Goal: Task Accomplishment & Management: Manage account settings

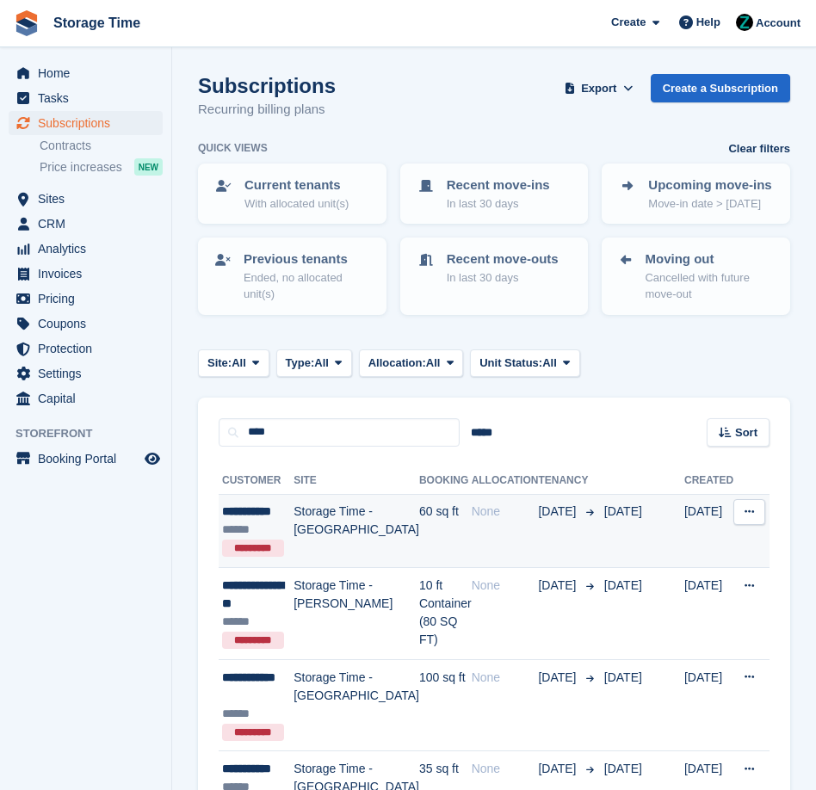
scroll to position [380, 0]
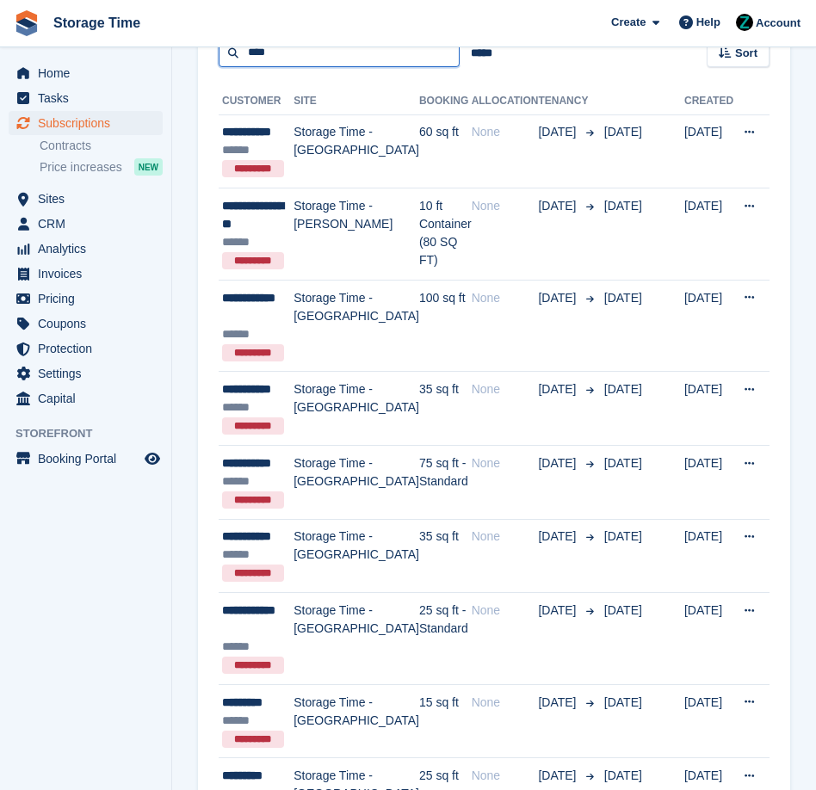
drag, startPoint x: 278, startPoint y: 53, endPoint x: 169, endPoint y: 50, distance: 109.4
click at [169, 50] on div "Home Tasks Subscriptions Subscriptions Subscriptions Contracts Price increases …" at bounding box center [408, 433] width 816 height 1626
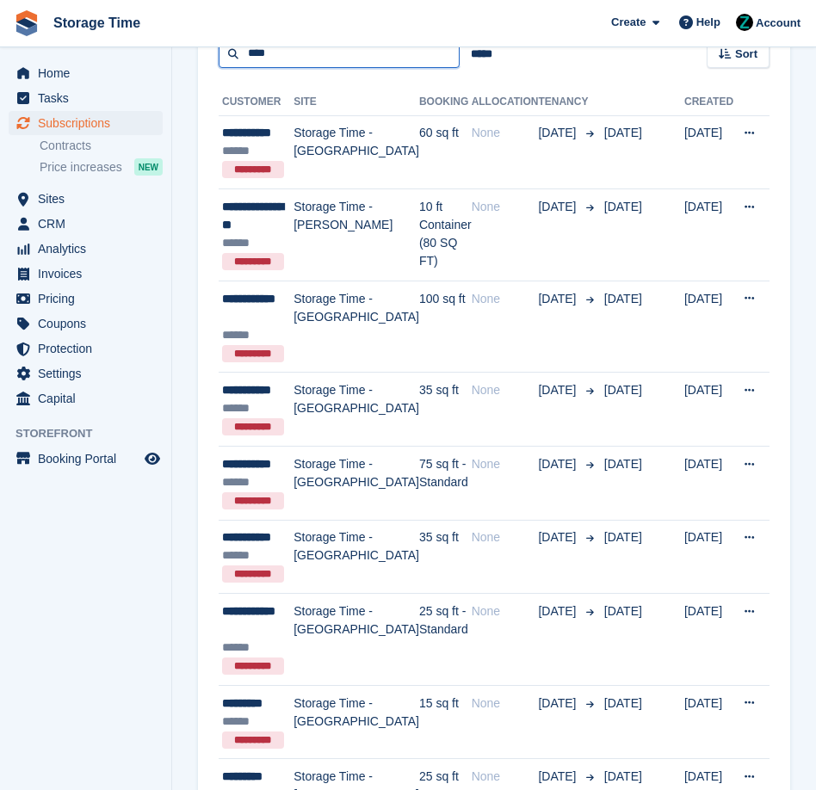
type input "****"
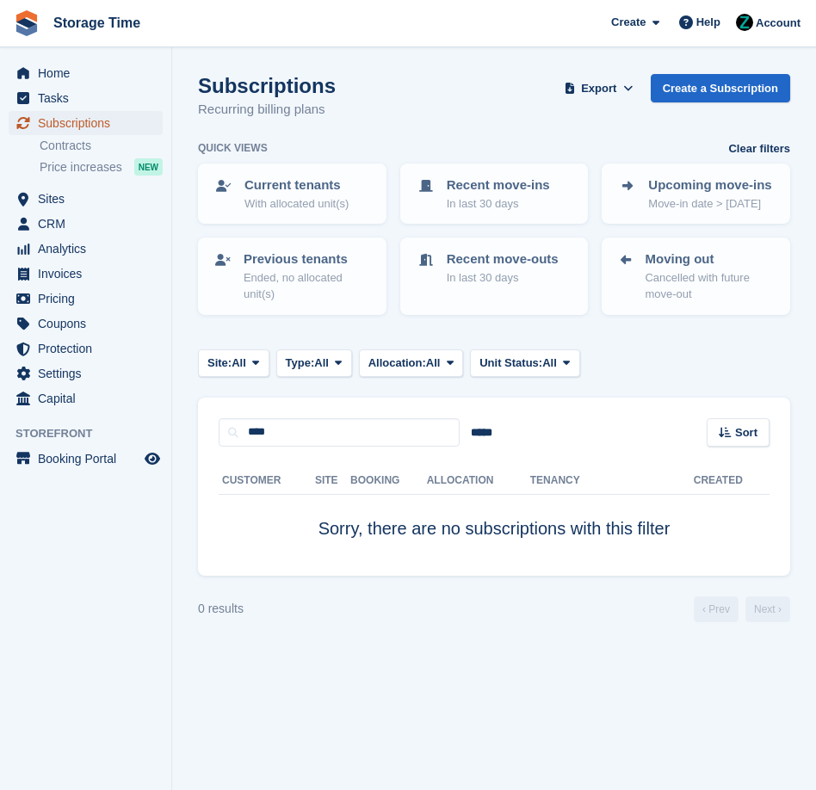
click at [80, 124] on span "Subscriptions" at bounding box center [89, 123] width 103 height 24
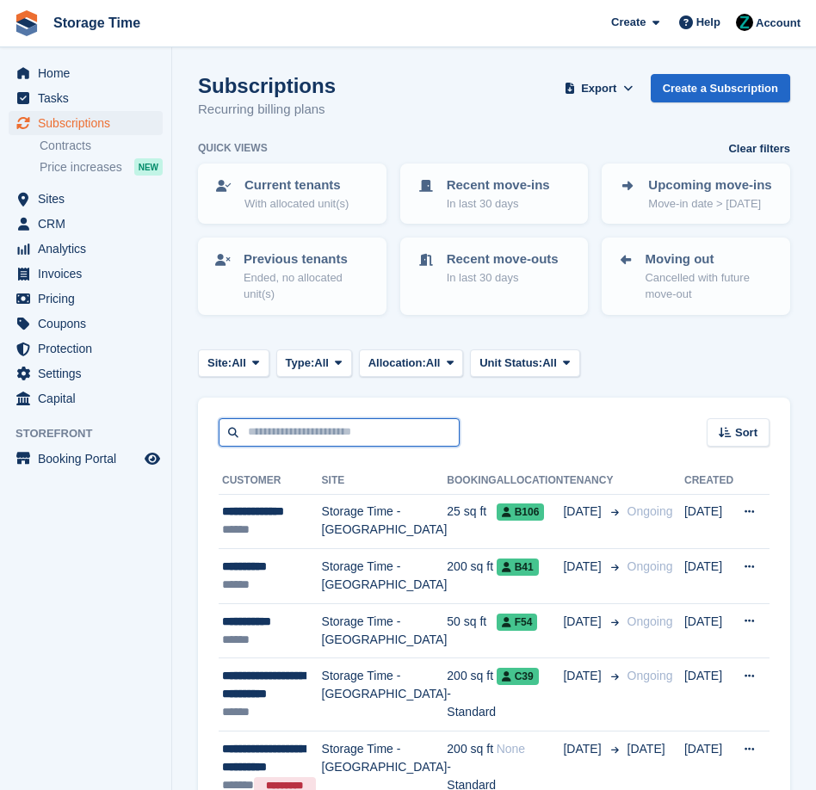
click at [288, 434] on input "text" at bounding box center [339, 432] width 241 height 28
type input "*****"
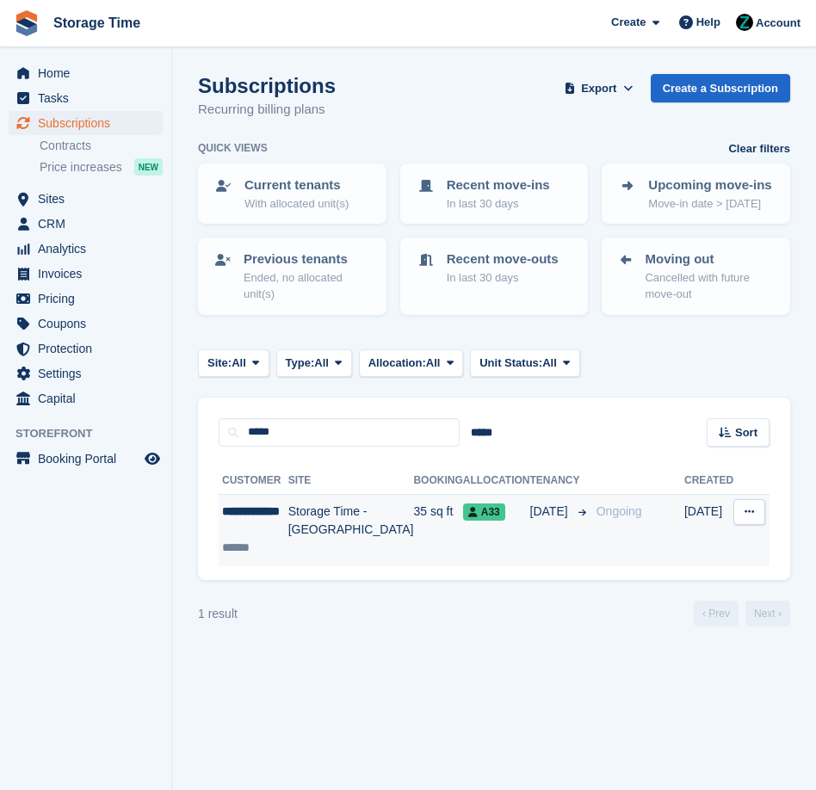
click at [362, 545] on td "Storage Time - [GEOGRAPHIC_DATA]" at bounding box center [351, 530] width 126 height 72
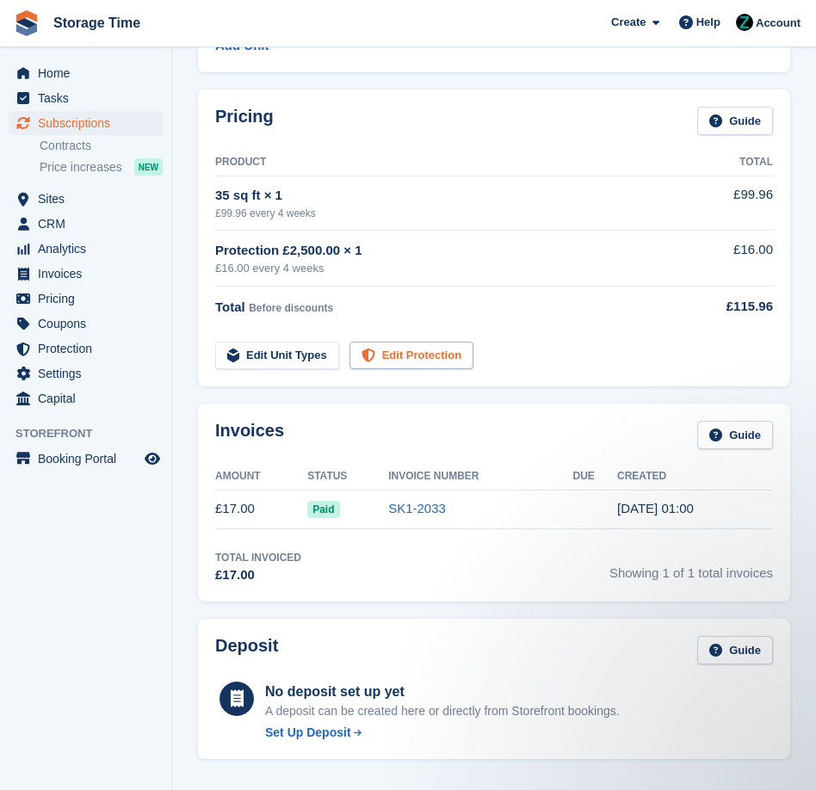
scroll to position [231, 0]
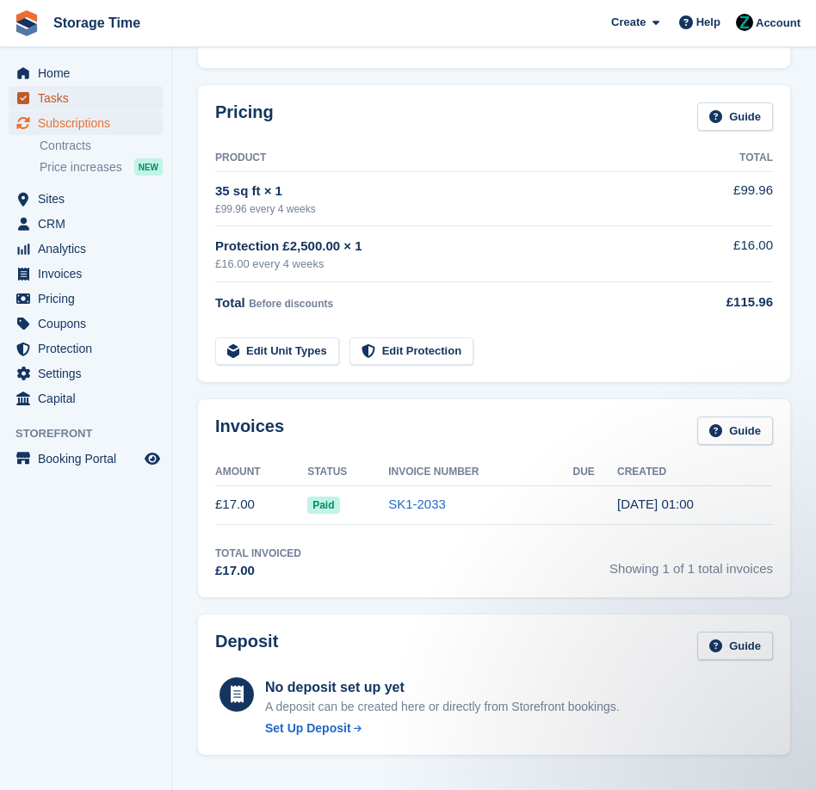
click at [34, 86] on link "Tasks" at bounding box center [86, 98] width 154 height 24
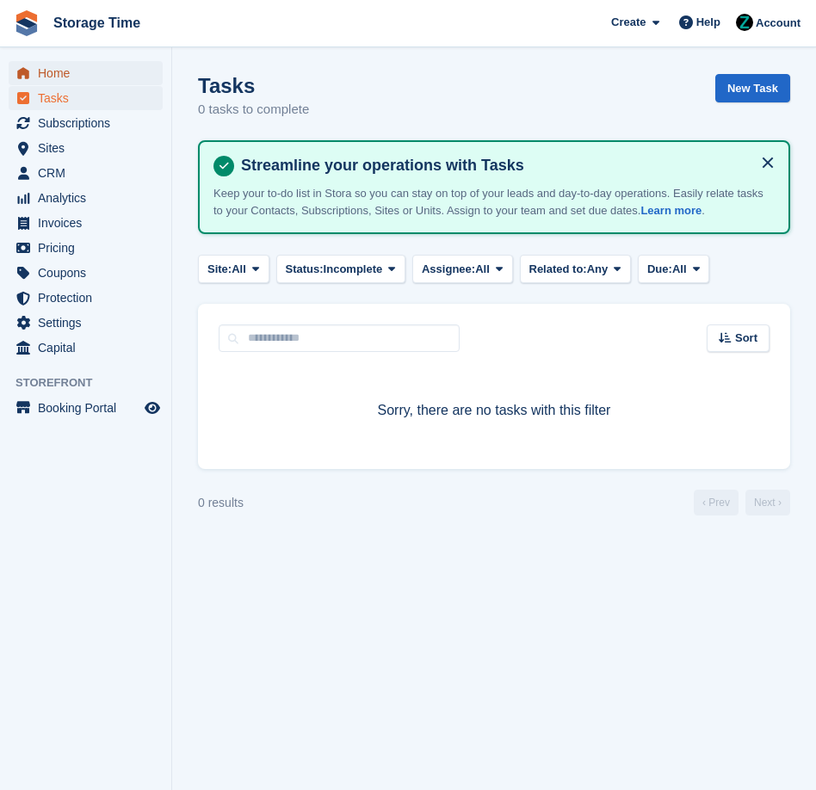
click at [46, 79] on span "Home" at bounding box center [89, 73] width 103 height 24
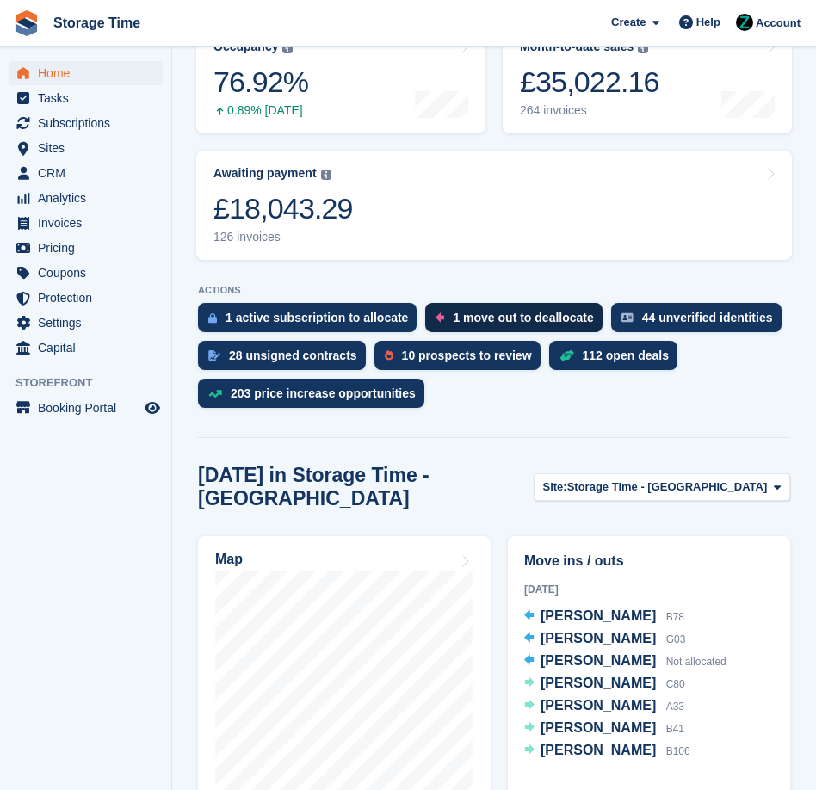
scroll to position [311, 0]
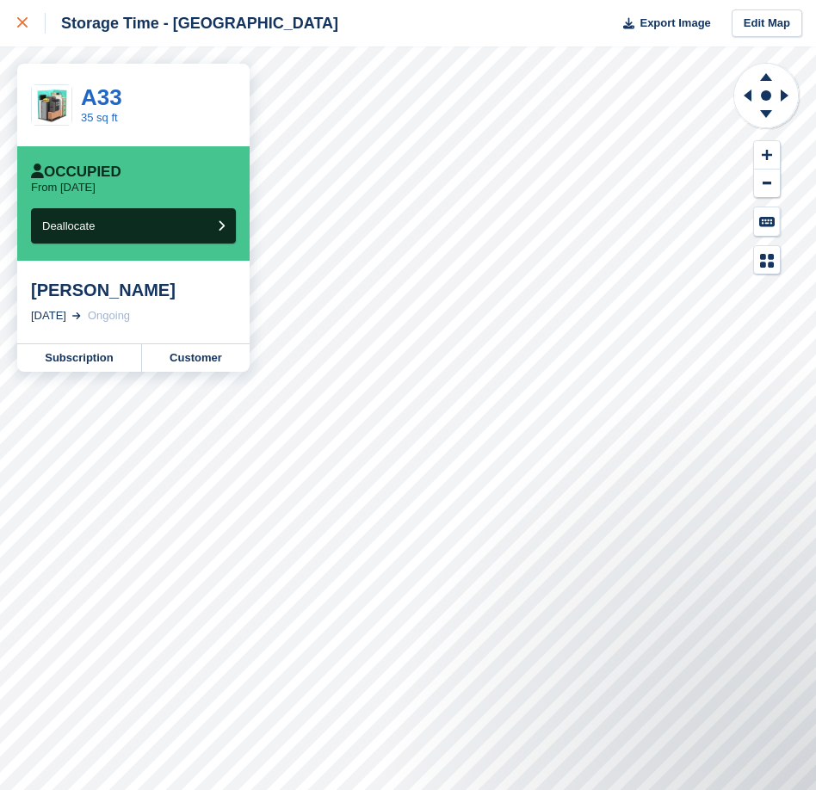
click at [15, 15] on link at bounding box center [23, 23] width 46 height 46
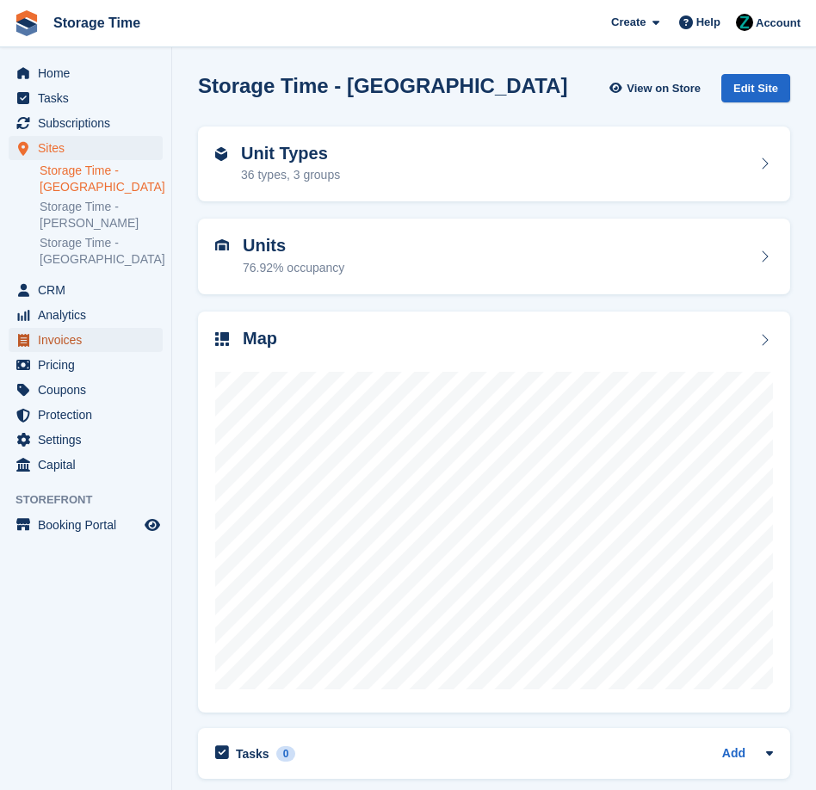
click at [77, 341] on span "Invoices" at bounding box center [89, 340] width 103 height 24
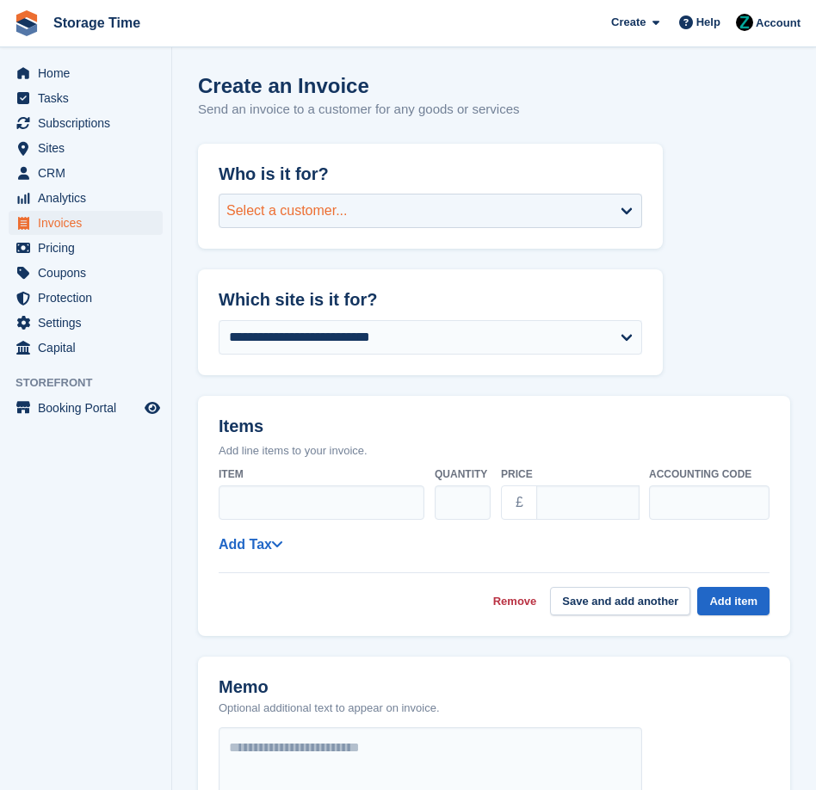
click at [355, 219] on div "Select a customer..." at bounding box center [431, 211] width 424 height 34
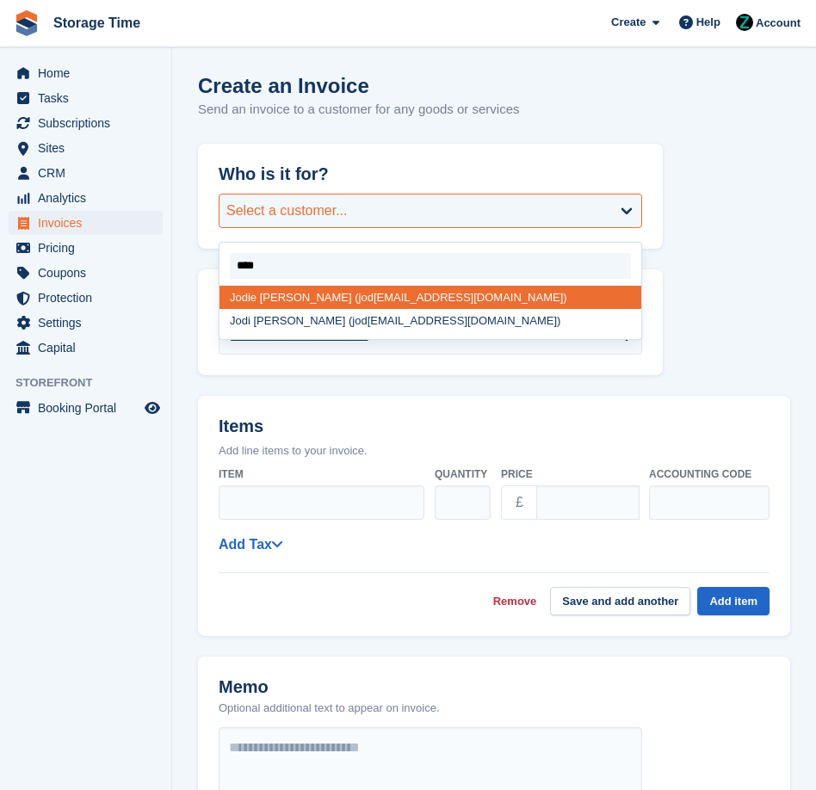
type input "*****"
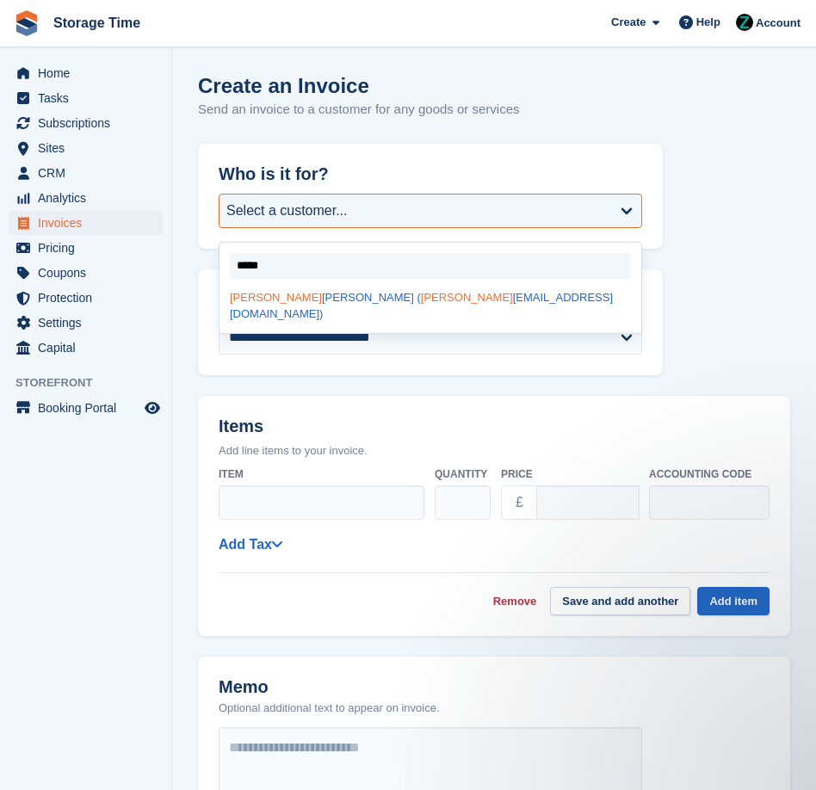
click at [375, 294] on div "Jodie Pollitt ( jodie _pollitt@hotmail.co.uk)" at bounding box center [431, 306] width 422 height 40
select select "******"
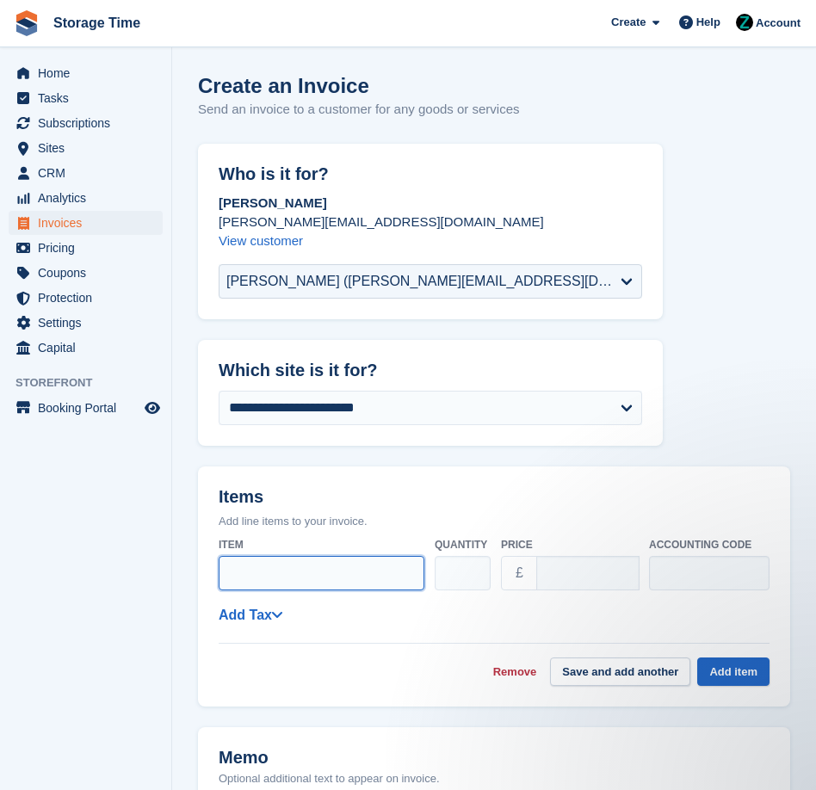
click at [255, 572] on input "Item" at bounding box center [322, 573] width 206 height 34
type input "**********"
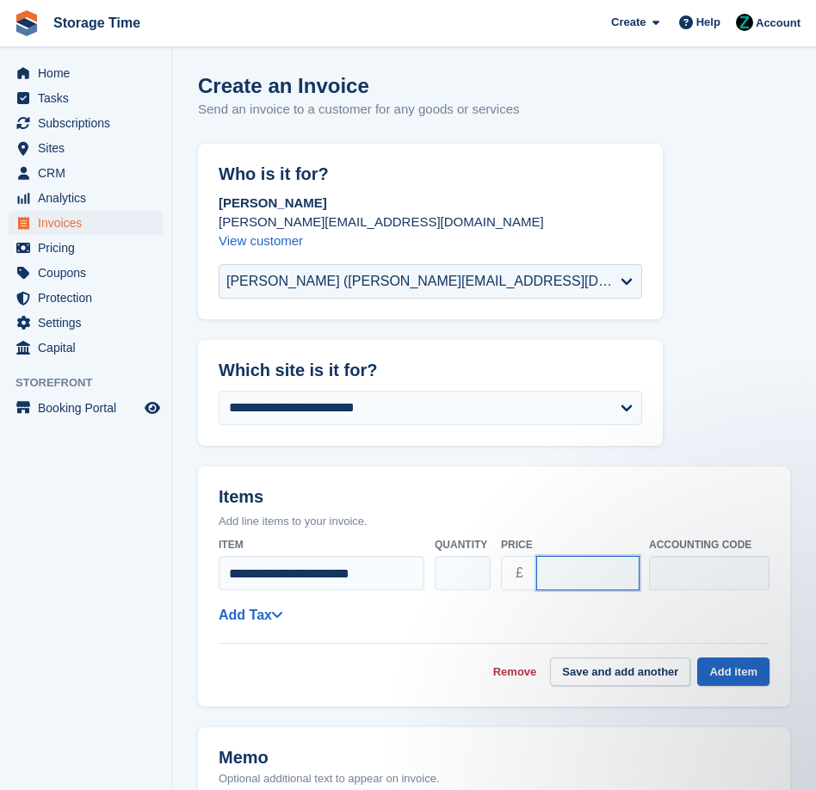
drag, startPoint x: 553, startPoint y: 573, endPoint x: 526, endPoint y: 573, distance: 26.7
click at [526, 573] on div "£ ****" at bounding box center [570, 573] width 138 height 34
type input "****"
click at [585, 675] on button "Save and add another" at bounding box center [620, 672] width 140 height 28
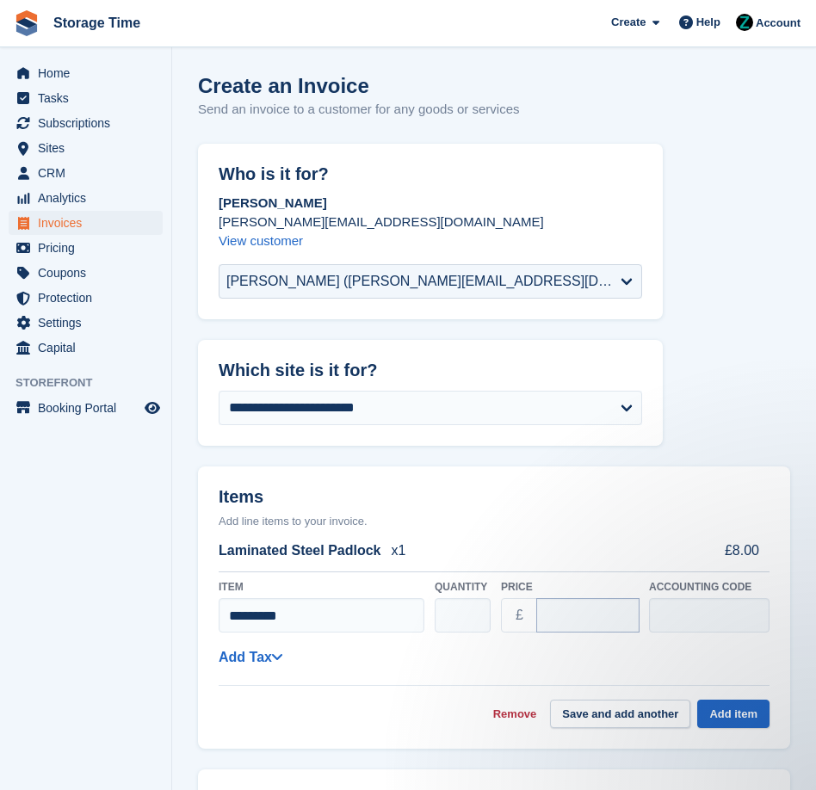
type input "*********"
click at [546, 612] on input "****" at bounding box center [587, 615] width 103 height 34
drag, startPoint x: 583, startPoint y: 615, endPoint x: 529, endPoint y: 603, distance: 54.9
click at [529, 603] on div "£ ****" at bounding box center [570, 615] width 138 height 34
type input "***"
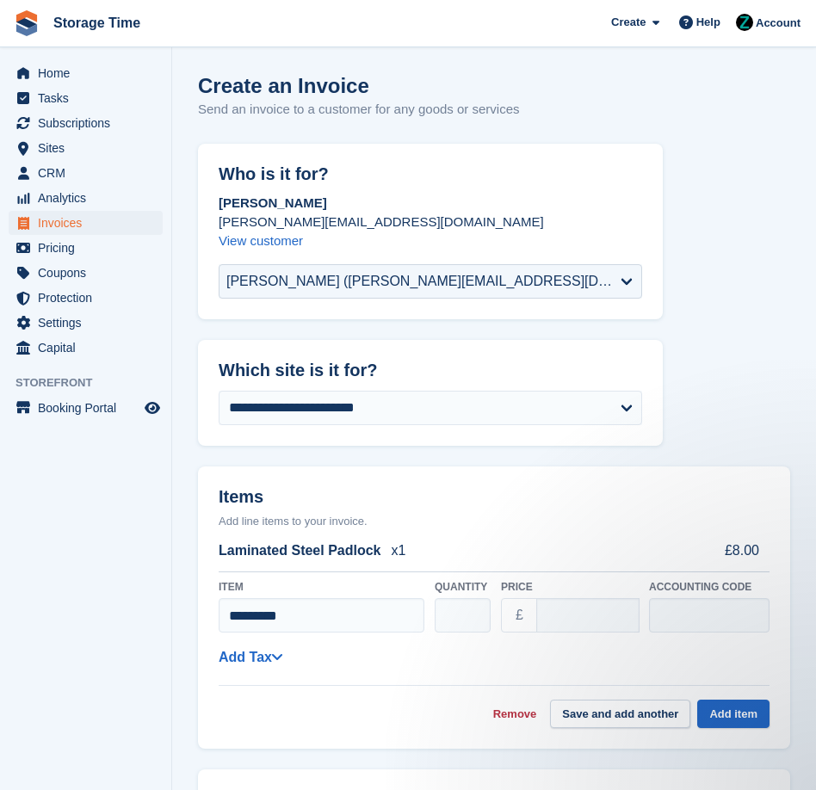
click at [438, 647] on div "**********" at bounding box center [494, 657] width 551 height 22
click at [743, 714] on button "Add item" at bounding box center [733, 714] width 72 height 28
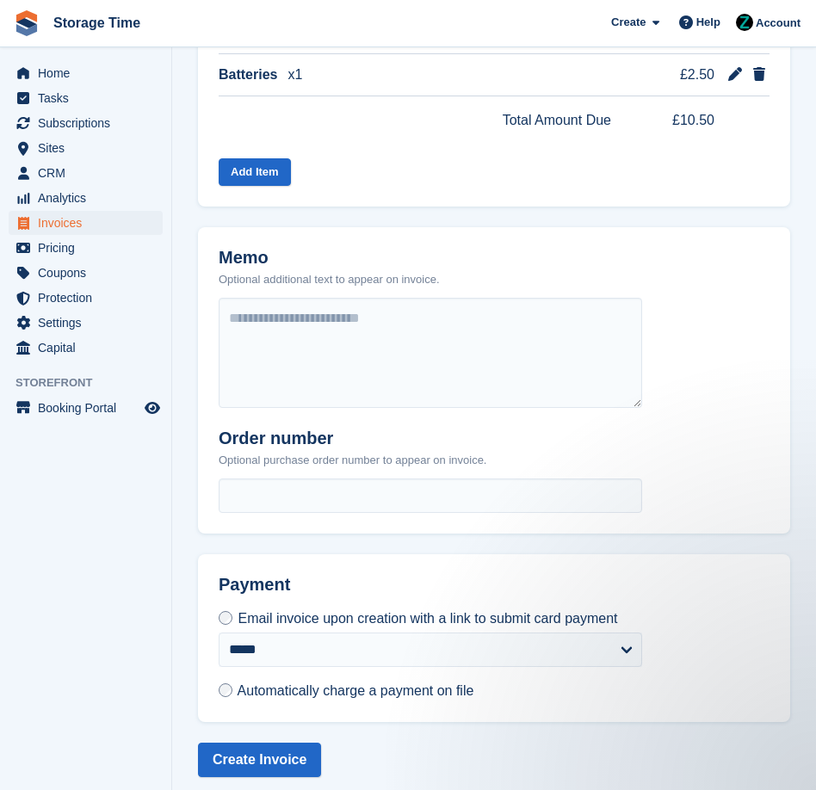
scroll to position [547, 0]
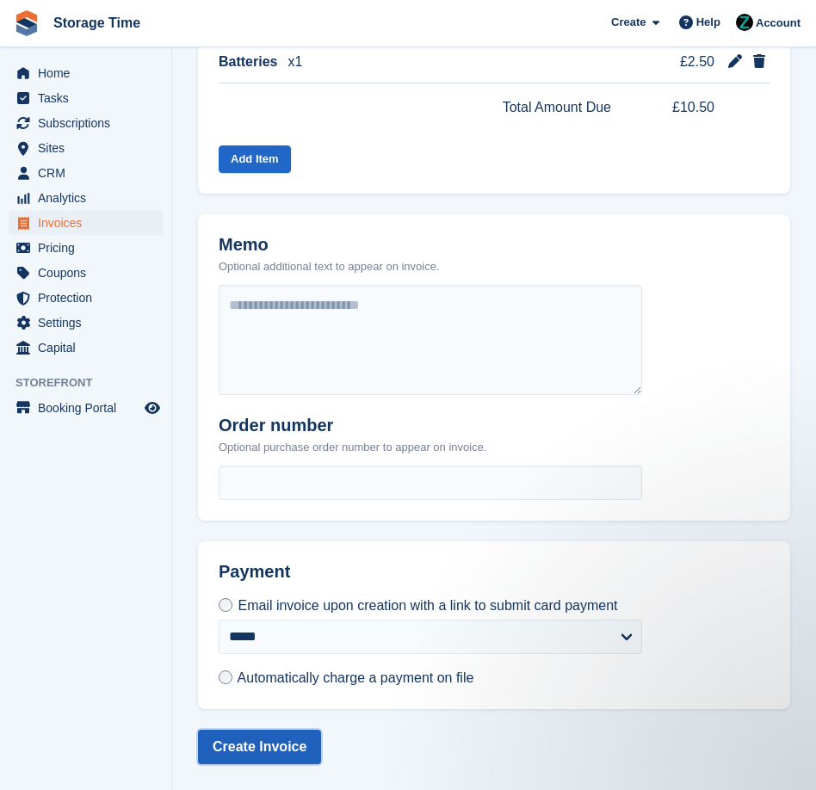
click at [250, 737] on button "Create Invoice" at bounding box center [259, 747] width 123 height 34
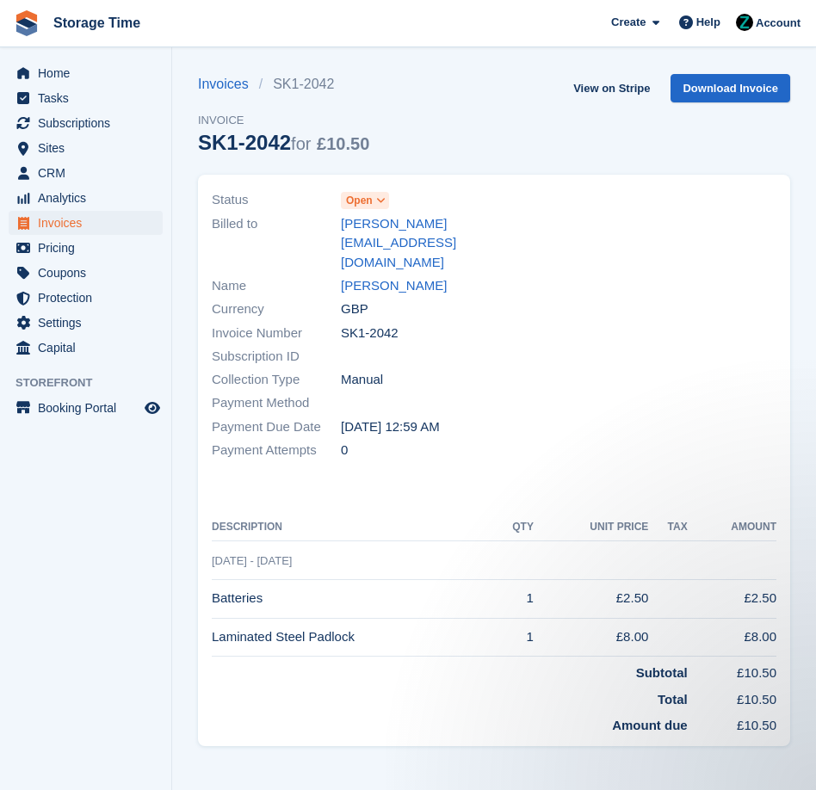
click at [384, 203] on icon at bounding box center [380, 200] width 9 height 10
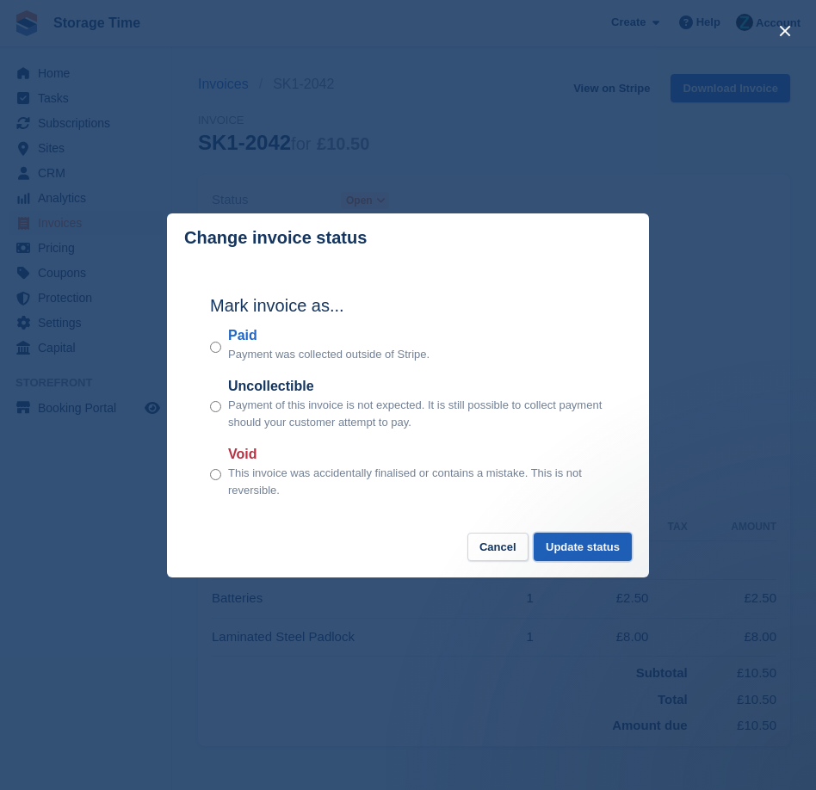
click at [586, 544] on button "Update status" at bounding box center [583, 547] width 98 height 28
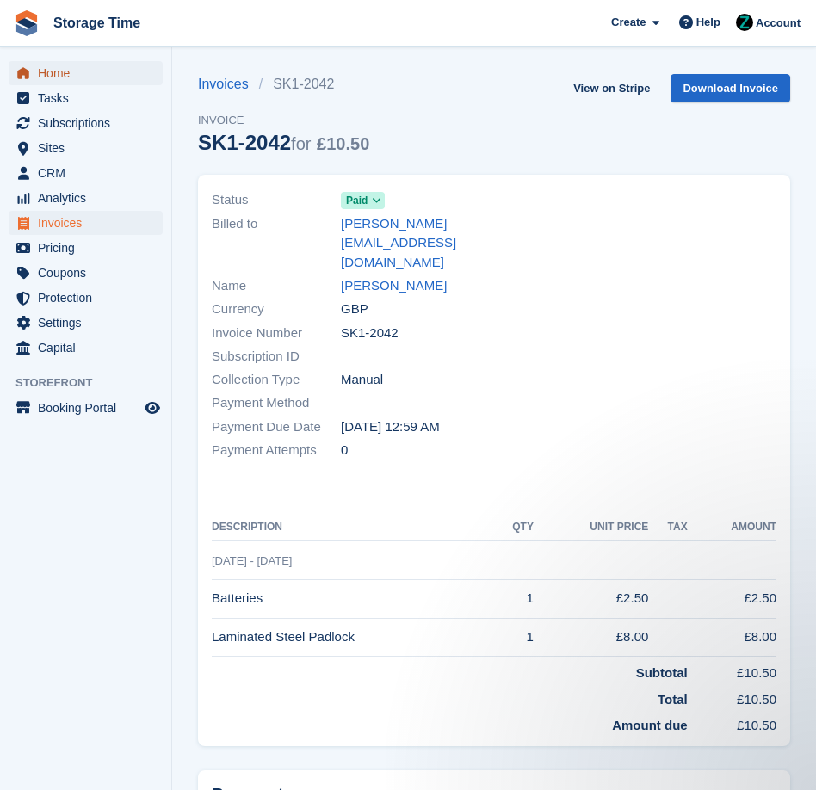
click at [88, 74] on span "Home" at bounding box center [89, 73] width 103 height 24
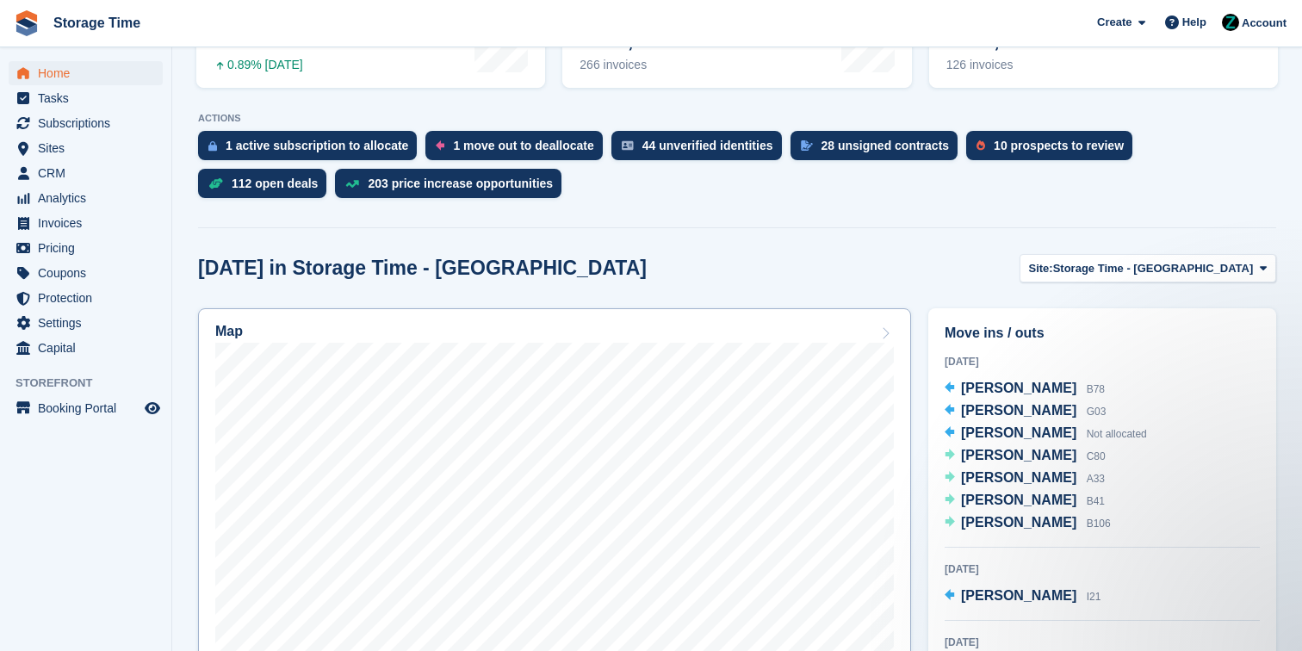
scroll to position [328, 0]
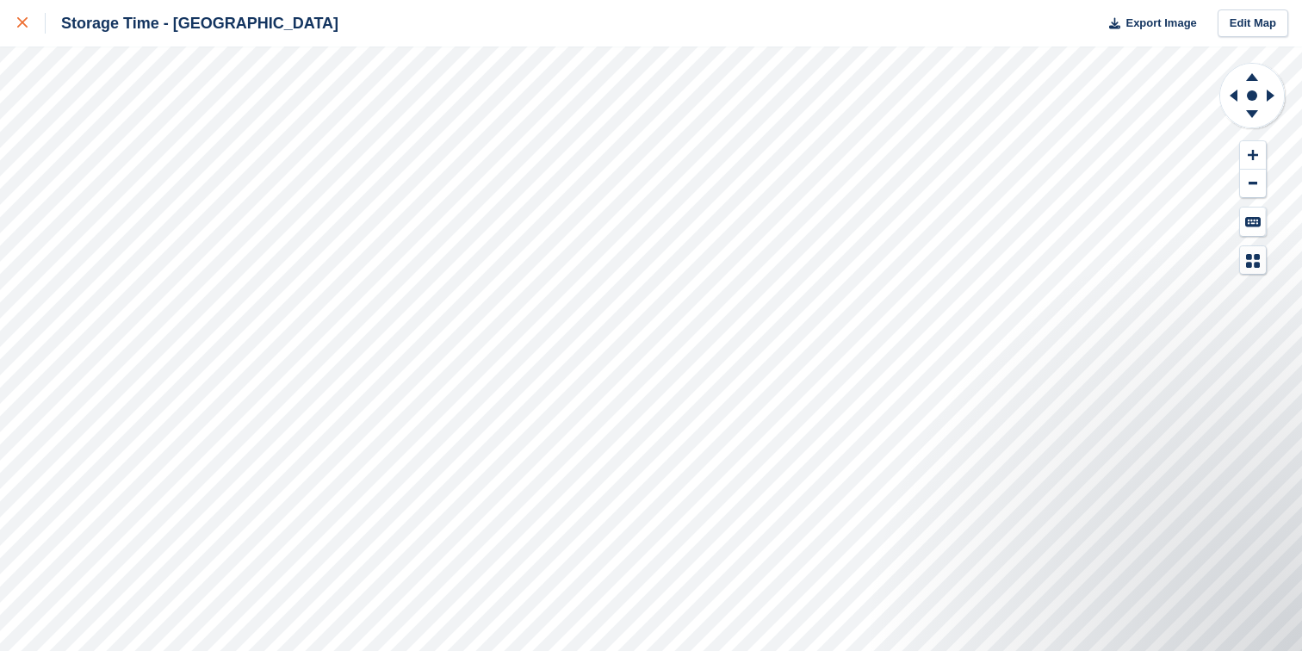
click at [22, 31] on div at bounding box center [31, 23] width 28 height 21
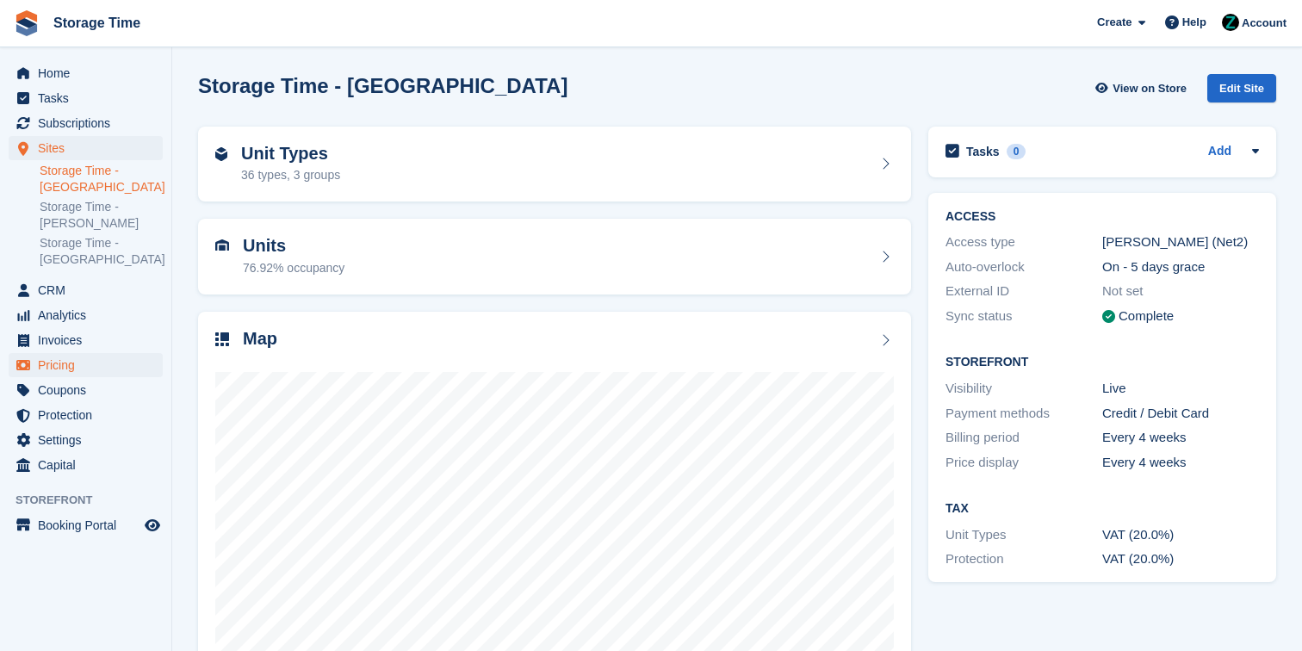
click at [98, 367] on span "Pricing" at bounding box center [89, 365] width 103 height 24
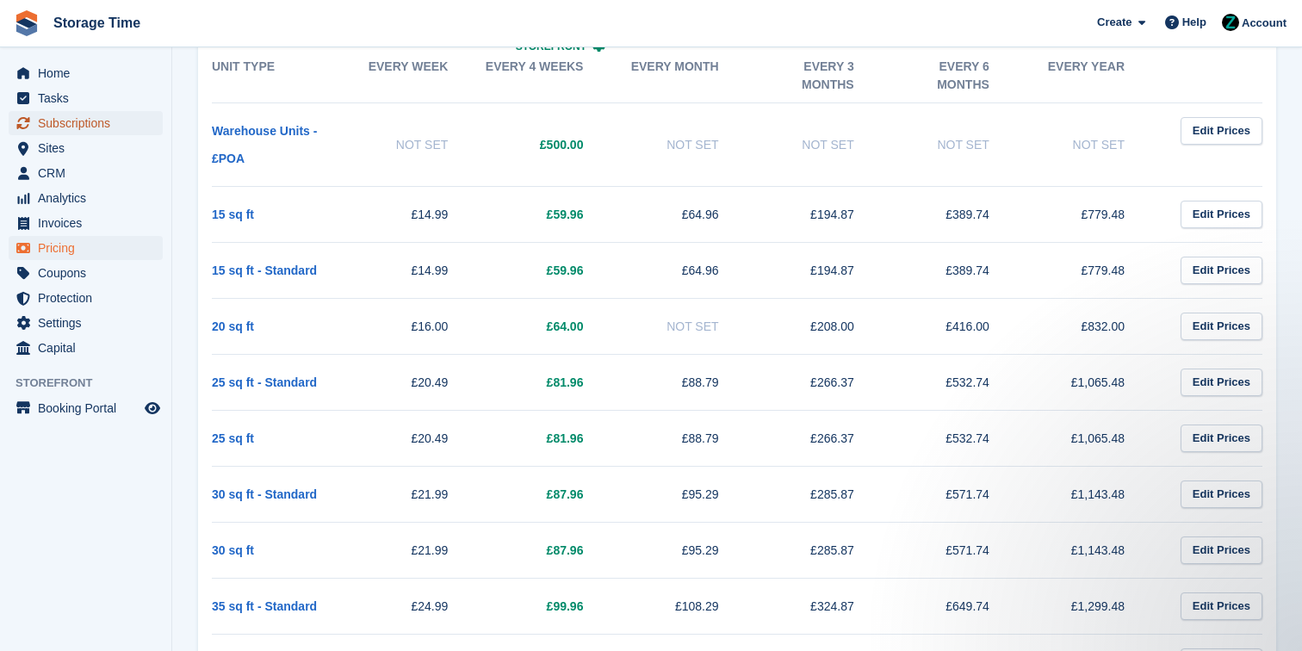
click at [111, 121] on span "Subscriptions" at bounding box center [89, 123] width 103 height 24
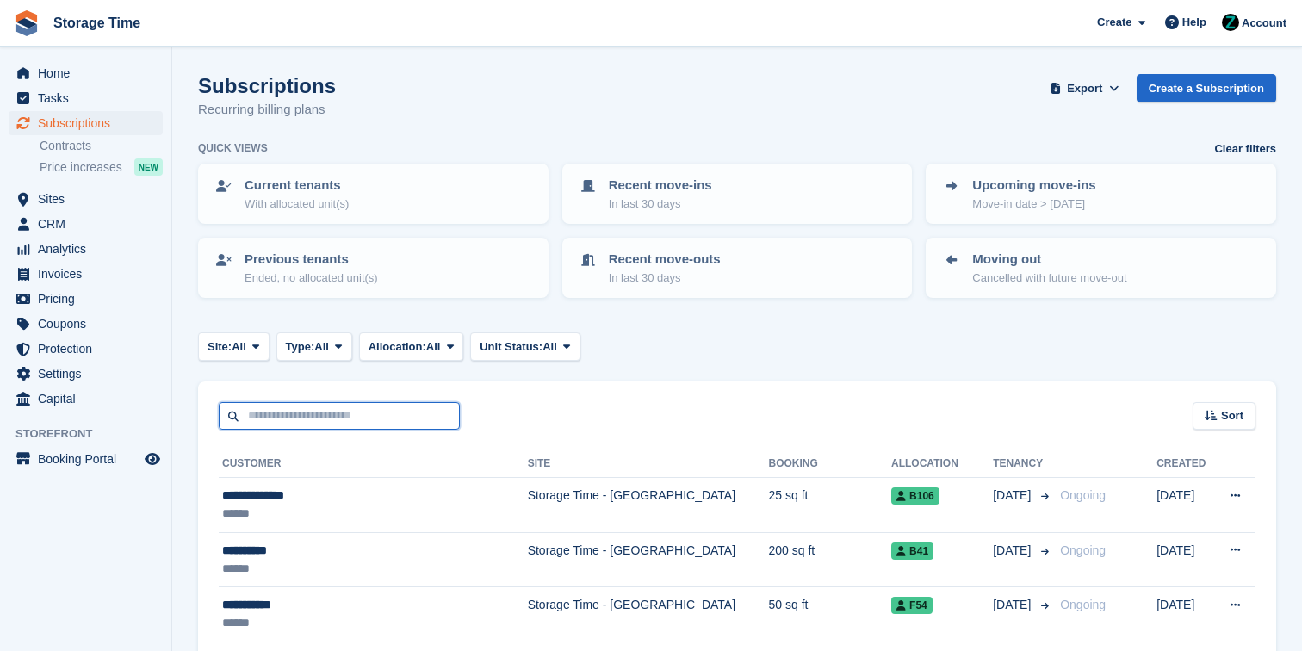
click at [385, 417] on input "text" at bounding box center [339, 416] width 241 height 28
type input "******"
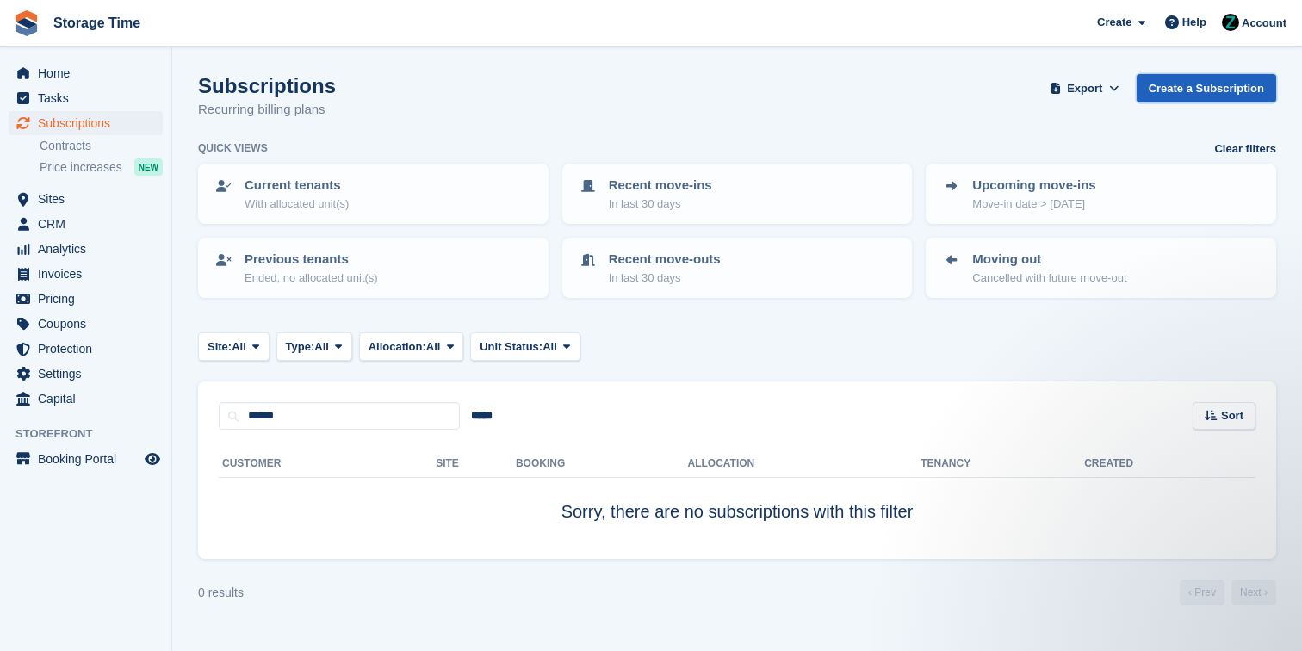
click at [1163, 85] on link "Create a Subscription" at bounding box center [1205, 88] width 139 height 28
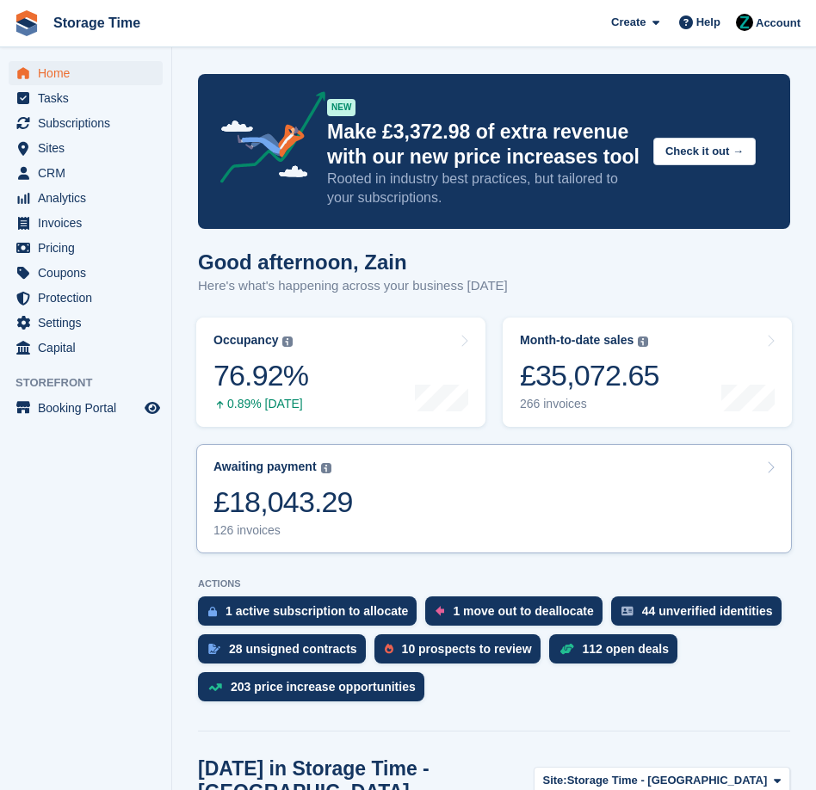
click at [380, 502] on link "Awaiting payment The total outstanding balance on all open invoices. £18,043.29…" at bounding box center [494, 498] width 596 height 109
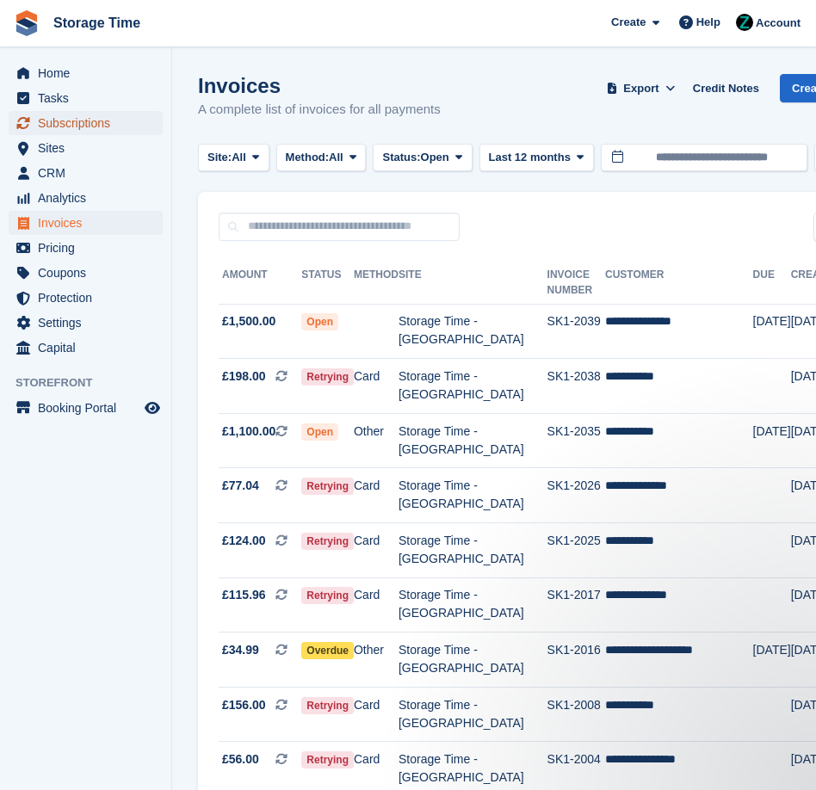
click at [110, 115] on span "Subscriptions" at bounding box center [89, 123] width 103 height 24
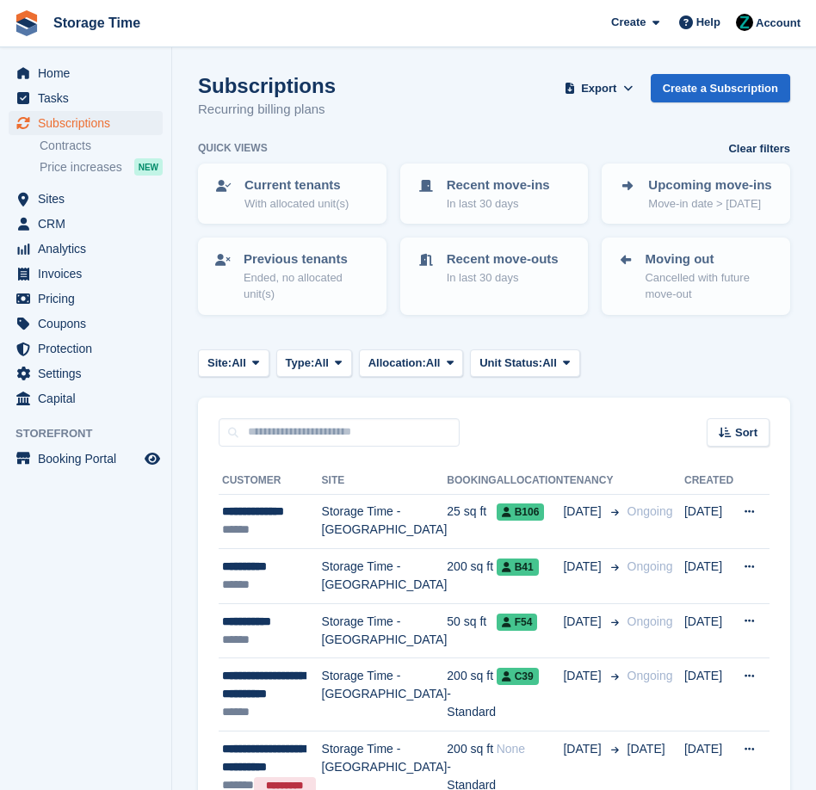
click at [296, 414] on div "Sort Sort by Customer name Date created Move in date Move out date Created (old…" at bounding box center [494, 422] width 592 height 49
click at [296, 426] on input "text" at bounding box center [339, 432] width 241 height 28
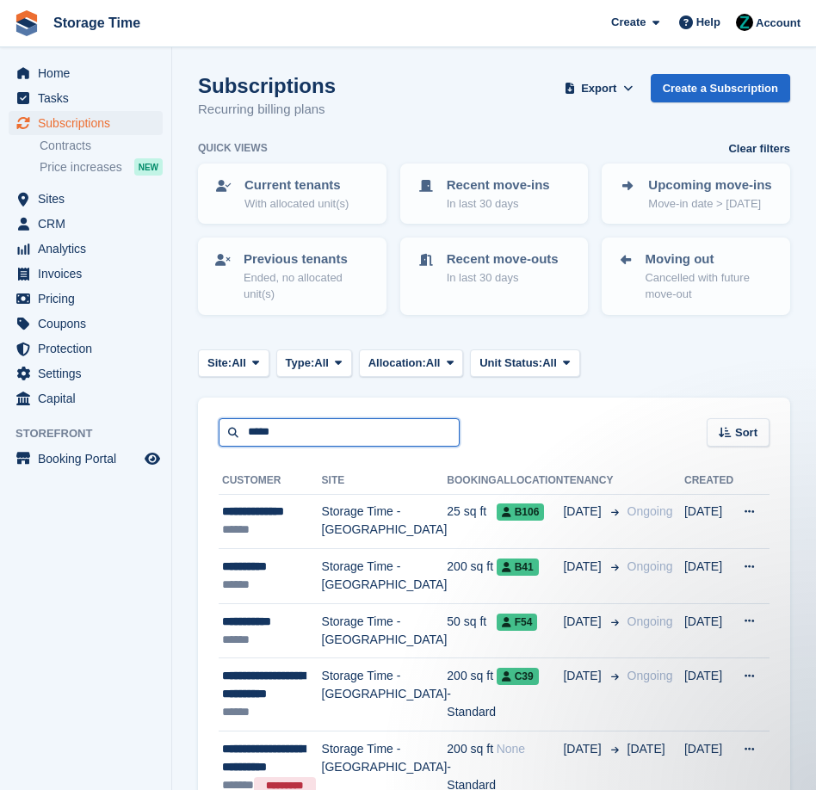
type input "*****"
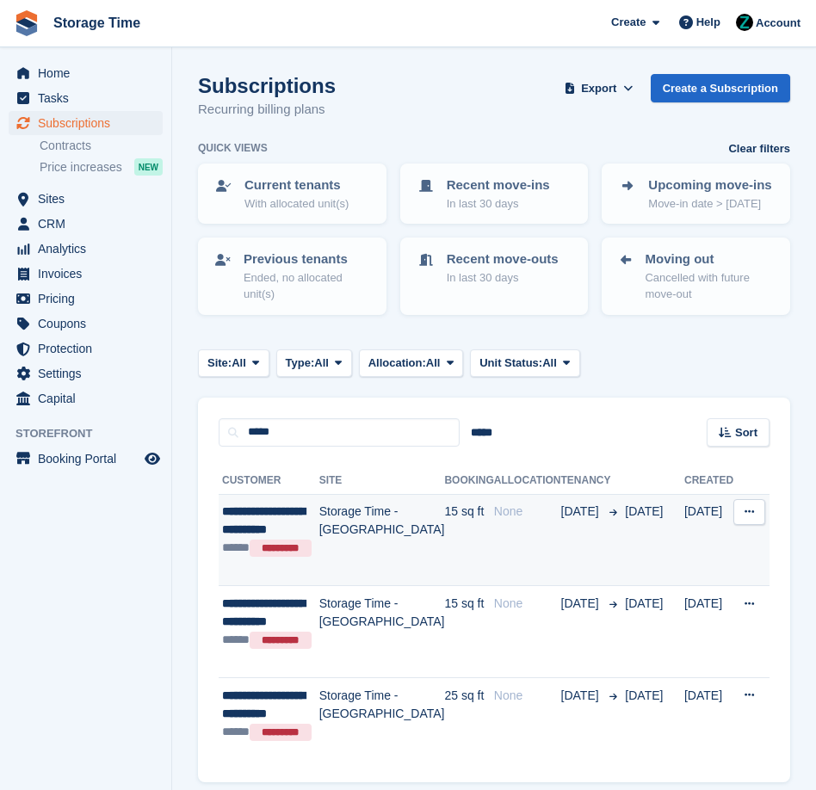
click at [380, 555] on td "Storage Time - [GEOGRAPHIC_DATA]" at bounding box center [382, 540] width 126 height 92
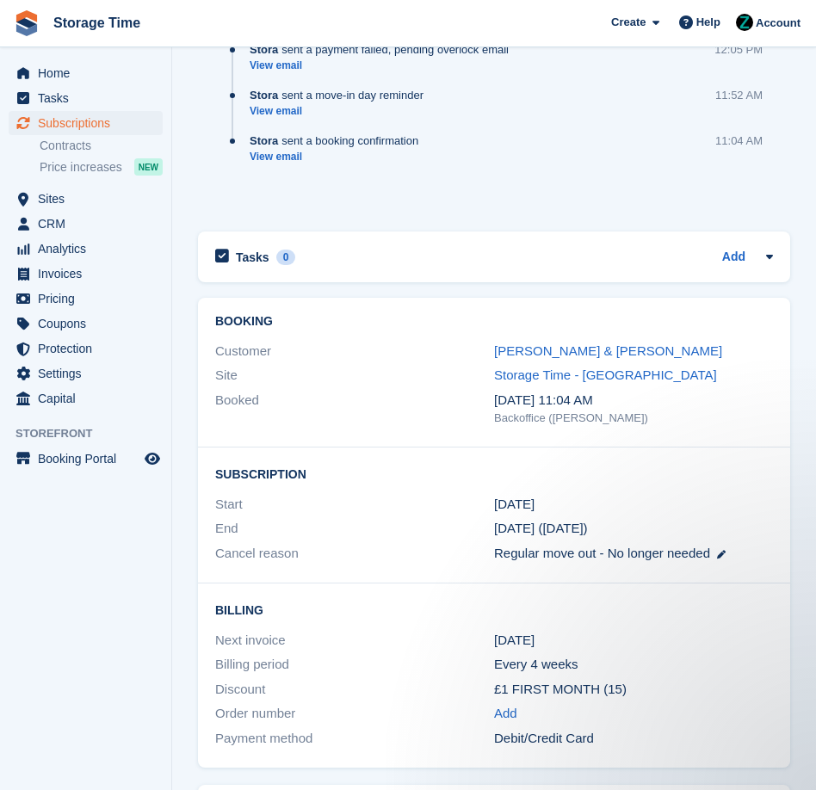
scroll to position [2009, 0]
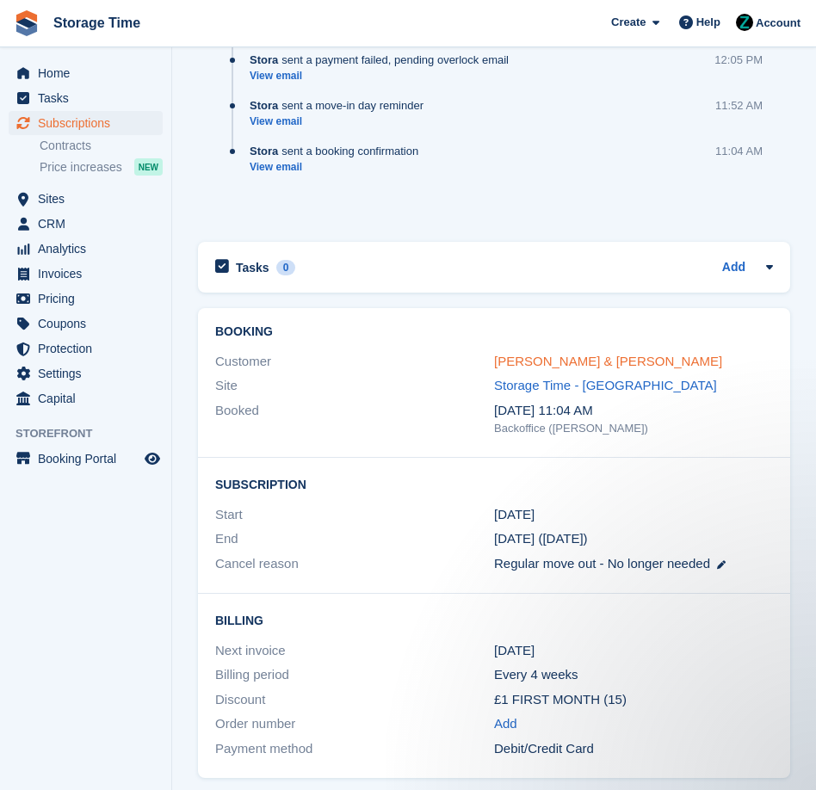
click at [560, 354] on link "[PERSON_NAME] & [PERSON_NAME]" at bounding box center [608, 361] width 228 height 15
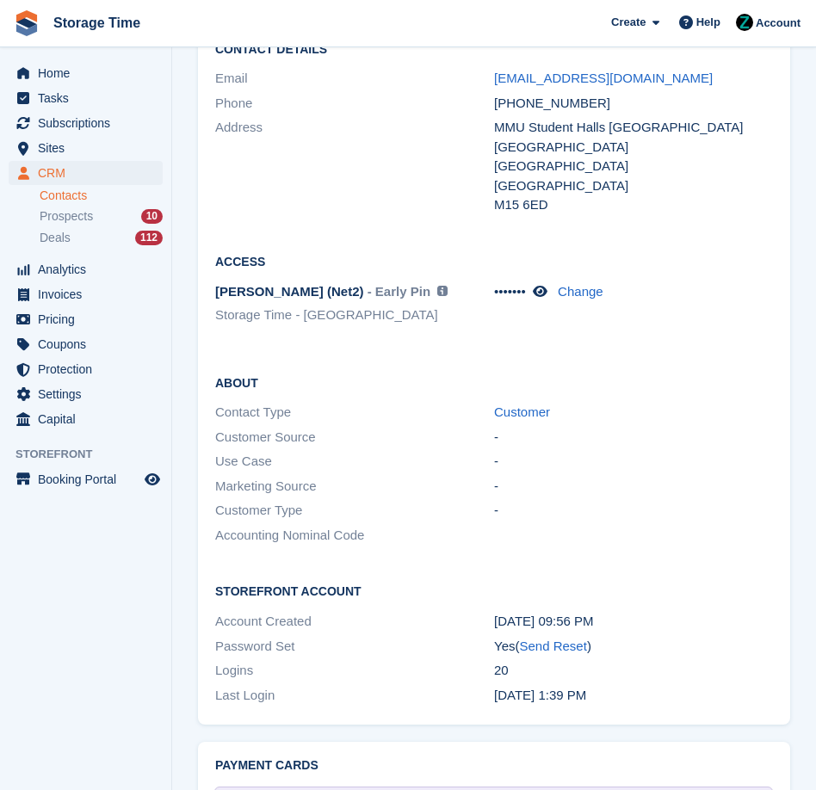
scroll to position [2203, 0]
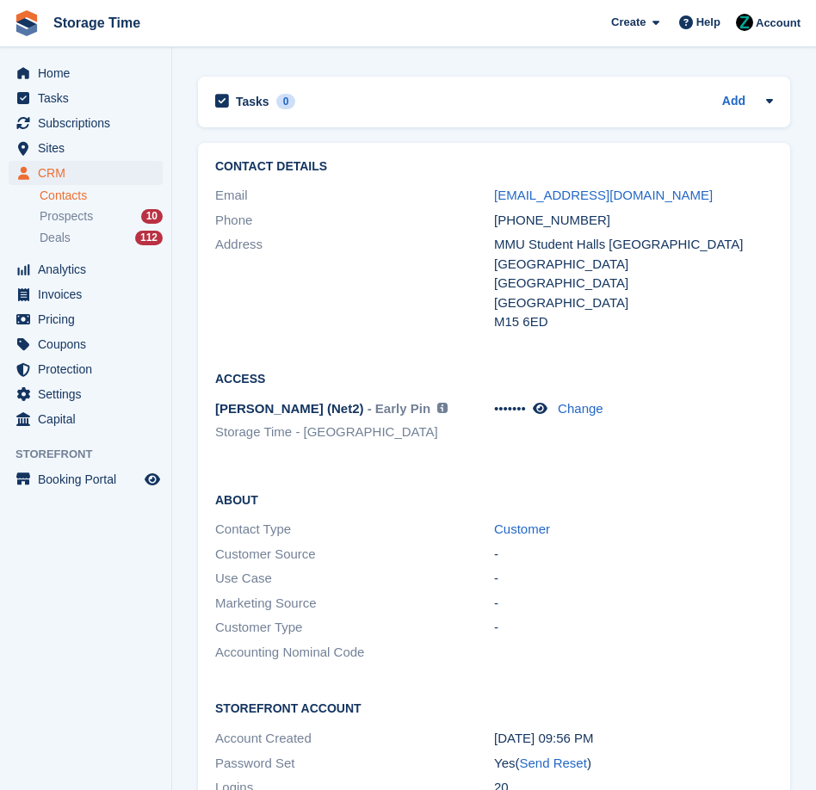
click at [550, 406] on div "••••••• Change" at bounding box center [633, 422] width 279 height 47
click at [547, 402] on icon at bounding box center [540, 408] width 15 height 13
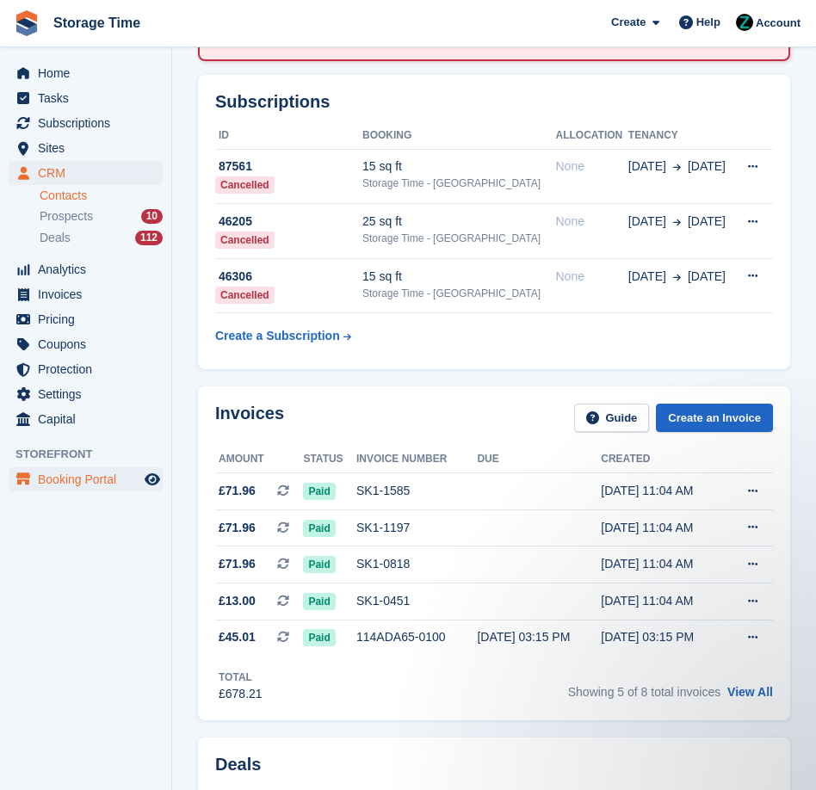
scroll to position [0, 0]
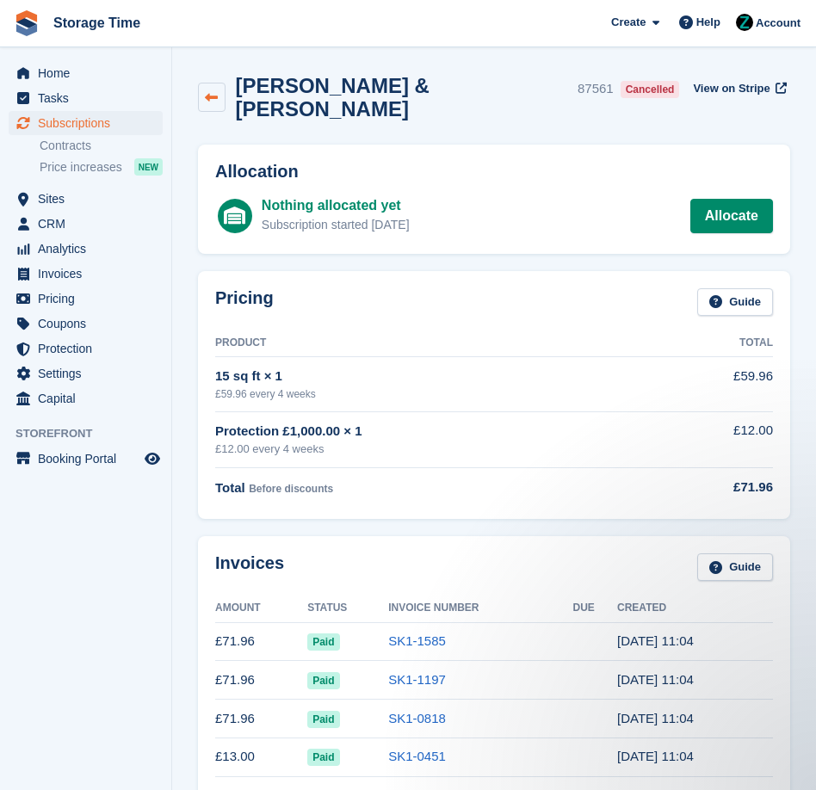
click at [211, 91] on icon at bounding box center [211, 97] width 13 height 13
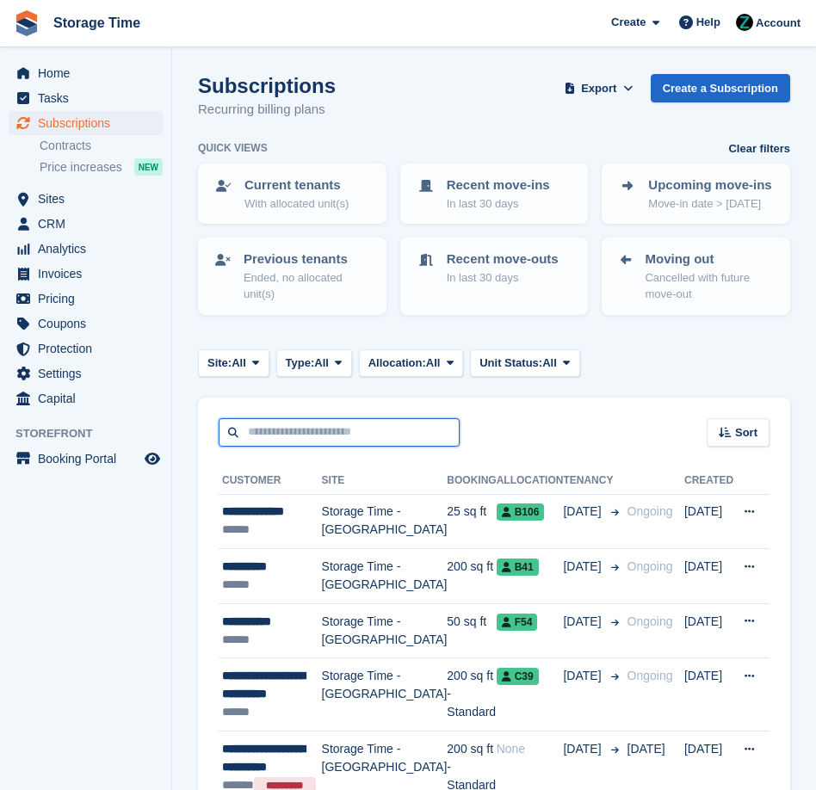
click at [318, 423] on input "text" at bounding box center [339, 432] width 241 height 28
type input "*****"
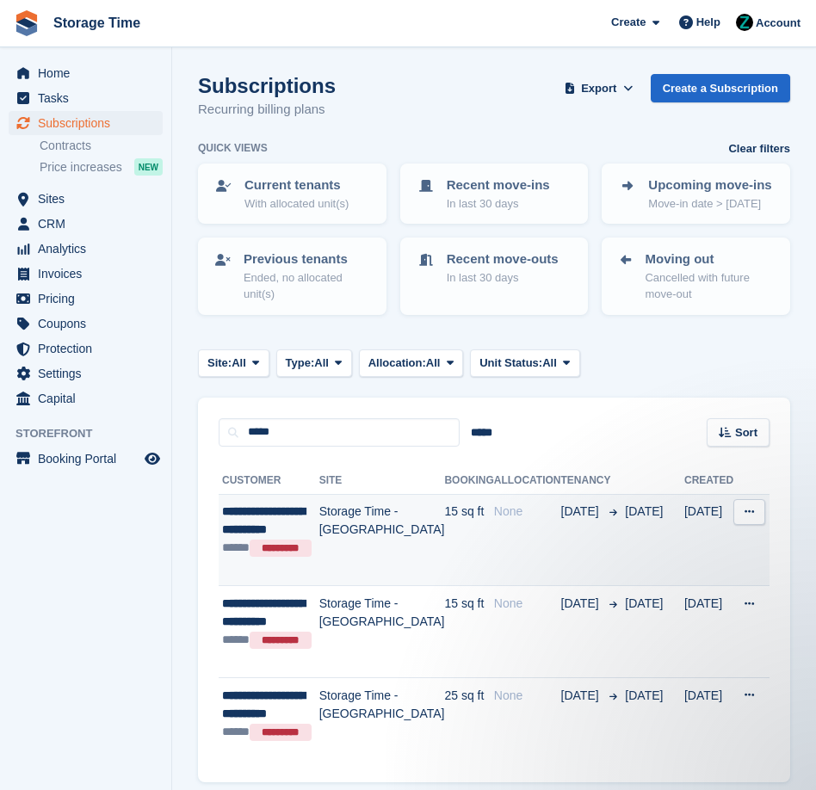
click at [362, 553] on td "Storage Time - [GEOGRAPHIC_DATA]" at bounding box center [382, 540] width 126 height 92
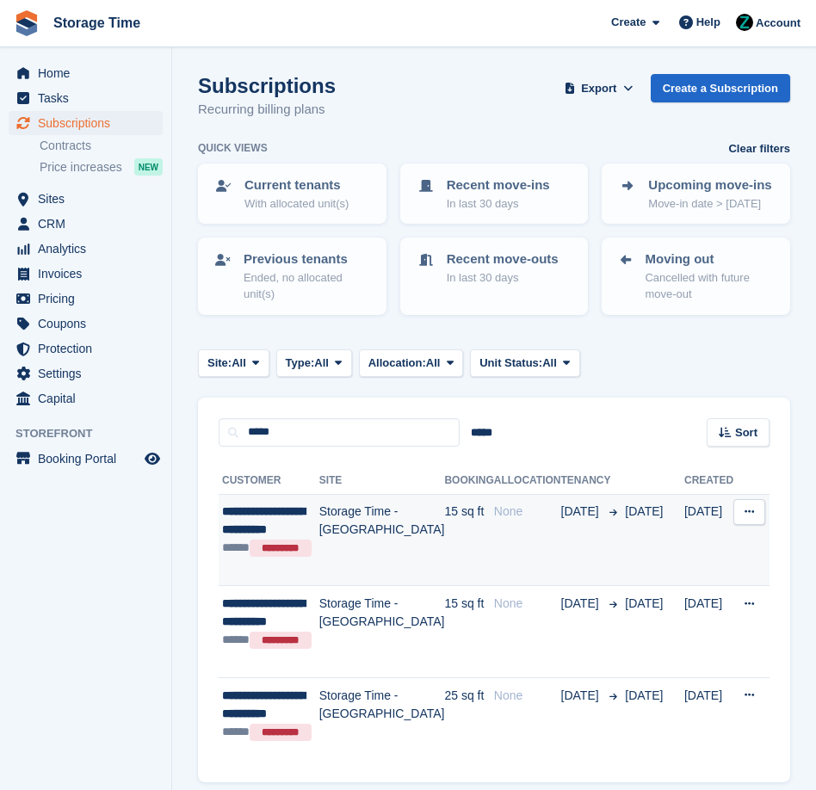
click at [561, 555] on td "26 May" at bounding box center [590, 540] width 58 height 92
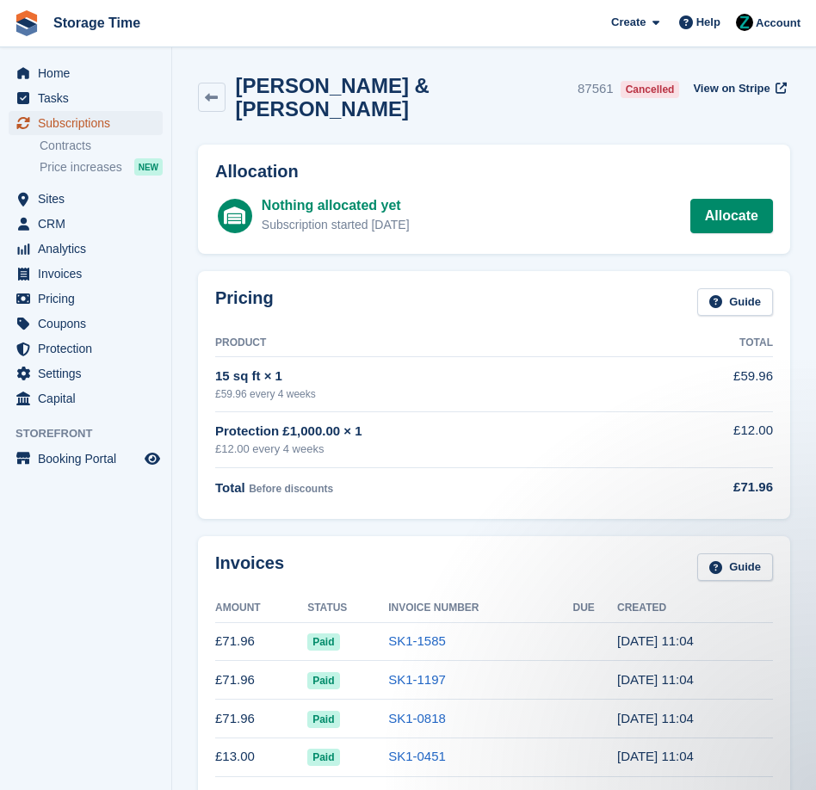
click at [114, 122] on span "Subscriptions" at bounding box center [89, 123] width 103 height 24
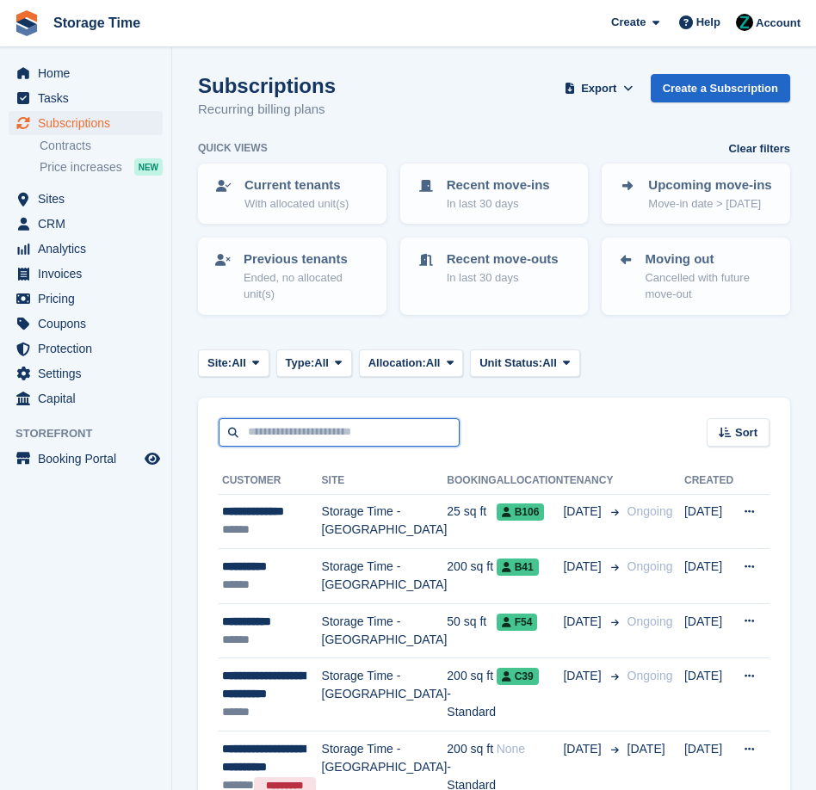
click at [312, 437] on input "text" at bounding box center [339, 432] width 241 height 28
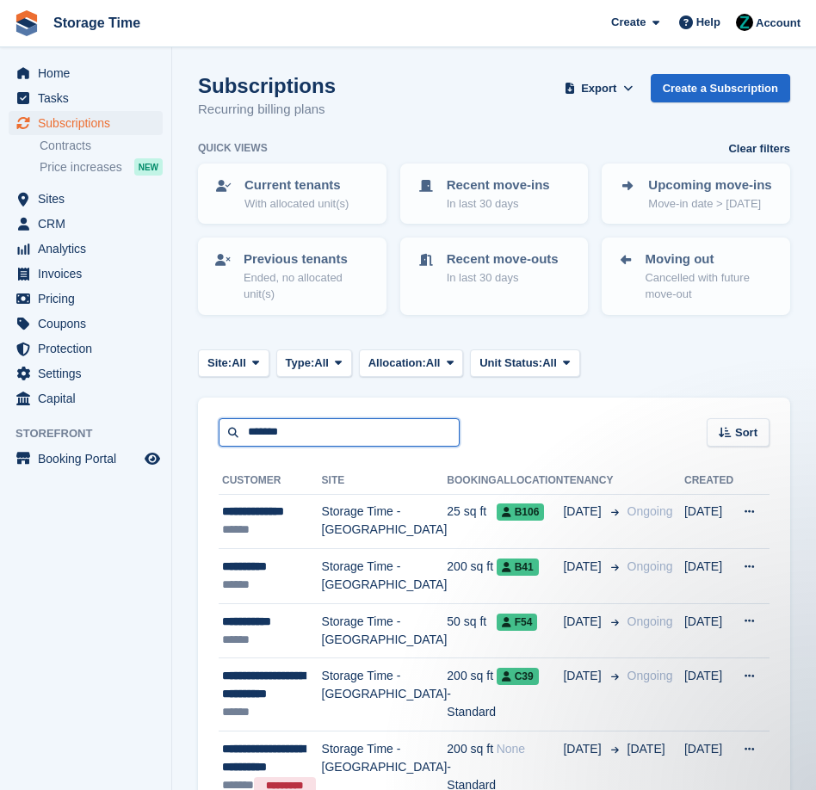
type input "*******"
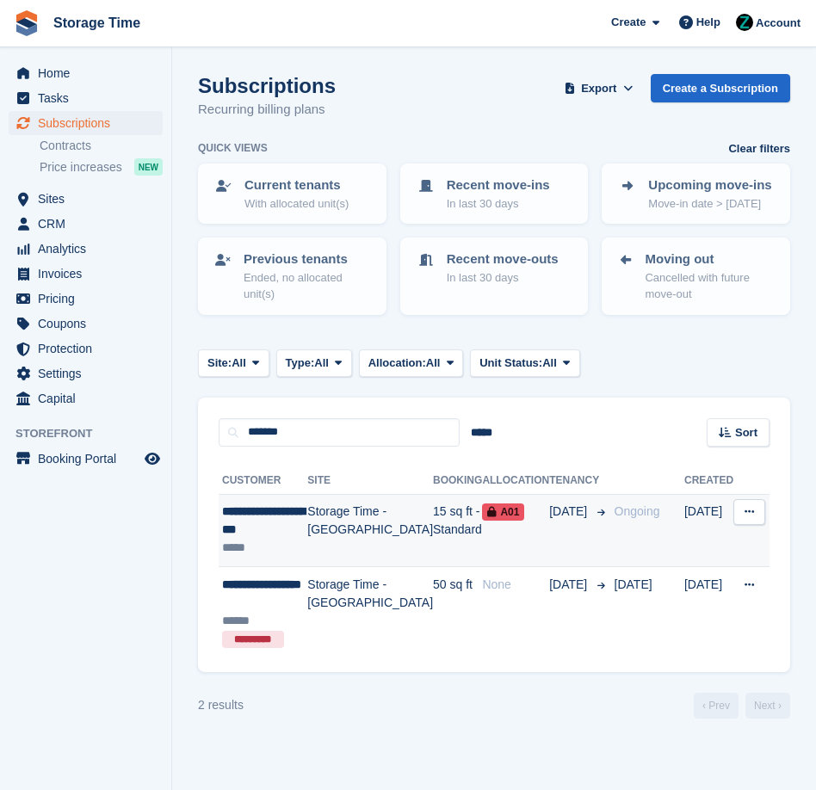
click at [433, 532] on td "15 sq ft - Standard" at bounding box center [457, 530] width 49 height 73
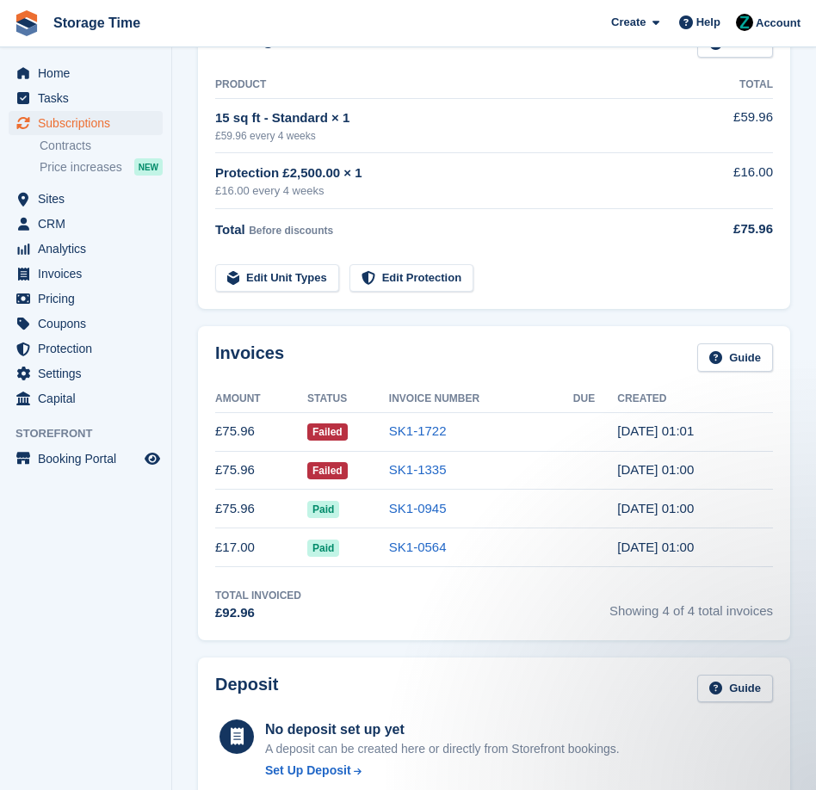
scroll to position [308, 0]
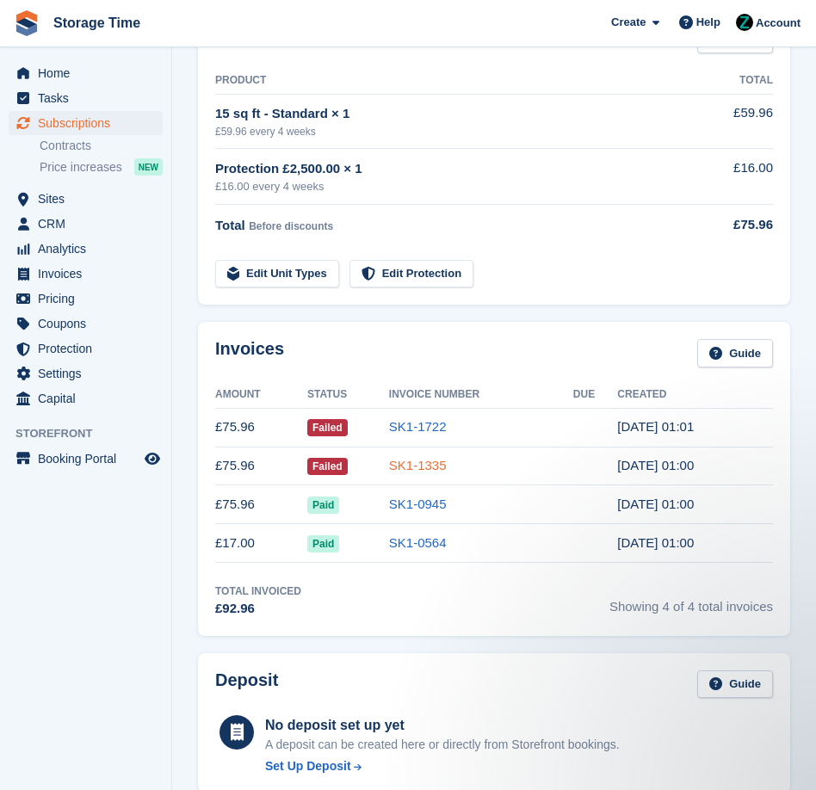
click at [396, 473] on link "SK1-1335" at bounding box center [418, 465] width 58 height 15
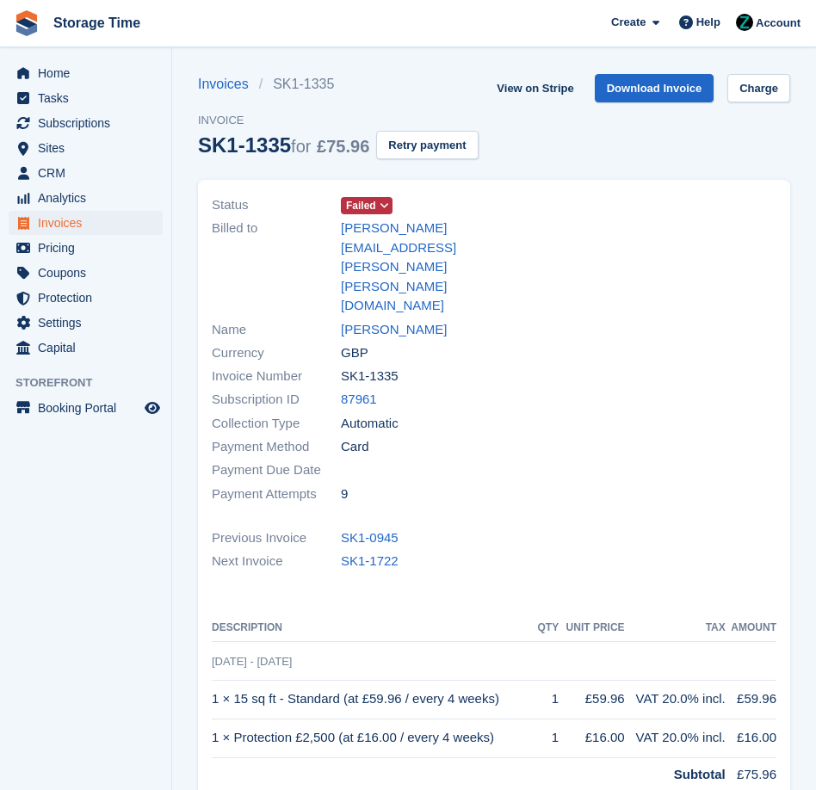
click at [373, 213] on span "Failed" at bounding box center [361, 205] width 30 height 15
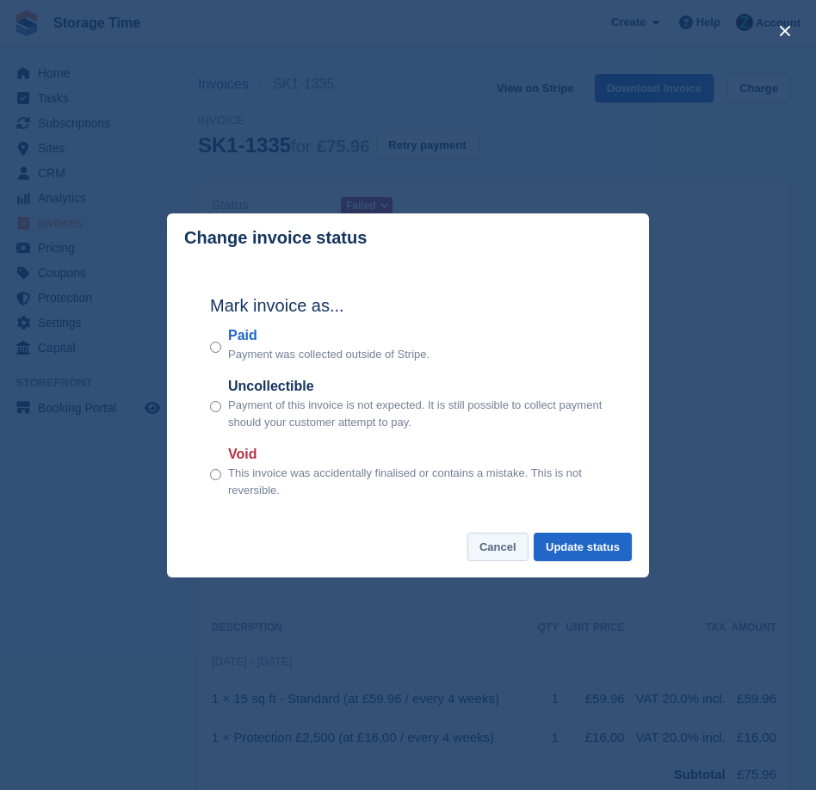
click at [486, 546] on button "Cancel" at bounding box center [497, 547] width 61 height 28
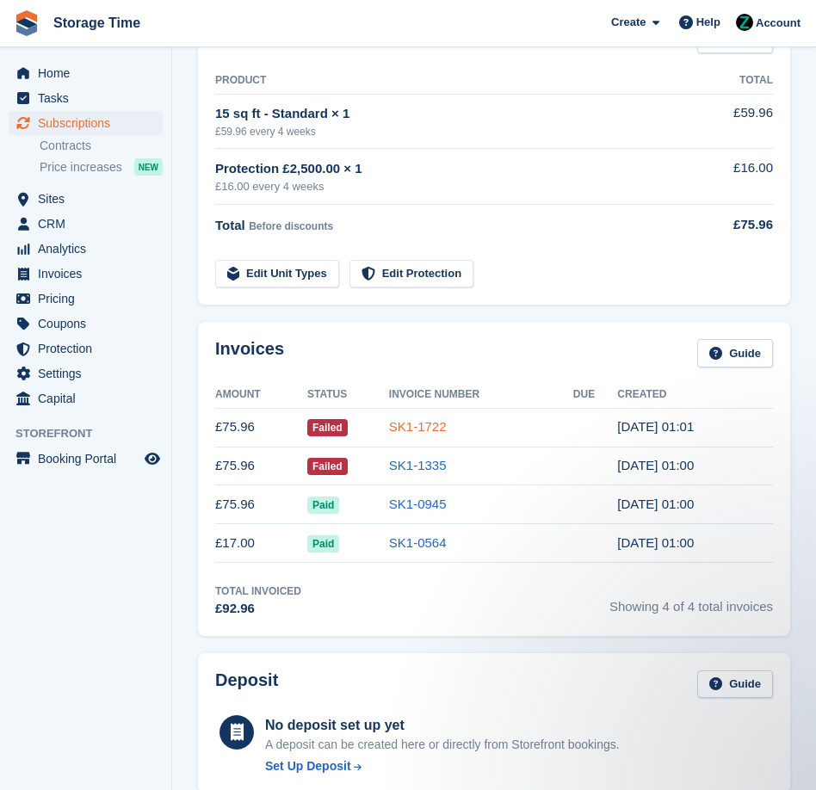
click at [430, 434] on link "SK1-1722" at bounding box center [418, 426] width 58 height 15
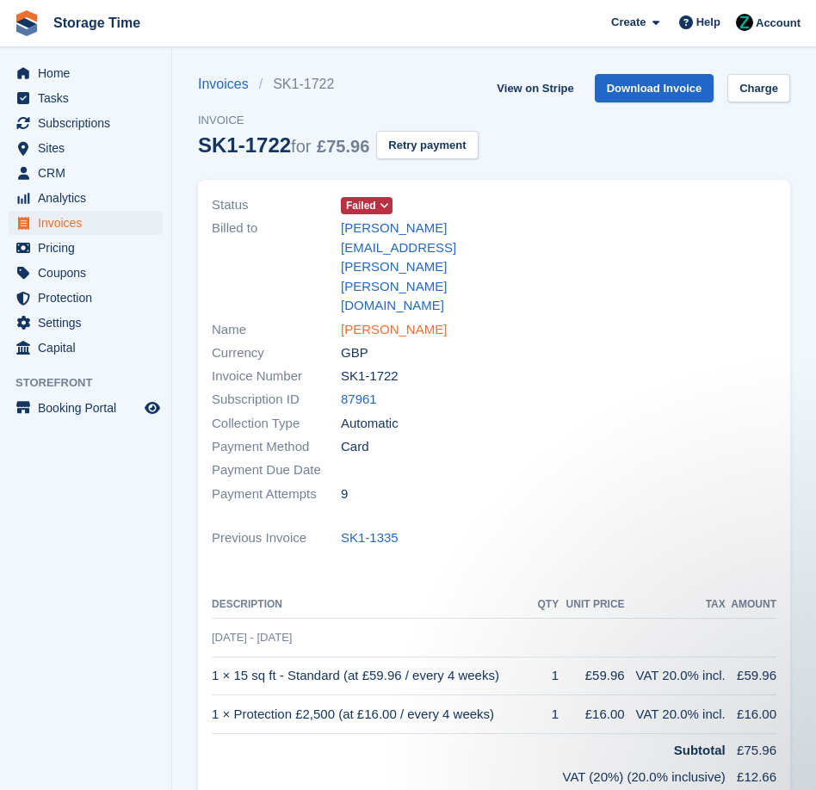
click at [423, 320] on link "Eleanor Dixon Hitchcock" at bounding box center [394, 330] width 106 height 20
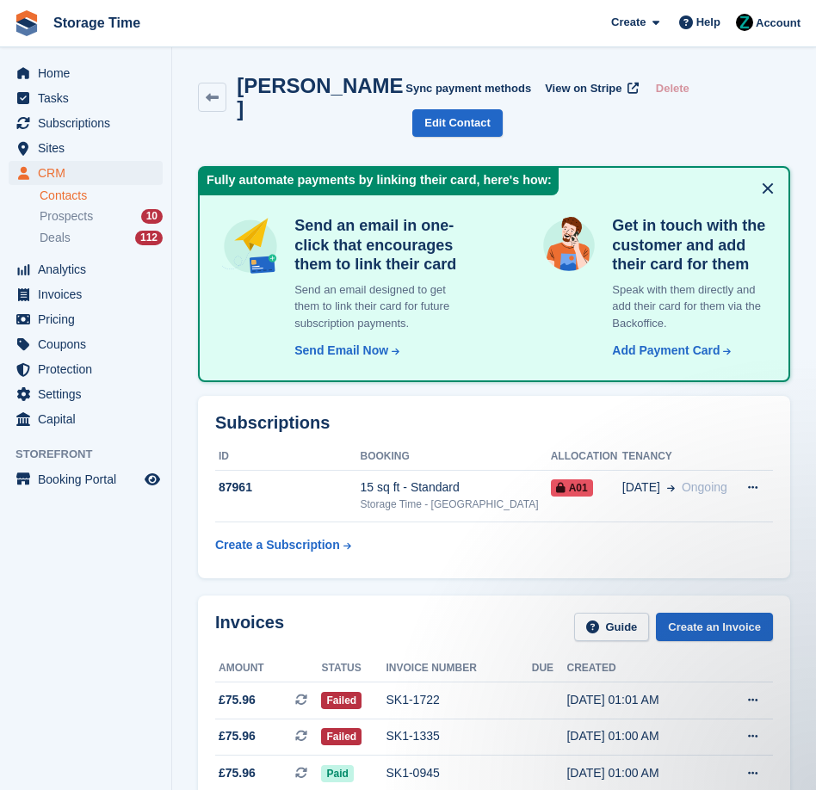
click at [356, 643] on div "Invoices Guide Create an Invoice" at bounding box center [494, 632] width 558 height 39
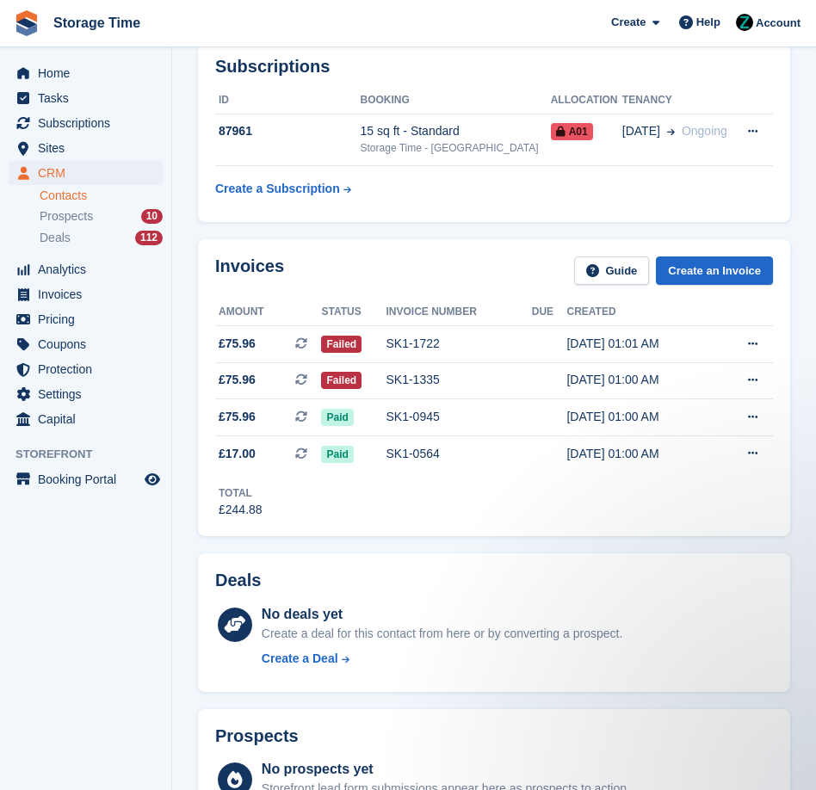
scroll to position [274, 0]
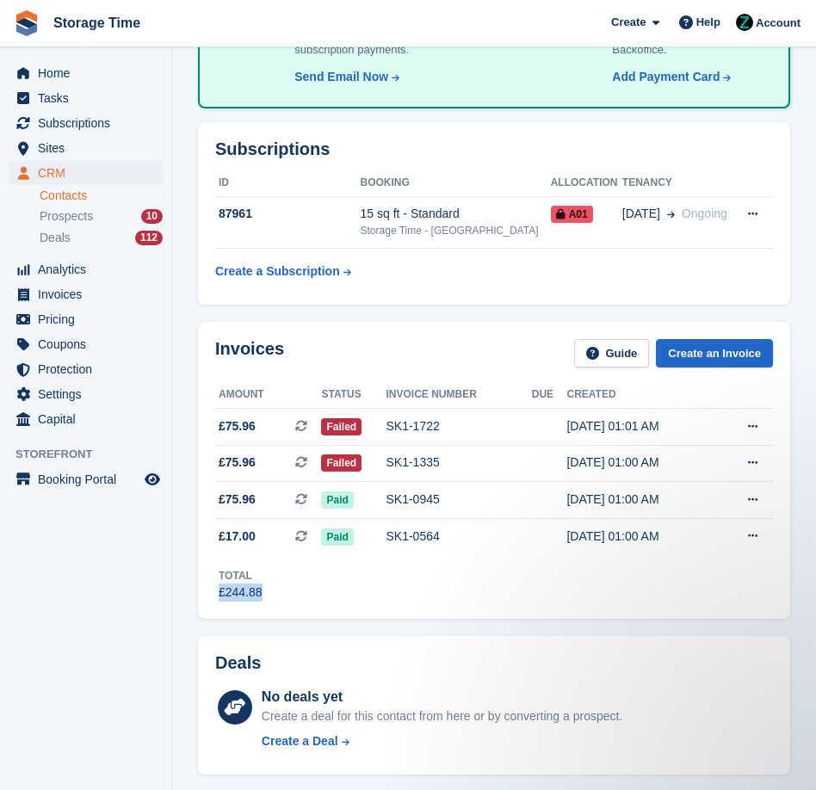
drag, startPoint x: 269, startPoint y: 601, endPoint x: 217, endPoint y: 601, distance: 52.5
click at [217, 601] on div "Total £244.88" at bounding box center [494, 577] width 558 height 47
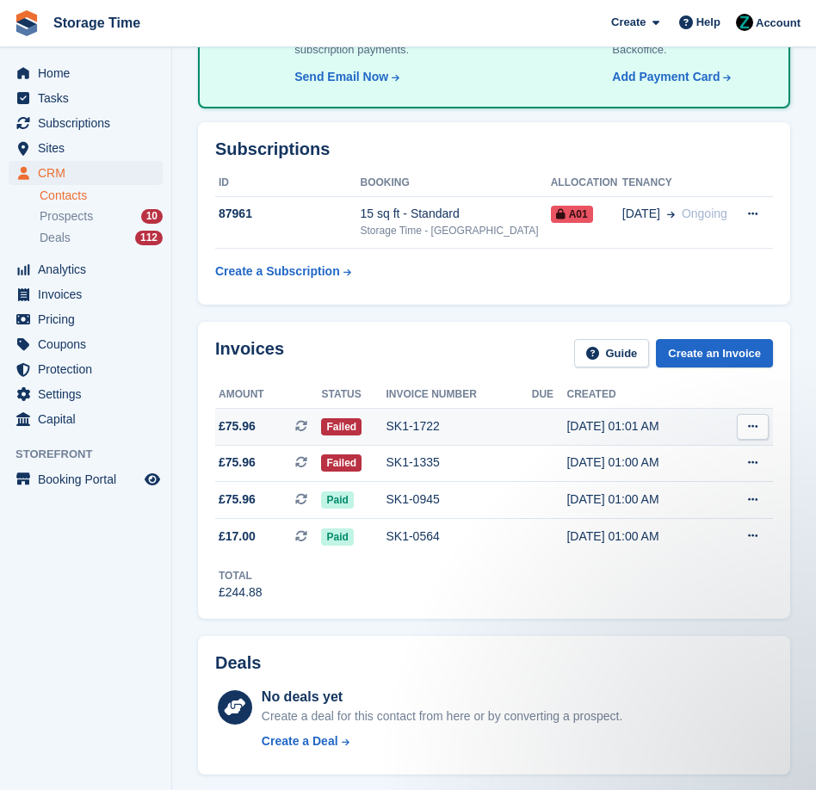
click at [388, 415] on td "SK1-1722" at bounding box center [458, 426] width 145 height 37
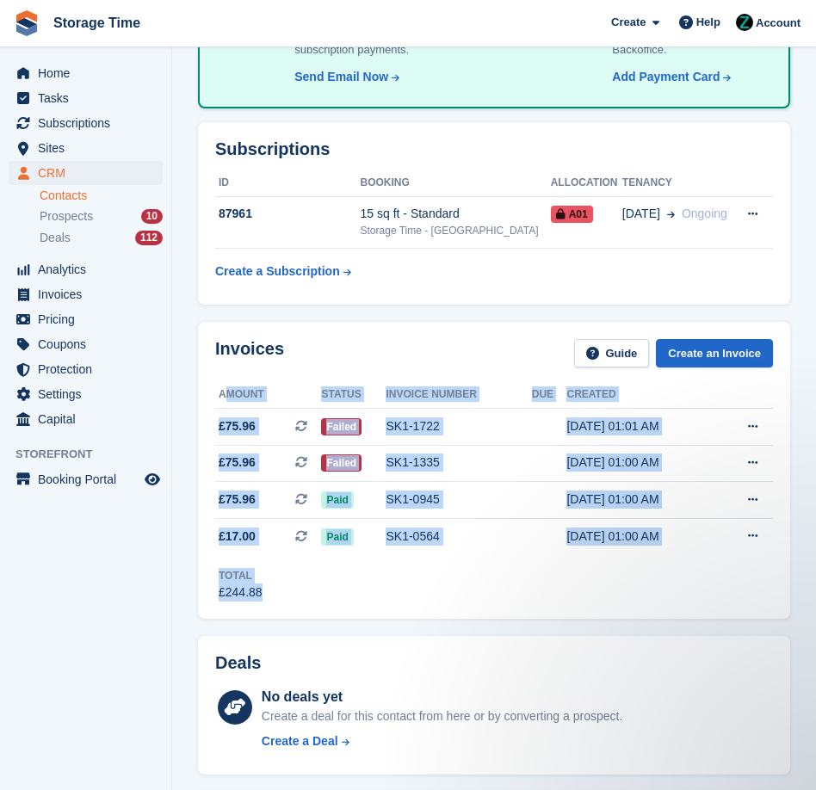
drag, startPoint x: 274, startPoint y: 603, endPoint x: 228, endPoint y: 401, distance: 206.5
click at [229, 400] on div "Invoices Guide Create an Invoice Amount Status Invoice number Due Created £75.9…" at bounding box center [494, 470] width 592 height 297
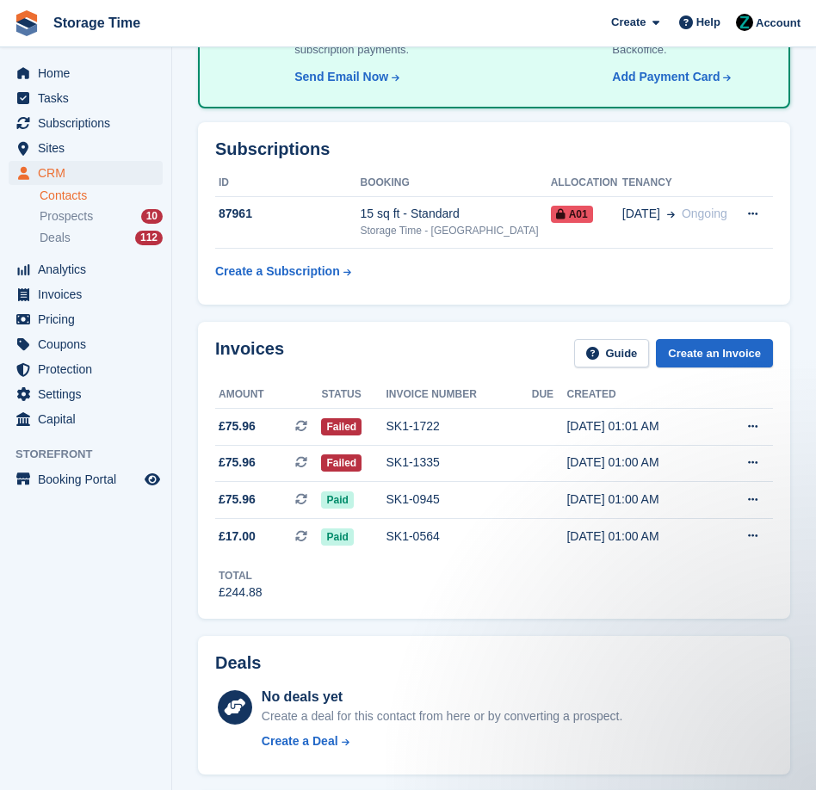
click at [409, 597] on div "Total £244.88" at bounding box center [494, 577] width 558 height 47
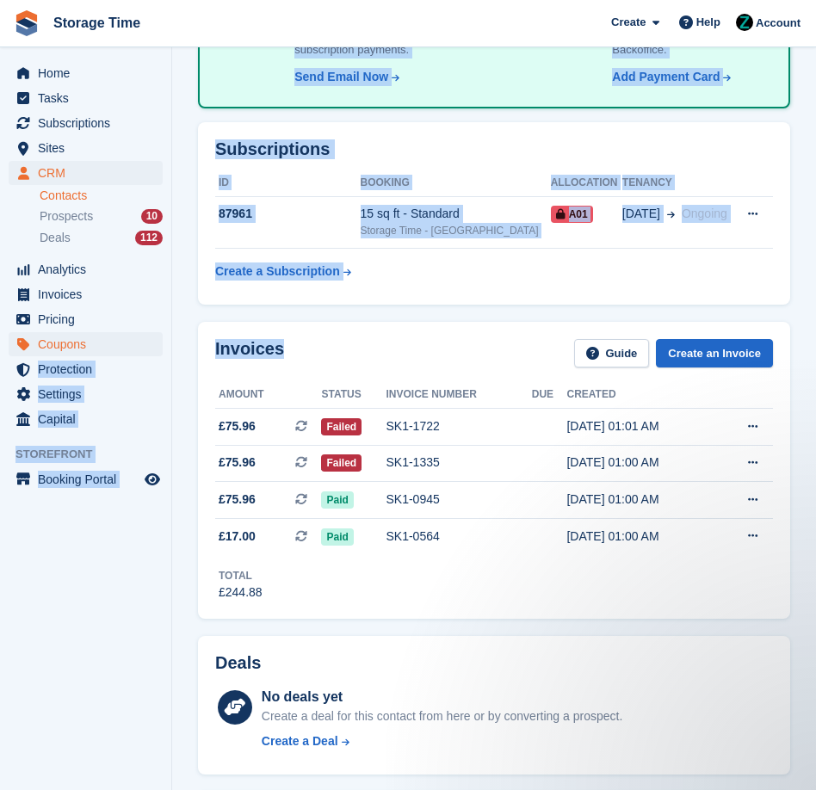
drag, startPoint x: 287, startPoint y: 341, endPoint x: 157, endPoint y: 351, distance: 130.4
click at [304, 328] on div "Invoices Guide Create an Invoice Amount Status Invoice number Due Created £75.9…" at bounding box center [494, 470] width 592 height 297
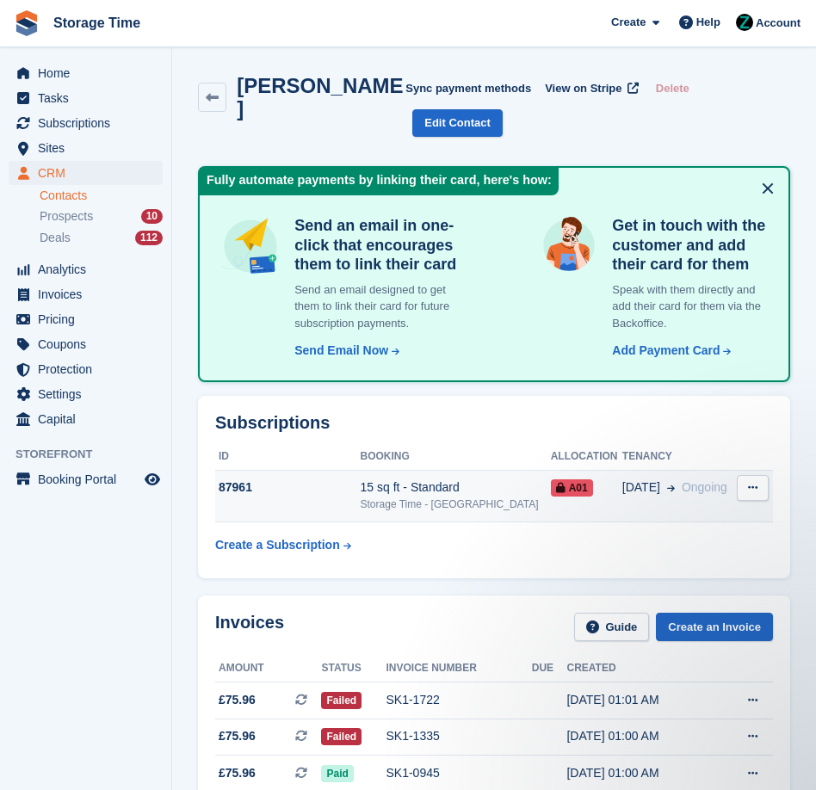
click at [433, 508] on div "Storage Time - [GEOGRAPHIC_DATA]" at bounding box center [456, 504] width 190 height 15
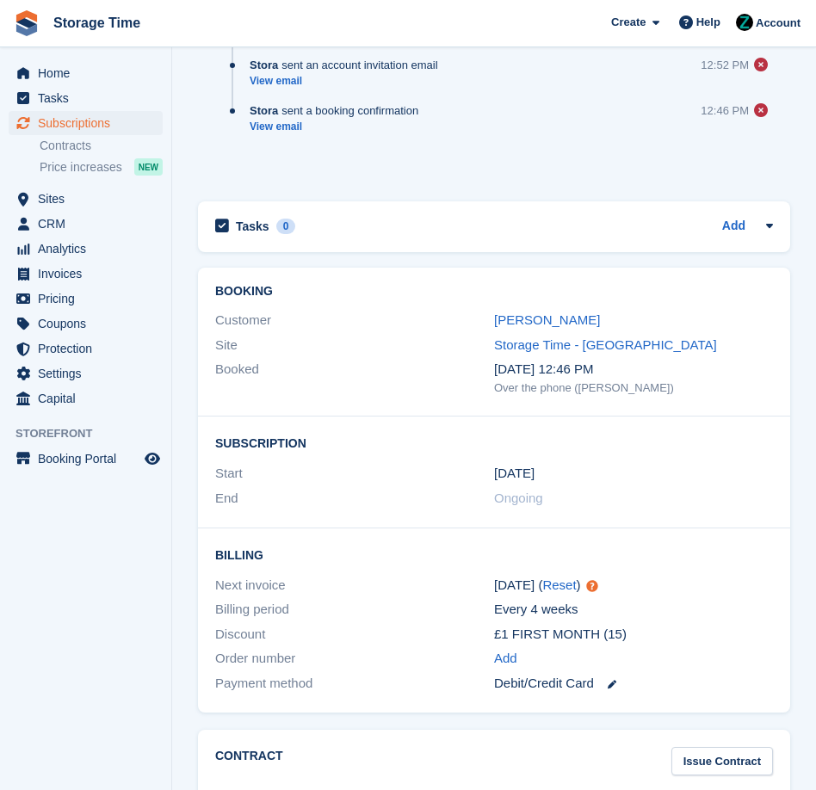
scroll to position [2726, 0]
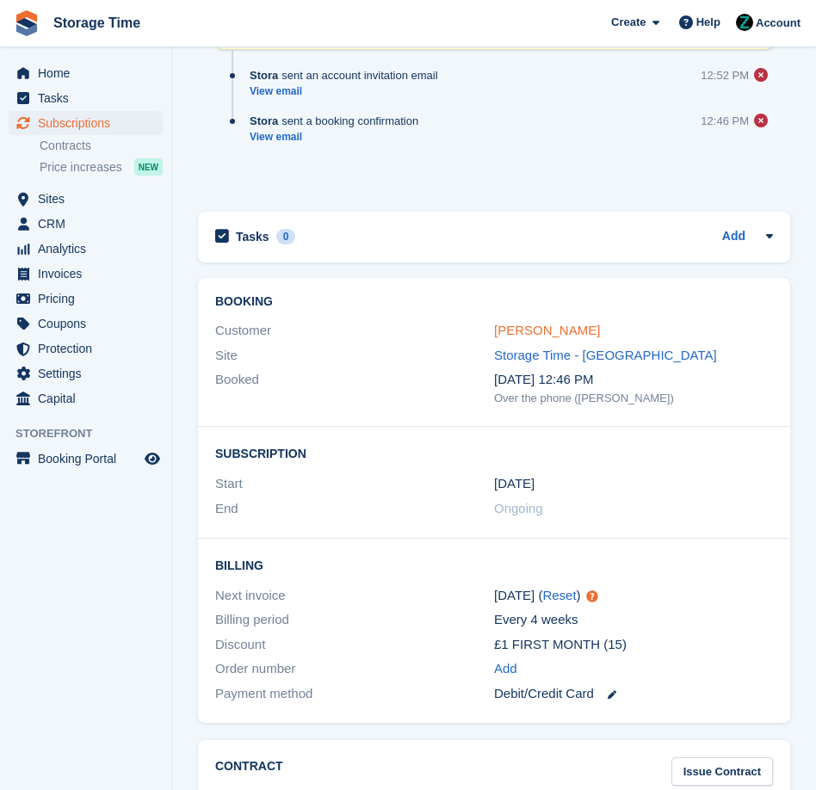
click at [600, 337] on link "[PERSON_NAME]" at bounding box center [547, 330] width 106 height 15
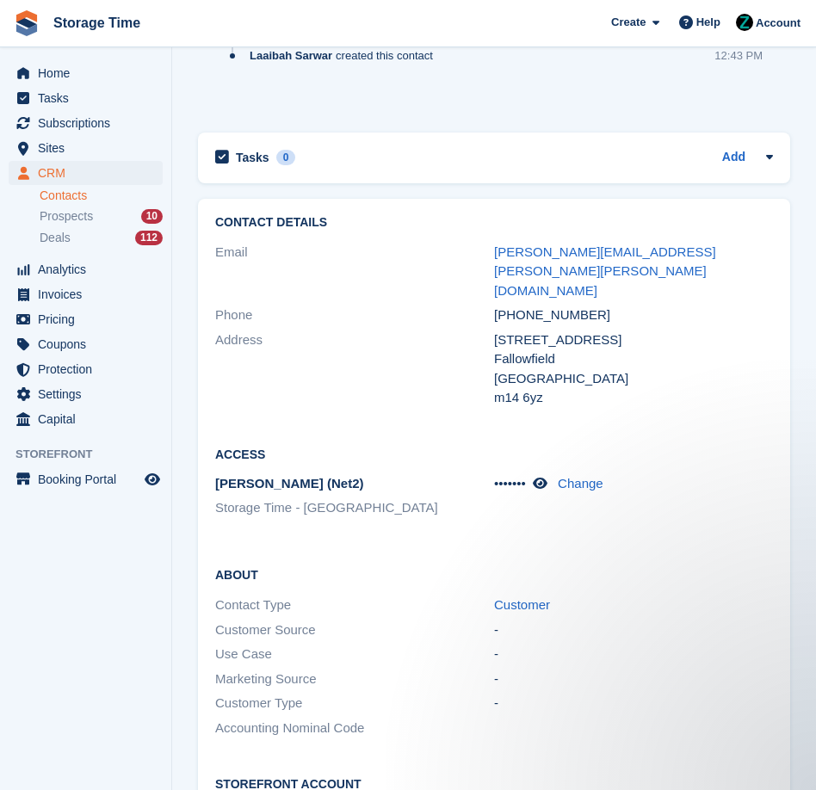
scroll to position [2757, 0]
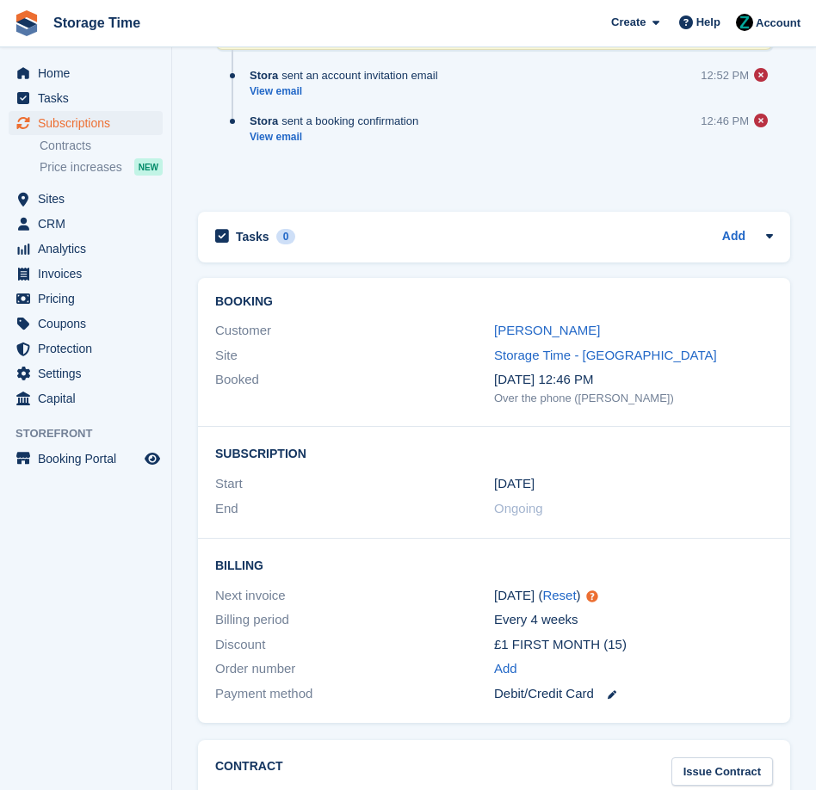
scroll to position [3074, 0]
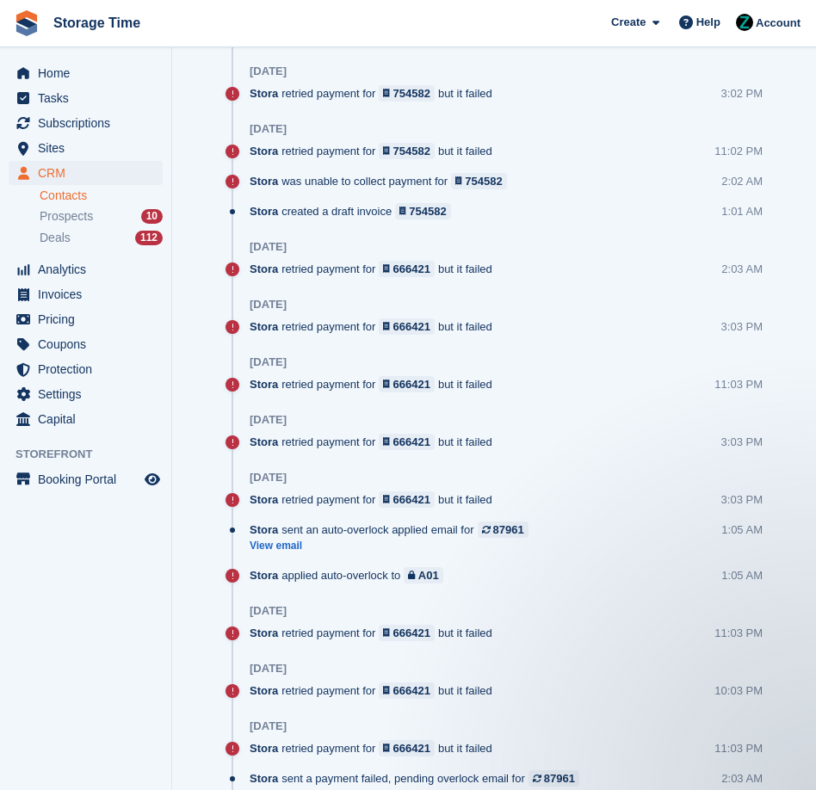
scroll to position [1635, 0]
click at [297, 546] on link "View email" at bounding box center [394, 545] width 288 height 15
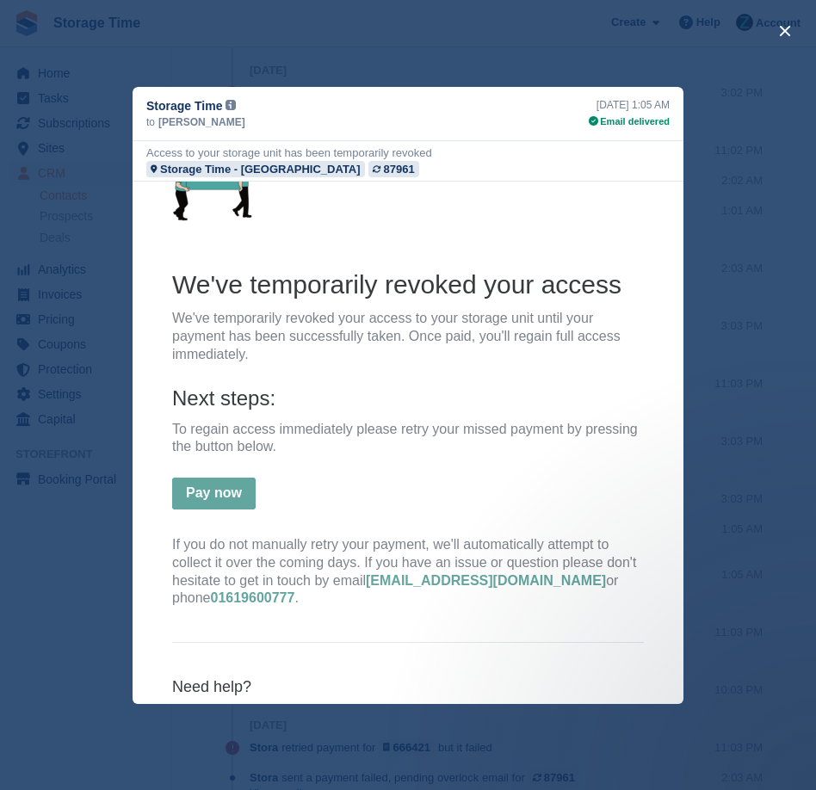
scroll to position [135, 0]
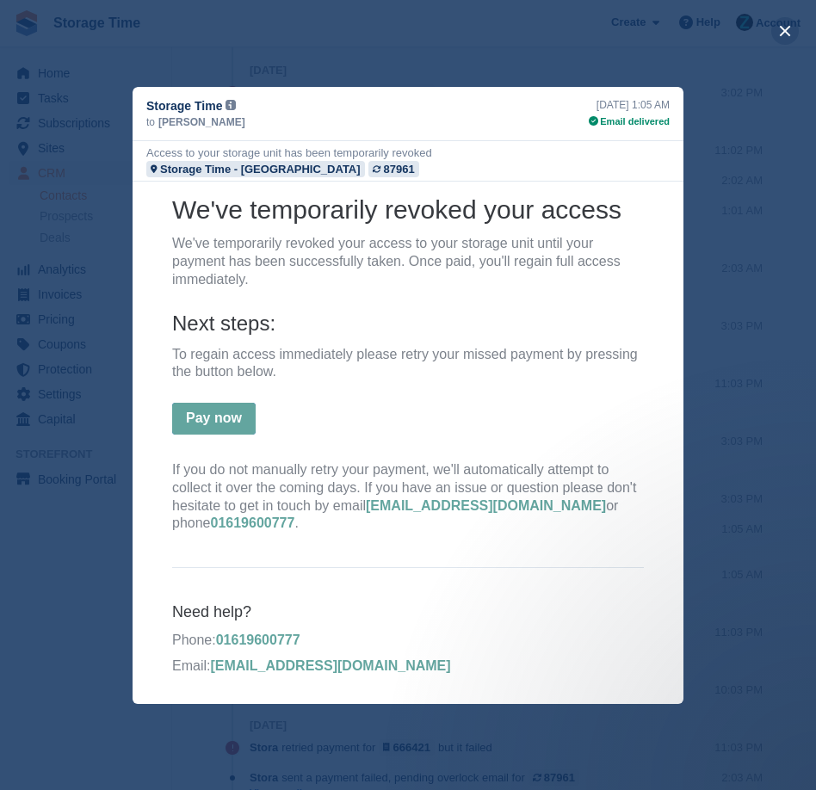
click at [778, 35] on button "close" at bounding box center [785, 31] width 28 height 28
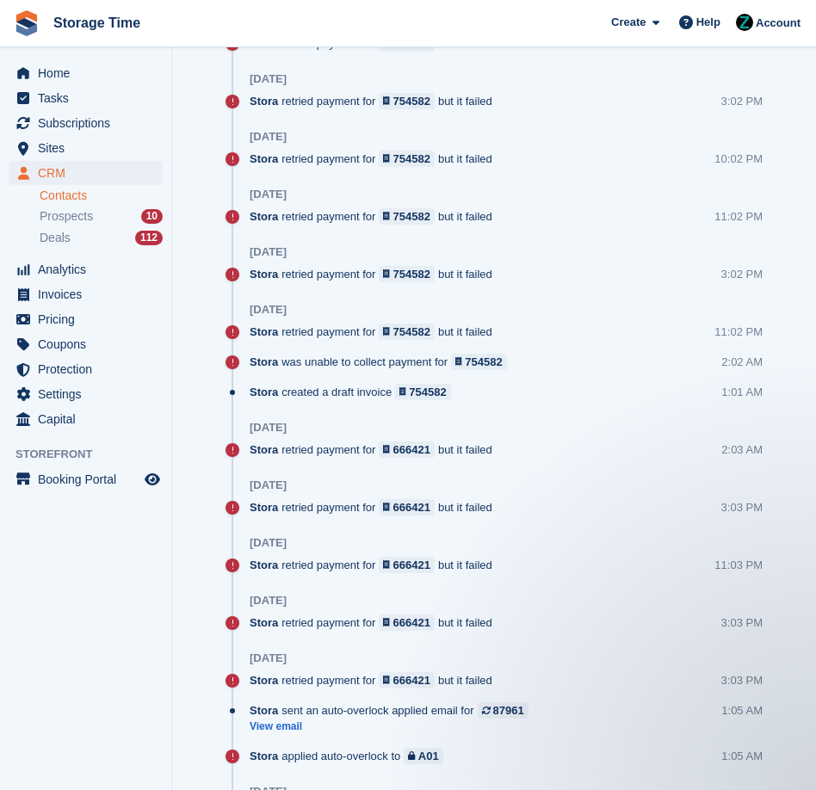
scroll to position [1611, 0]
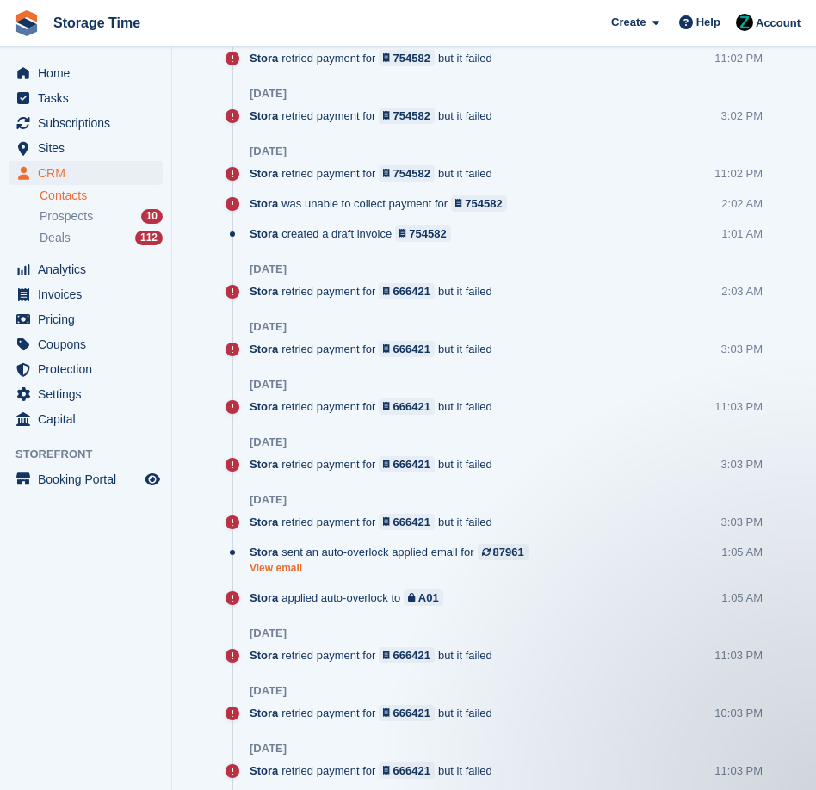
click at [267, 576] on link "View email" at bounding box center [394, 568] width 288 height 15
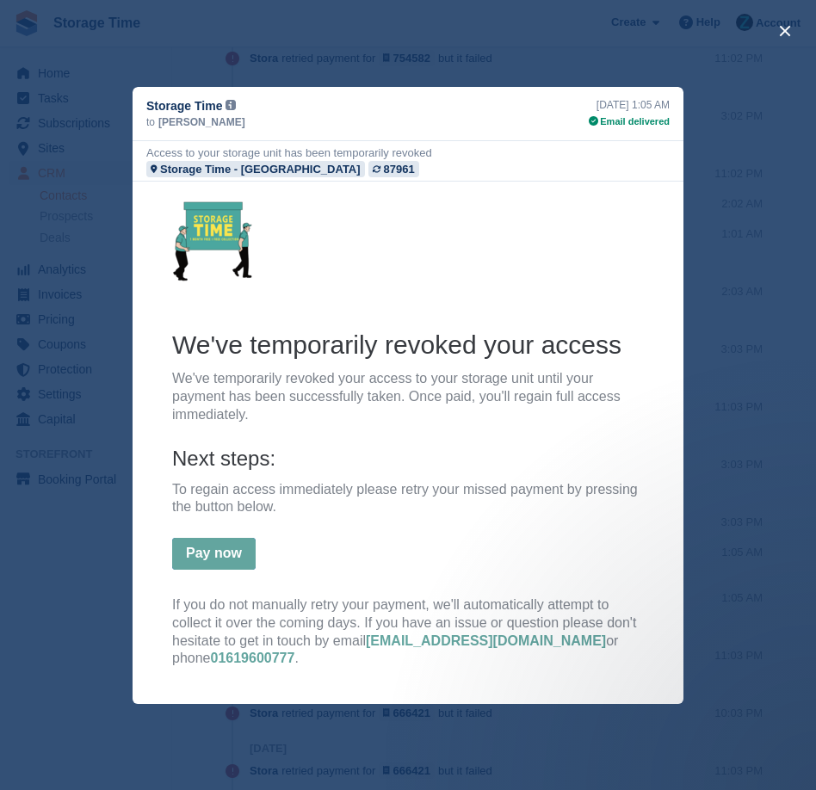
scroll to position [0, 0]
drag, startPoint x: 611, startPoint y: 139, endPoint x: 728, endPoint y: 139, distance: 117.1
click at [728, 139] on div "Storage Time from: Storage Time <[EMAIL_ADDRESS][DOMAIN_NAME]> to: [PERSON_NAME…" at bounding box center [408, 395] width 816 height 790
click at [591, 274] on link at bounding box center [408, 240] width 472 height 90
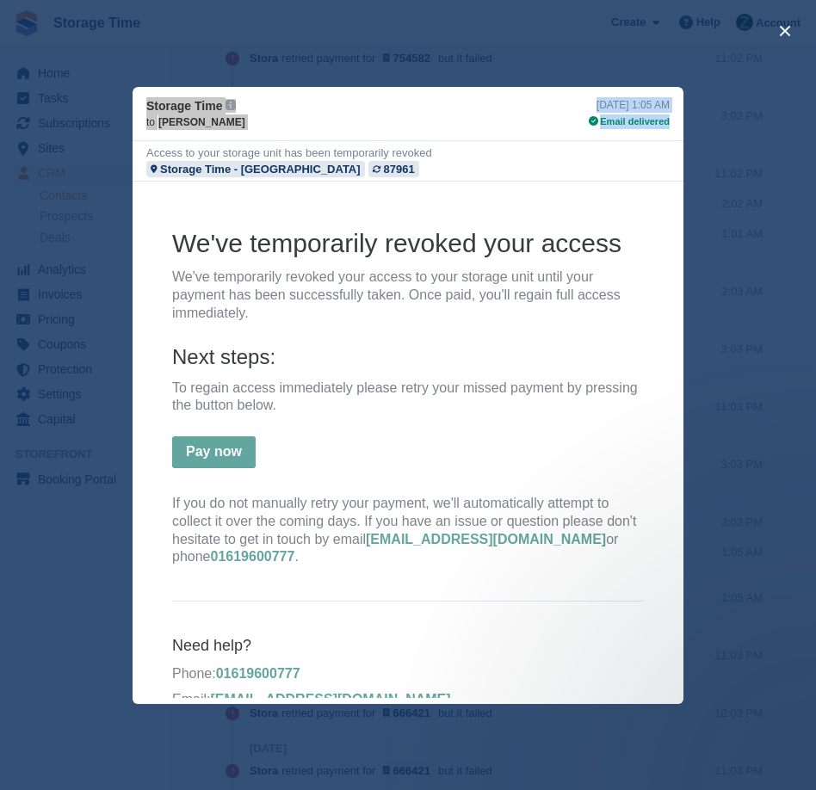
scroll to position [135, 0]
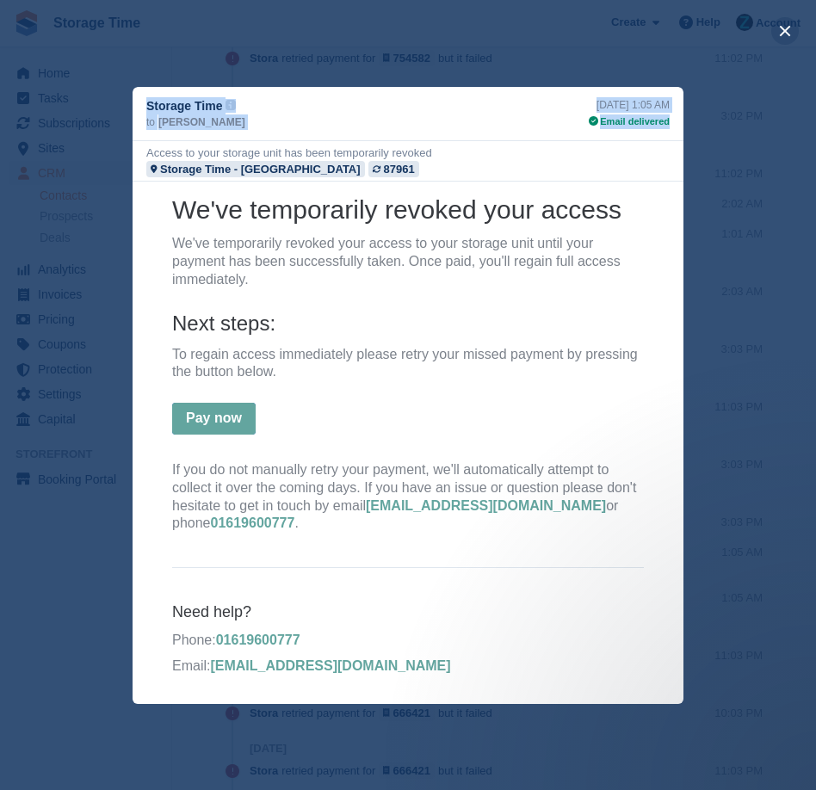
click at [787, 33] on button "close" at bounding box center [785, 31] width 28 height 28
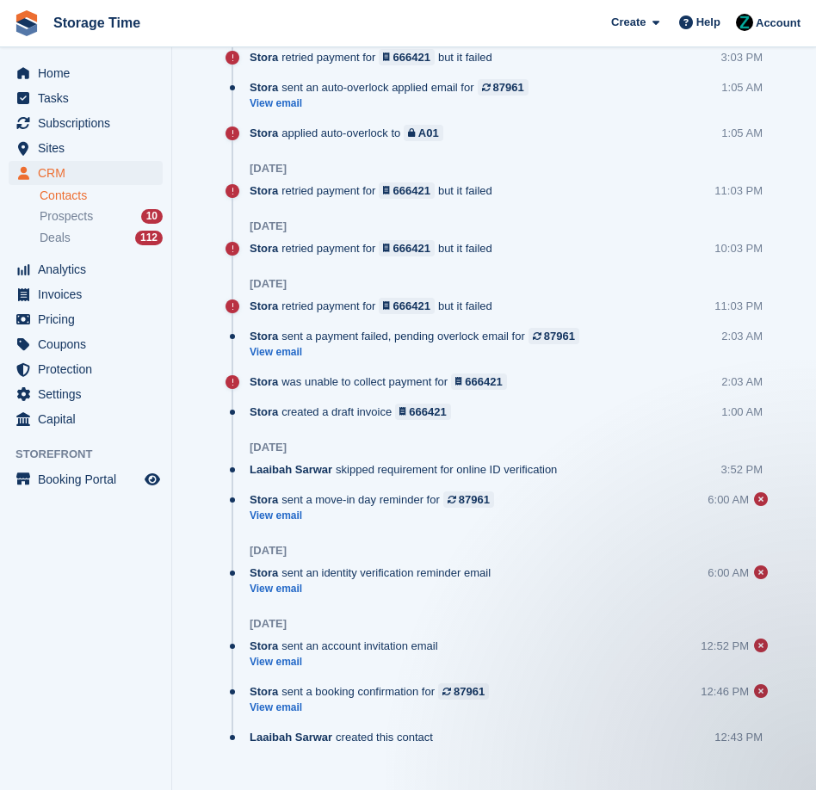
scroll to position [2090, 0]
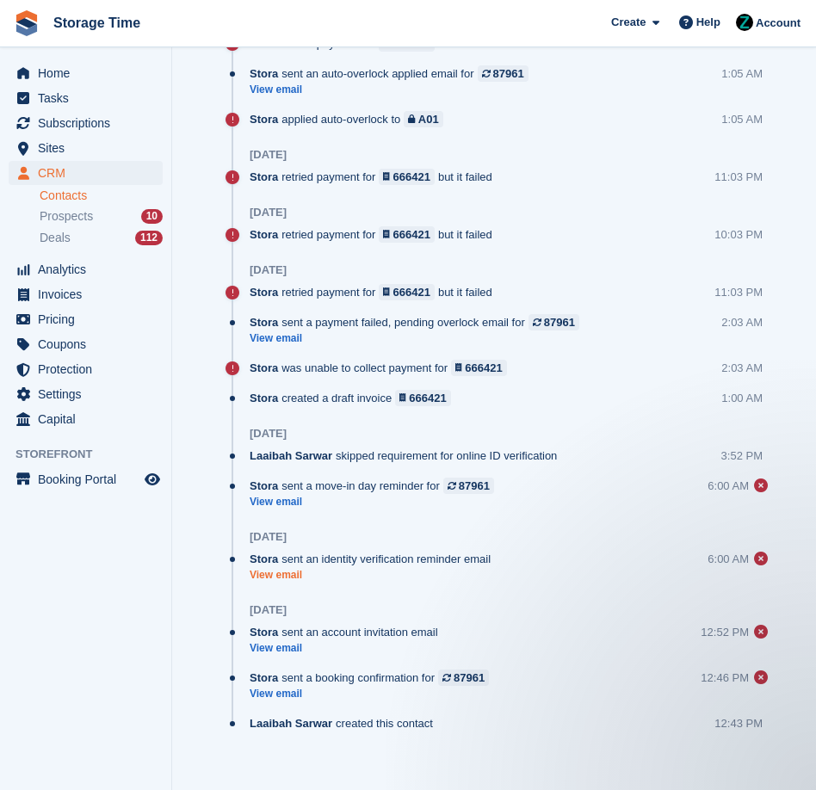
click at [295, 583] on link "View email" at bounding box center [375, 575] width 250 height 15
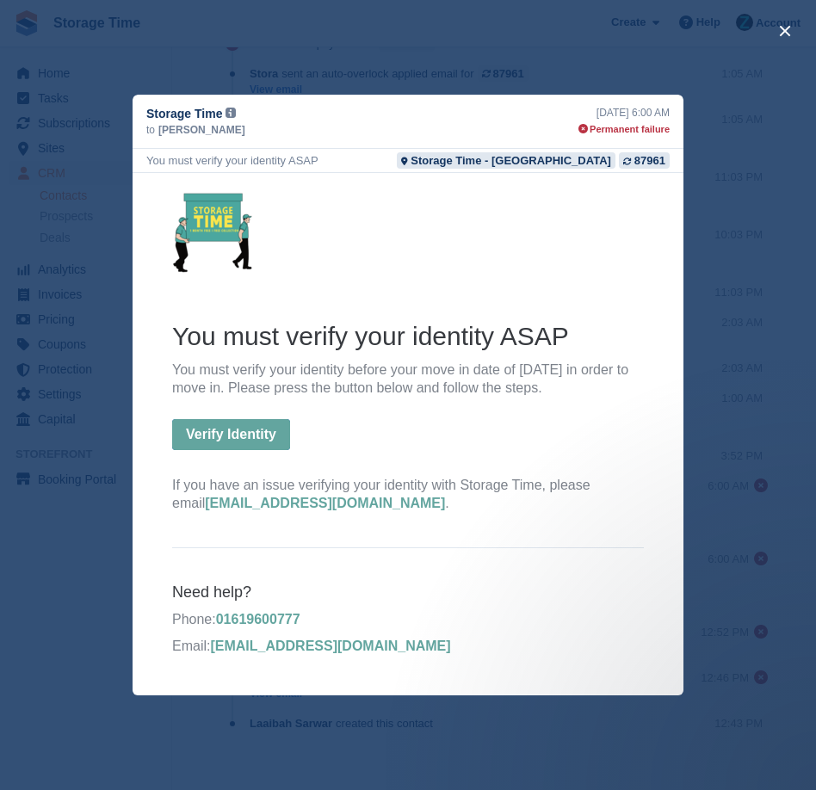
scroll to position [0, 0]
click at [787, 28] on button "close" at bounding box center [785, 31] width 28 height 28
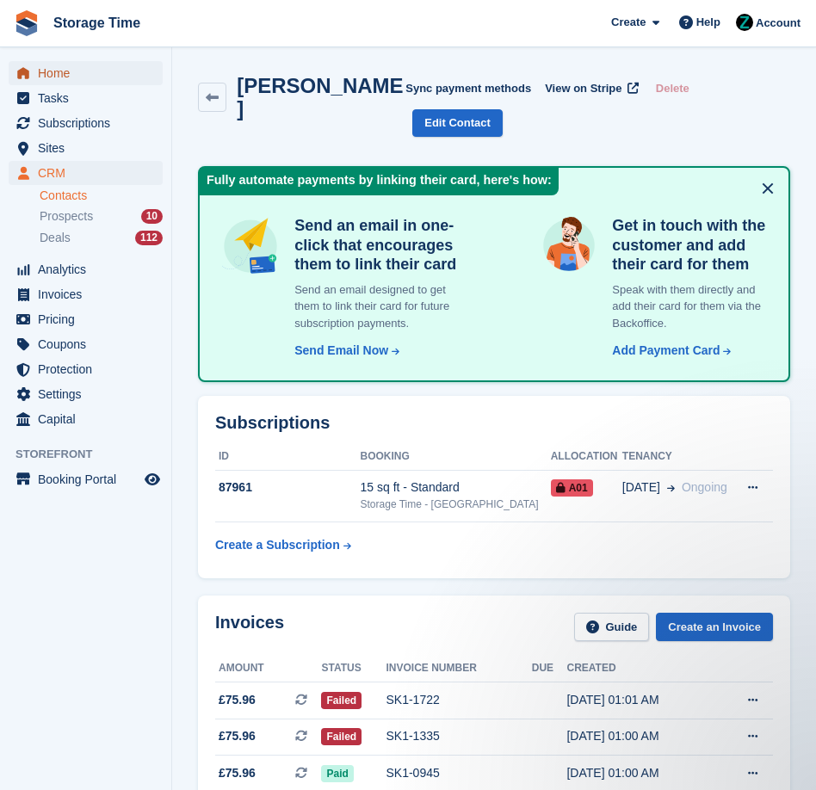
click at [97, 76] on span "Home" at bounding box center [89, 73] width 103 height 24
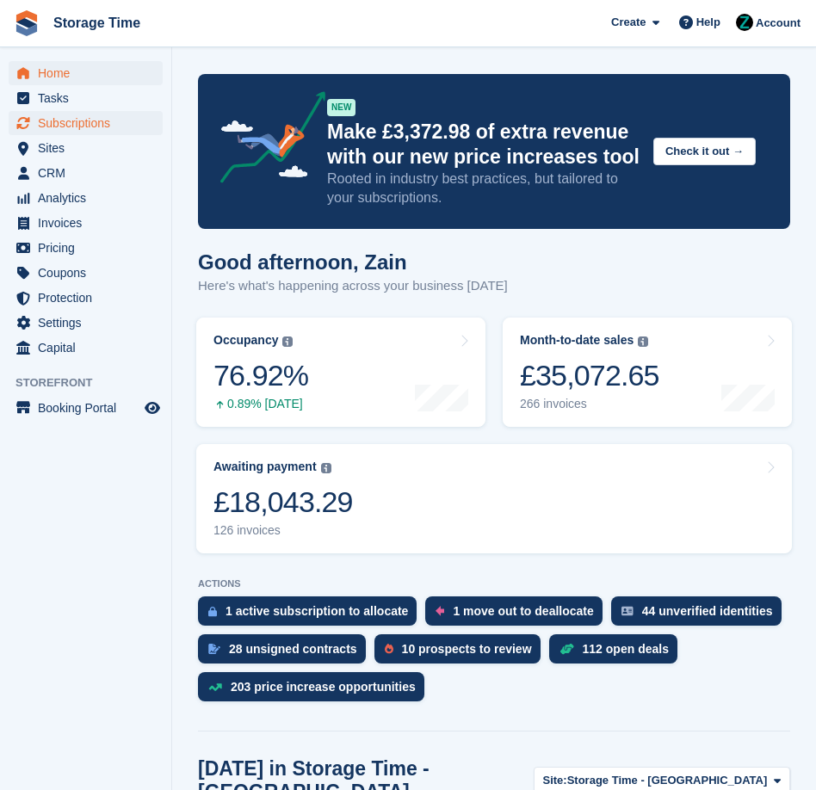
click at [108, 123] on span "Subscriptions" at bounding box center [89, 123] width 103 height 24
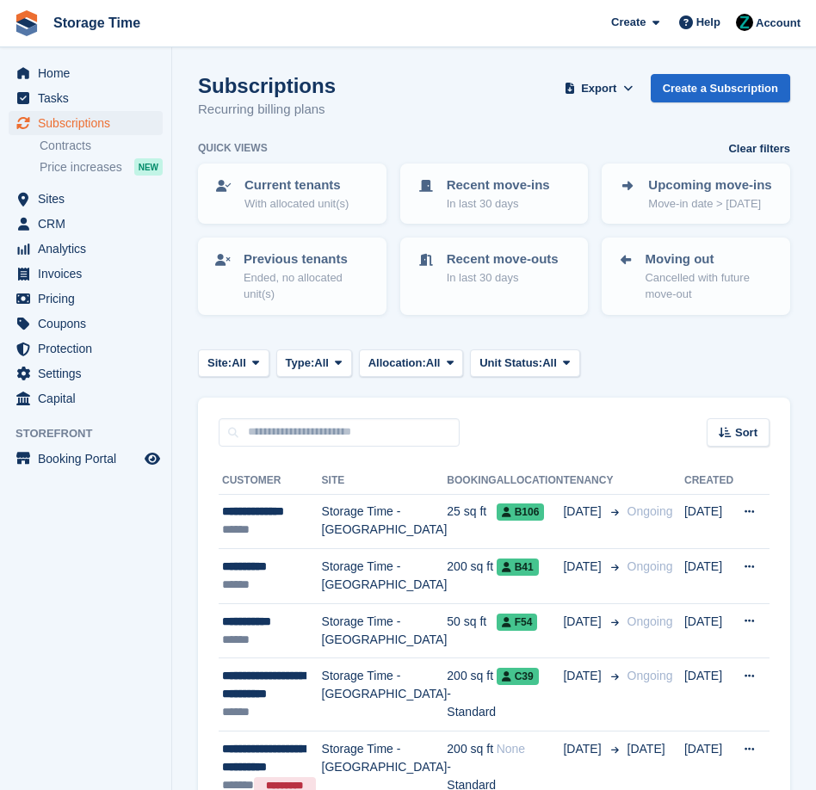
click at [299, 434] on input "text" at bounding box center [339, 432] width 241 height 28
type input "***"
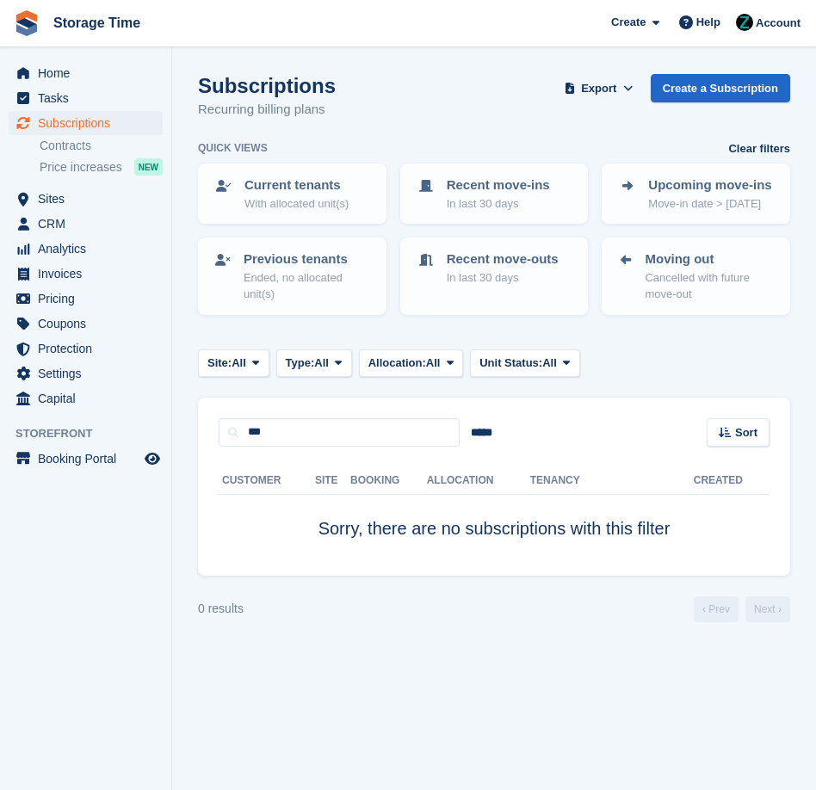
click at [300, 448] on div "Customer Site Booking Allocation Tenancy Created Sorry, there are no subscripti…" at bounding box center [494, 511] width 592 height 129
click at [300, 441] on input "***" at bounding box center [339, 432] width 241 height 28
type input "*"
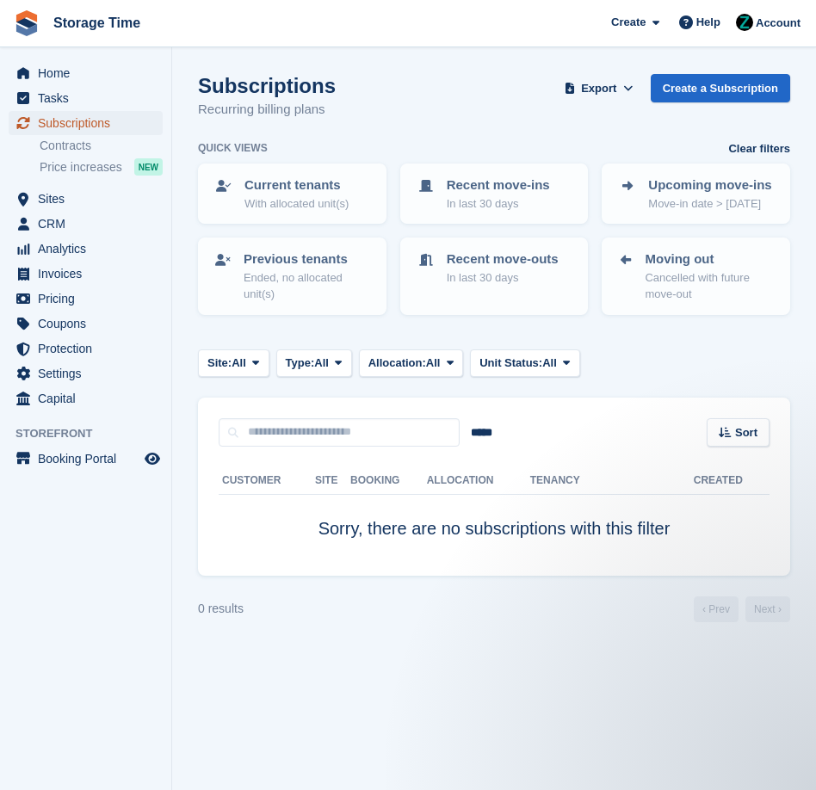
click at [95, 127] on span "Subscriptions" at bounding box center [89, 123] width 103 height 24
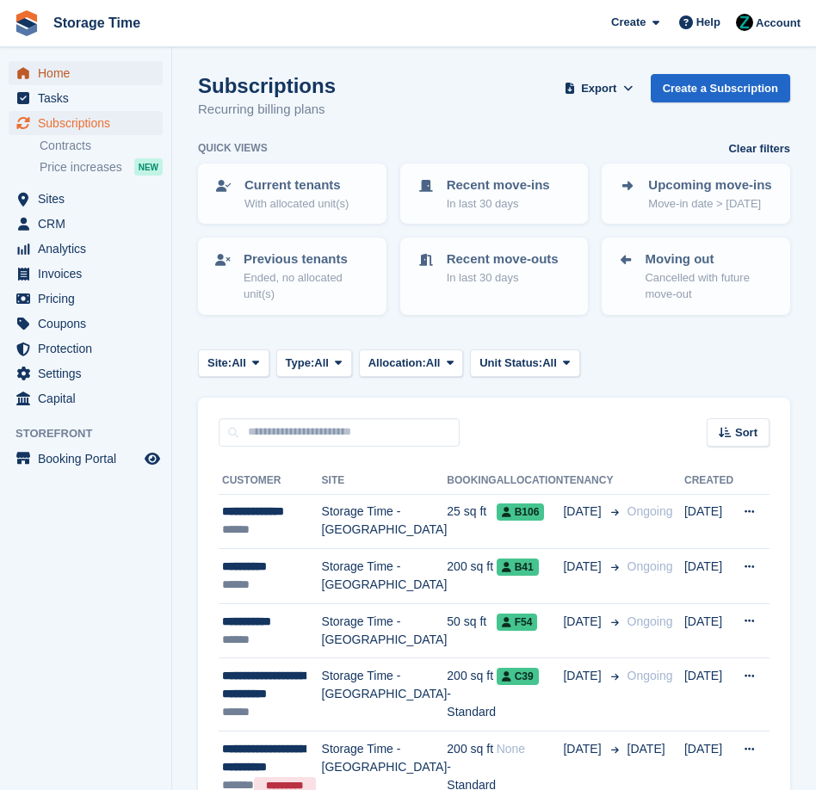
click at [119, 71] on span "Home" at bounding box center [89, 73] width 103 height 24
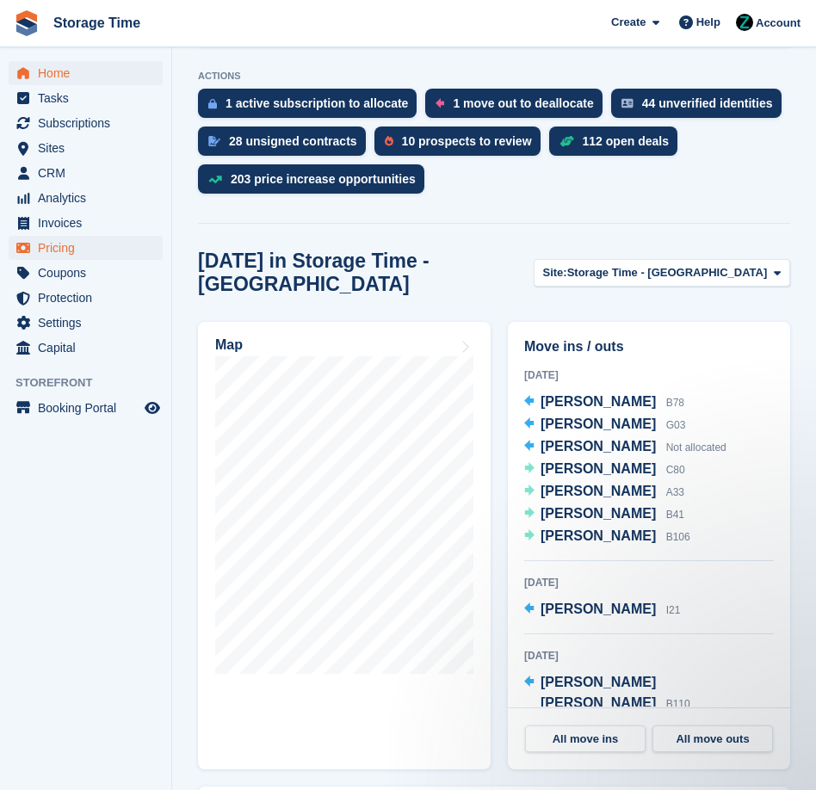
scroll to position [516, 0]
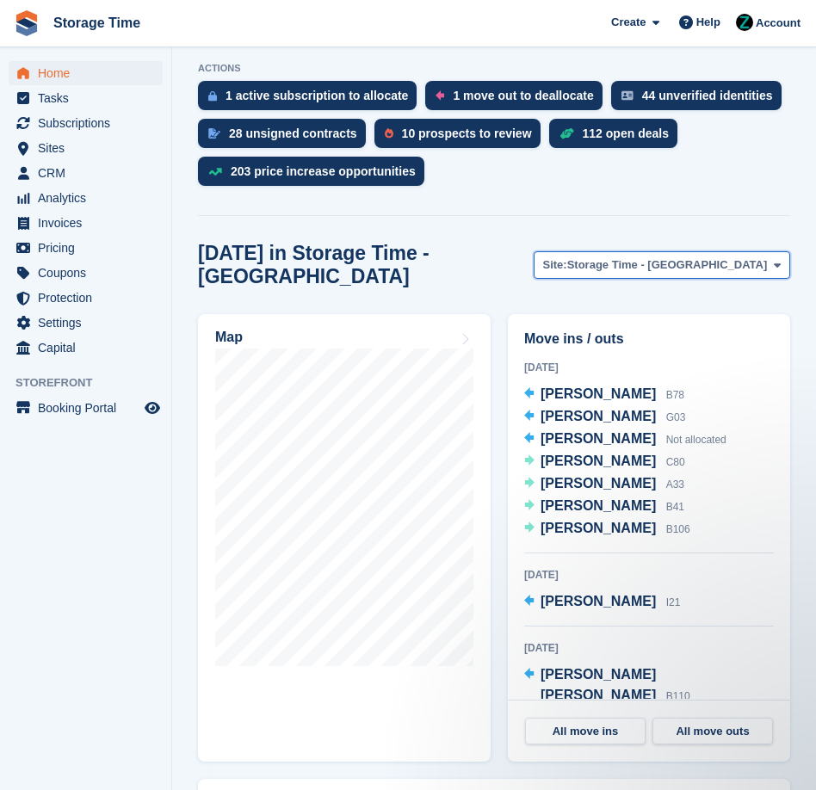
click at [676, 264] on span "Storage Time - [GEOGRAPHIC_DATA]" at bounding box center [667, 265] width 201 height 17
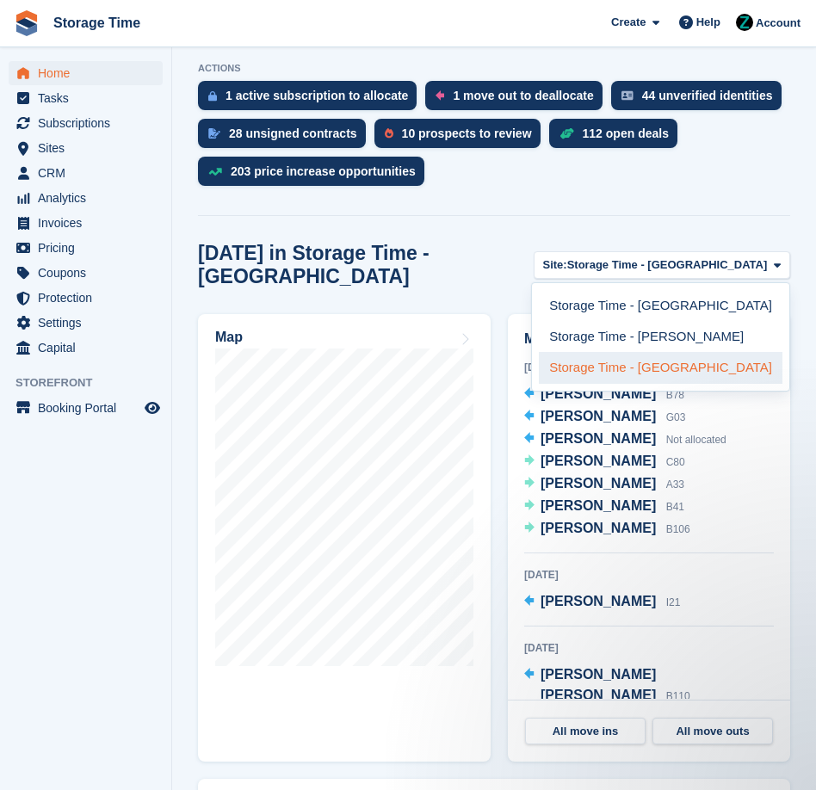
click at [658, 352] on link "Storage Time - [GEOGRAPHIC_DATA]" at bounding box center [661, 367] width 244 height 31
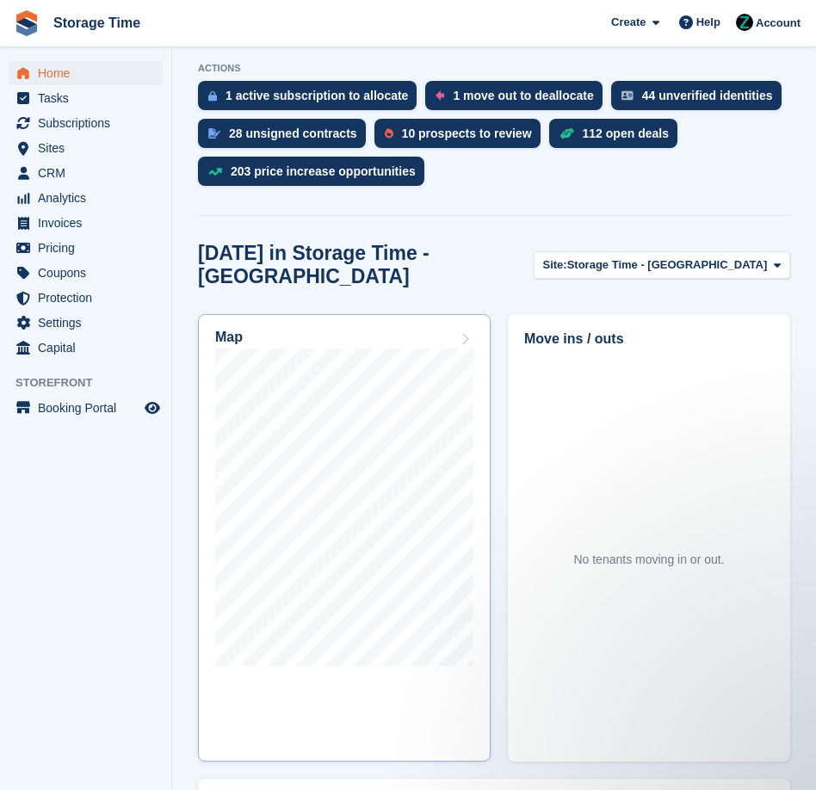
click at [343, 330] on div "Map" at bounding box center [344, 339] width 258 height 19
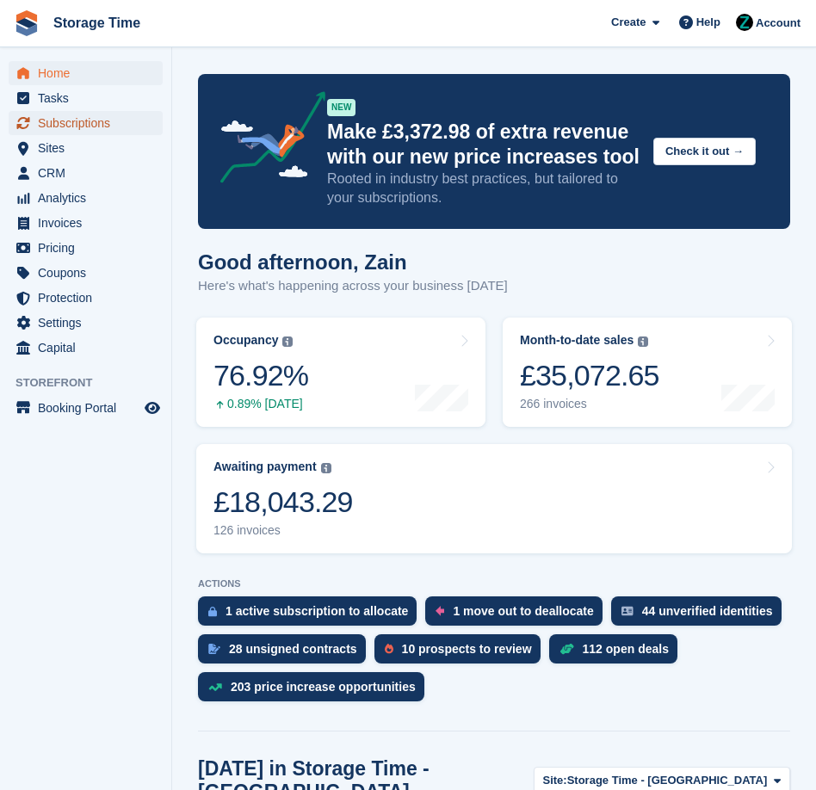
click at [108, 121] on span "Subscriptions" at bounding box center [89, 123] width 103 height 24
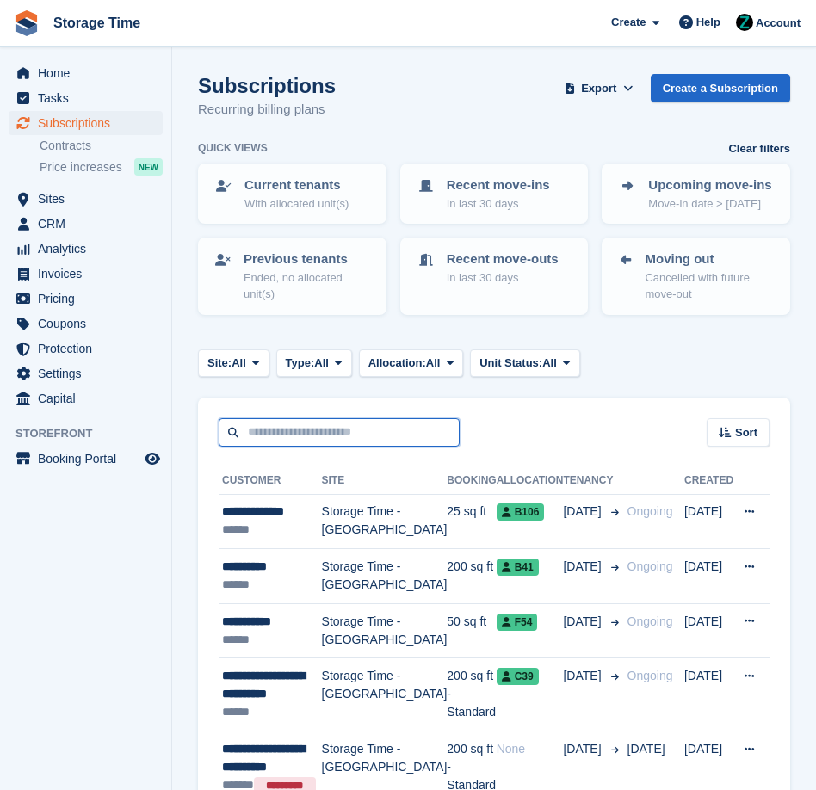
click at [308, 445] on input "text" at bounding box center [339, 432] width 241 height 28
type input "*******"
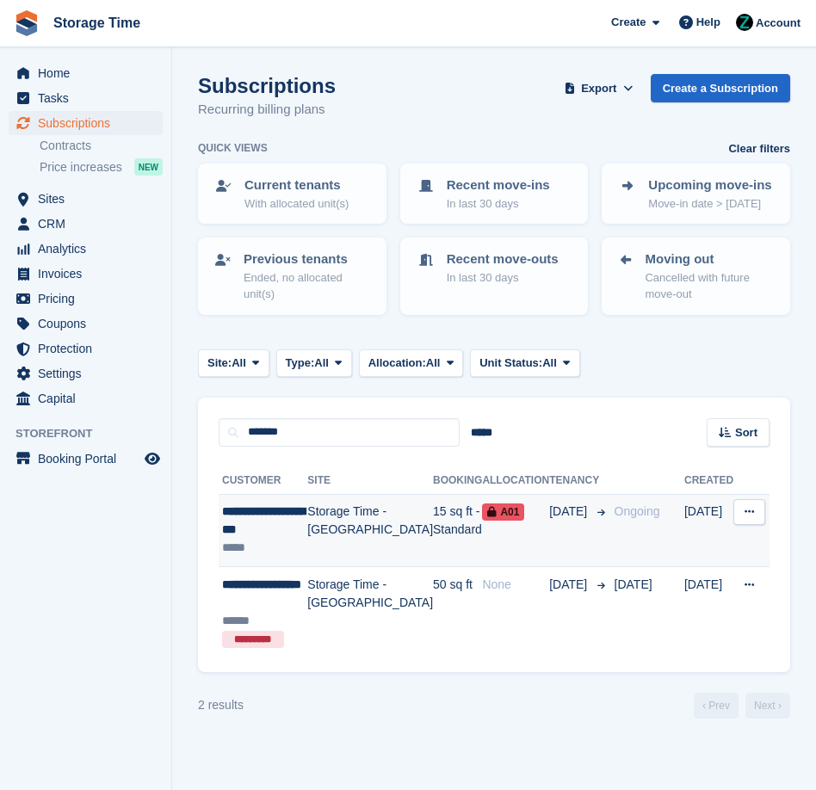
click at [352, 541] on td "Storage Time - [GEOGRAPHIC_DATA]" at bounding box center [370, 530] width 126 height 73
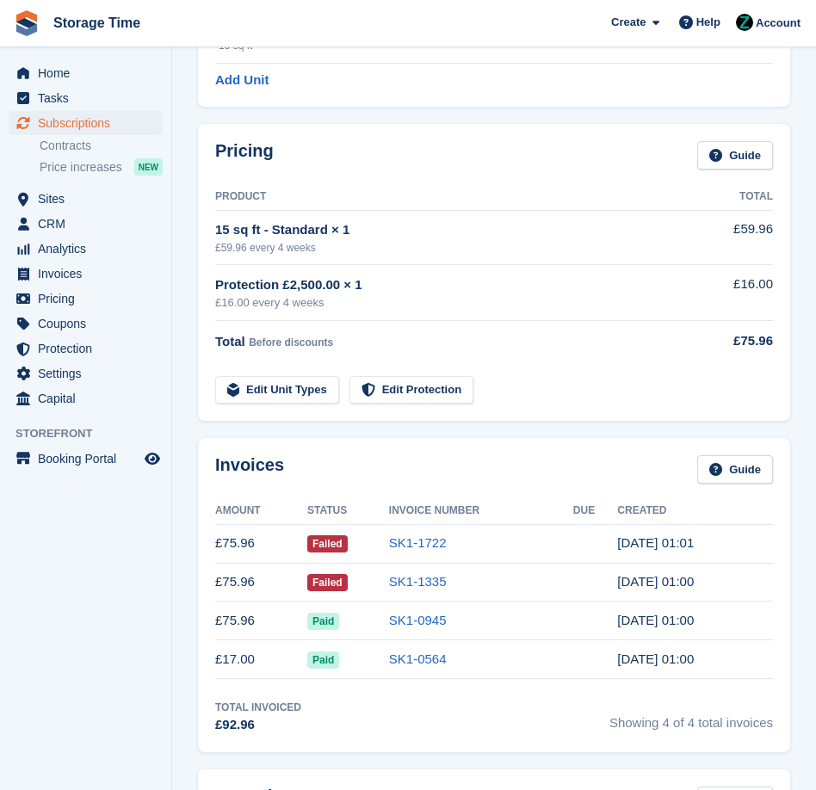
scroll to position [213, 0]
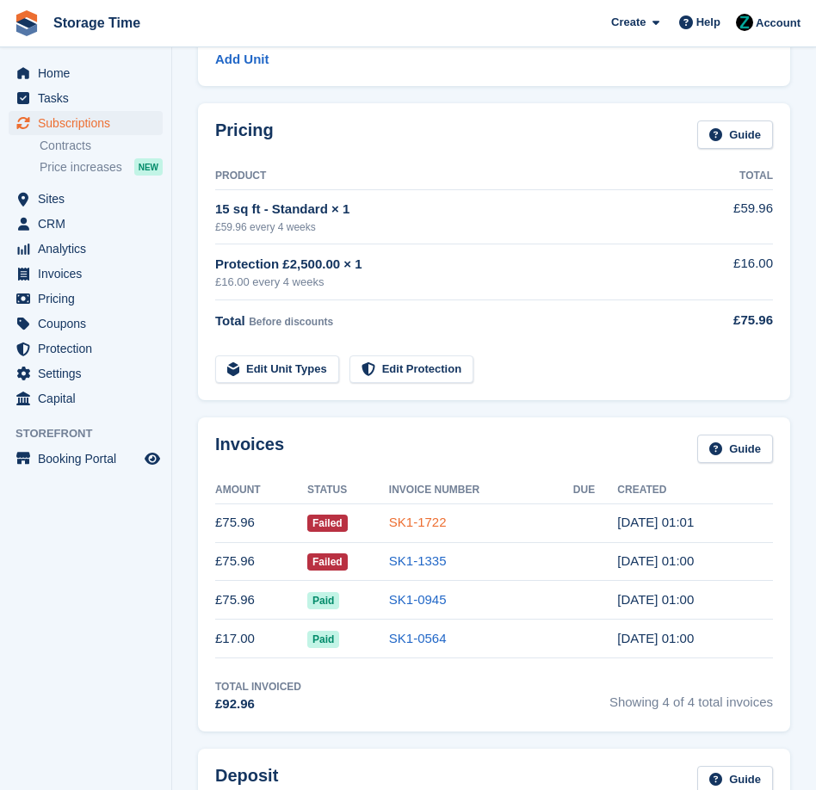
click at [420, 523] on link "SK1-1722" at bounding box center [418, 522] width 58 height 15
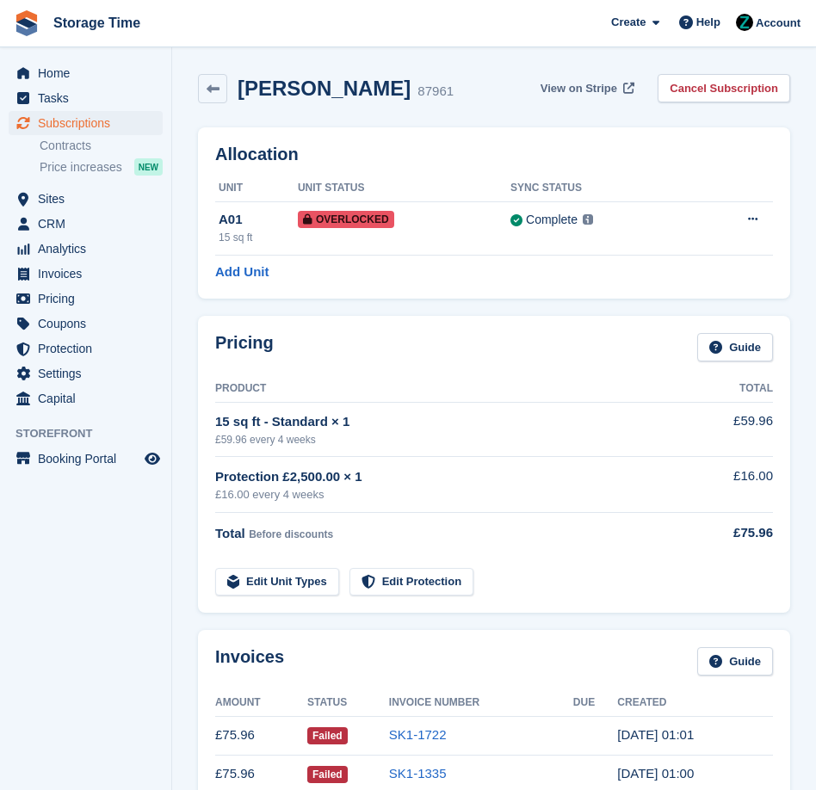
click at [579, 84] on span "View on Stripe" at bounding box center [579, 88] width 77 height 17
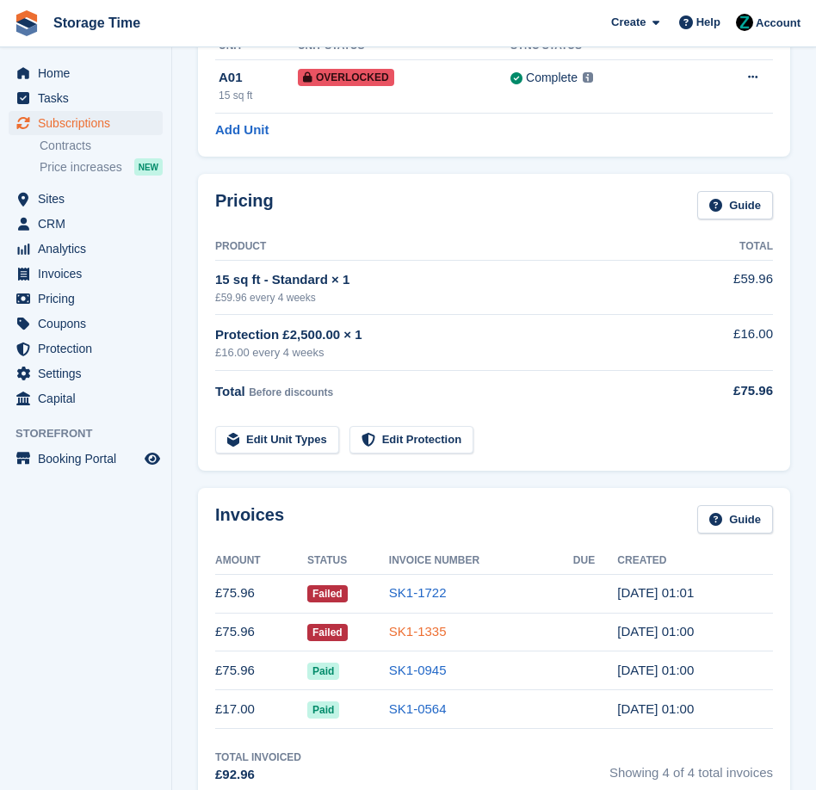
click at [390, 625] on link "SK1-1335" at bounding box center [418, 631] width 58 height 15
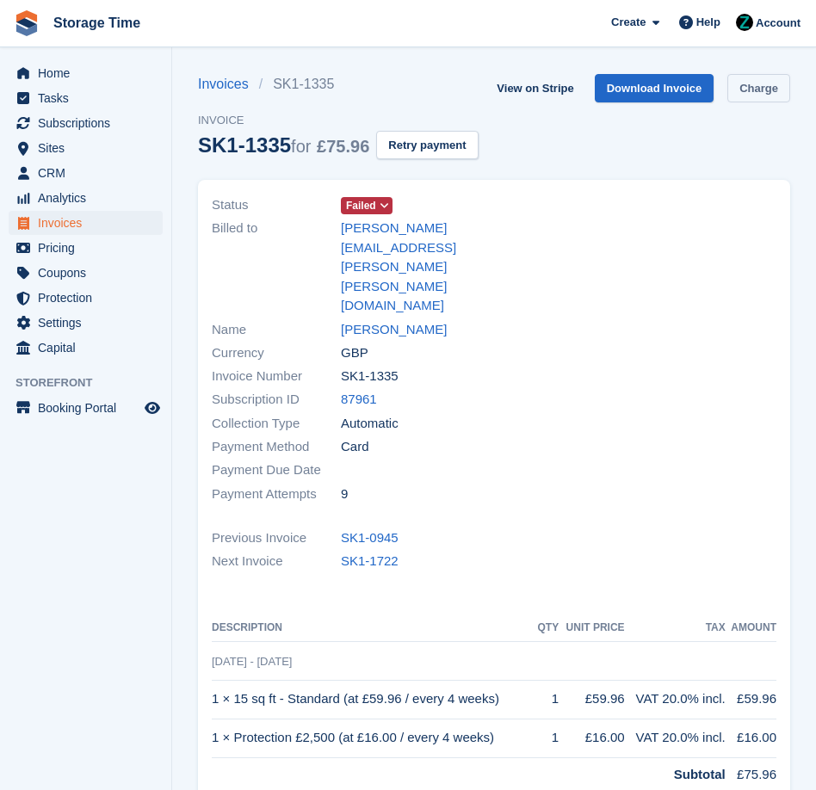
click at [727, 102] on link "Charge" at bounding box center [758, 88] width 63 height 28
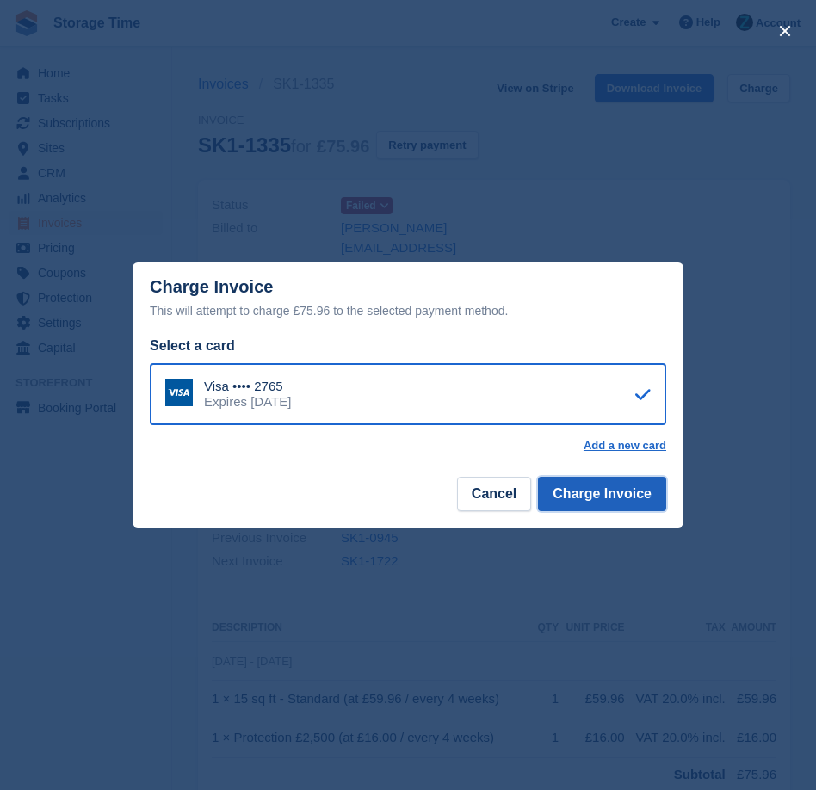
click at [640, 492] on button "Charge Invoice" at bounding box center [602, 494] width 128 height 34
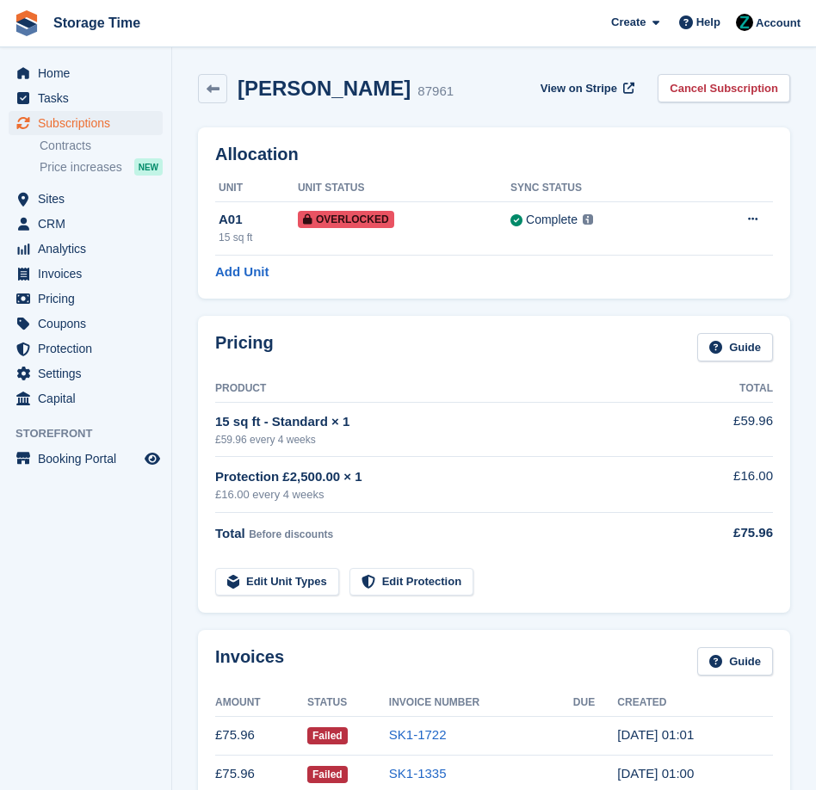
scroll to position [142, 0]
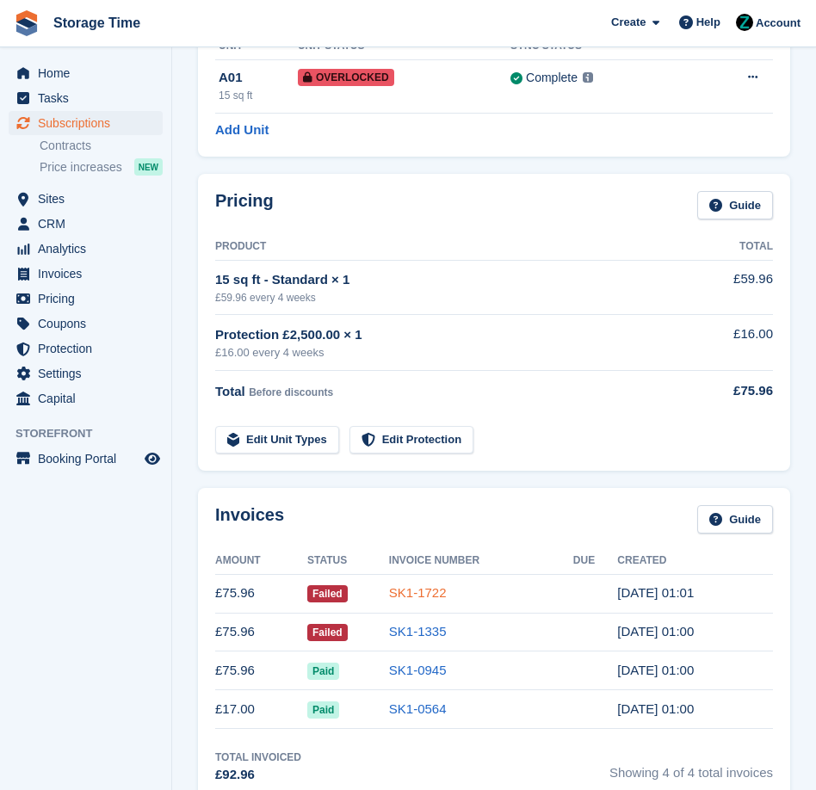
click at [435, 589] on link "SK1-1722" at bounding box center [418, 592] width 58 height 15
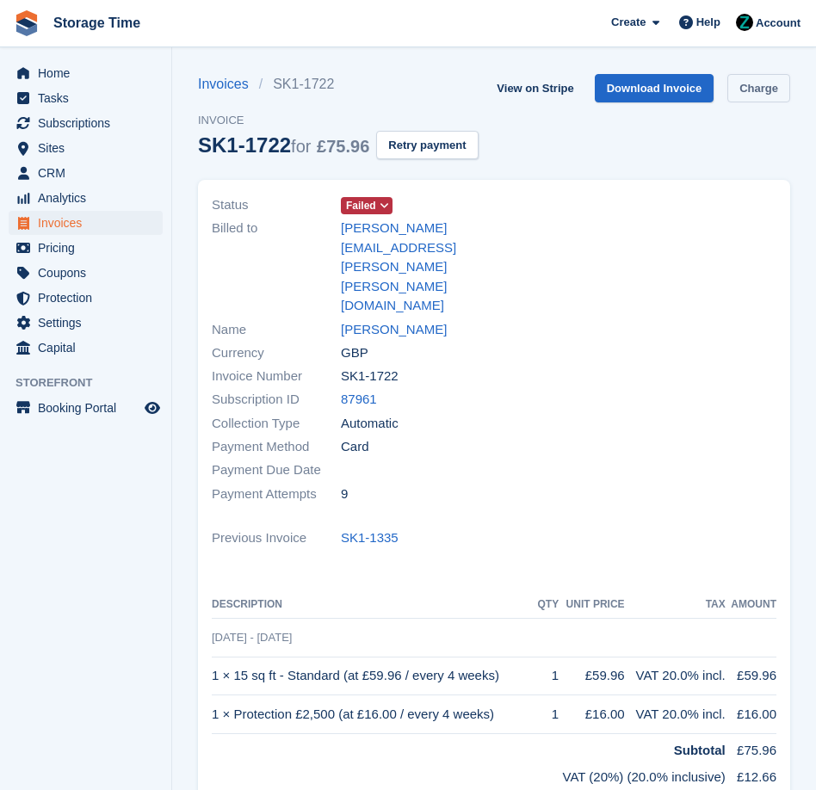
click at [727, 102] on link "Charge" at bounding box center [758, 88] width 63 height 28
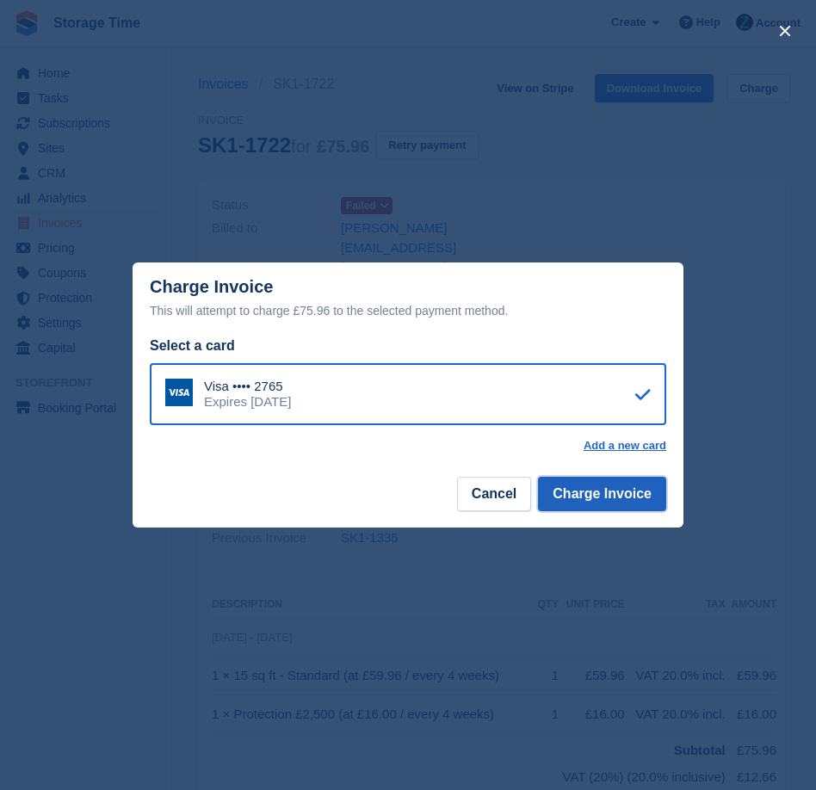
click at [616, 485] on button "Charge Invoice" at bounding box center [602, 494] width 128 height 34
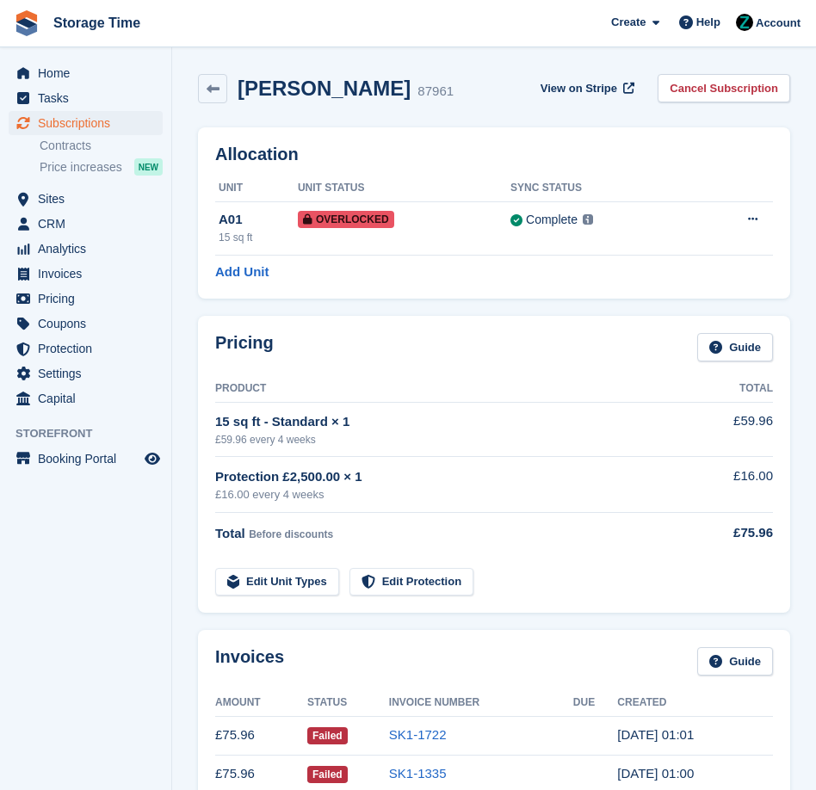
scroll to position [142, 0]
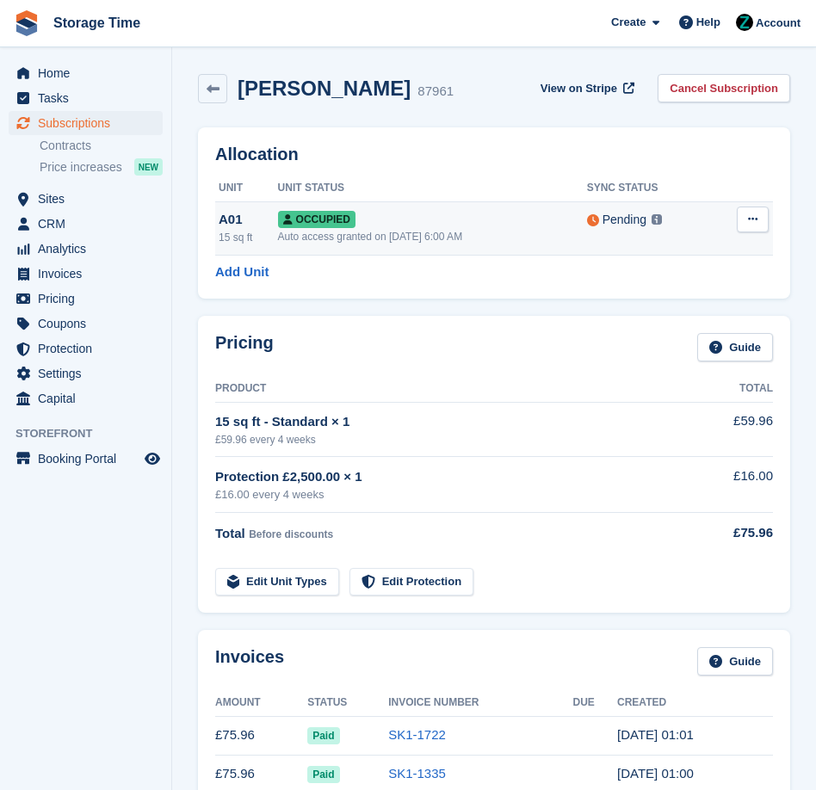
click at [758, 217] on button at bounding box center [753, 220] width 32 height 26
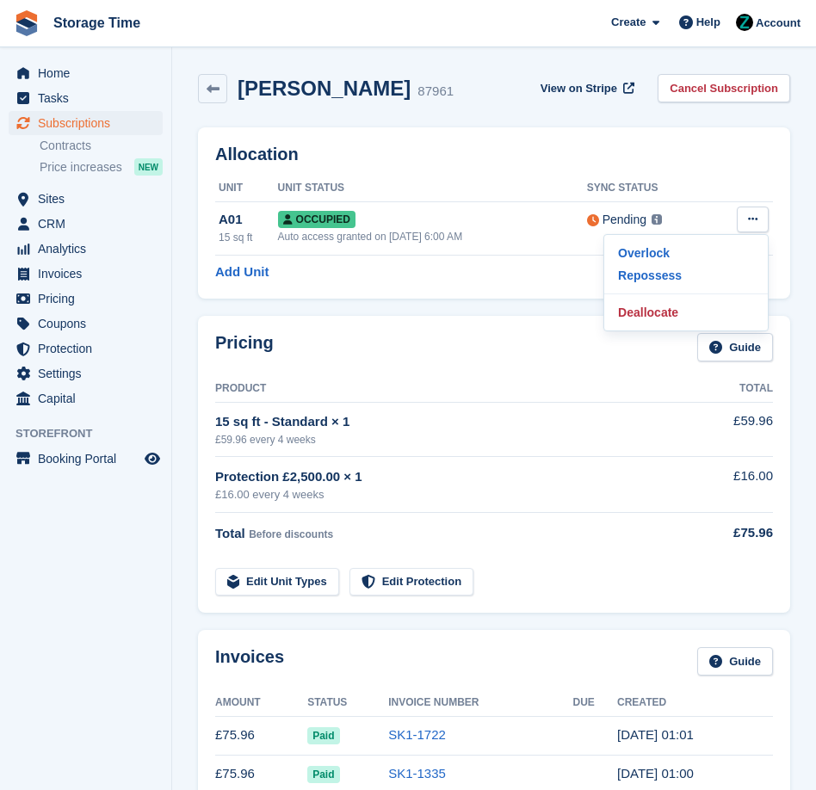
click at [481, 299] on div "Allocation Unit Unit Status Sync Status A01 15 sq ft Occupied Auto access grant…" at bounding box center [493, 213] width 609 height 189
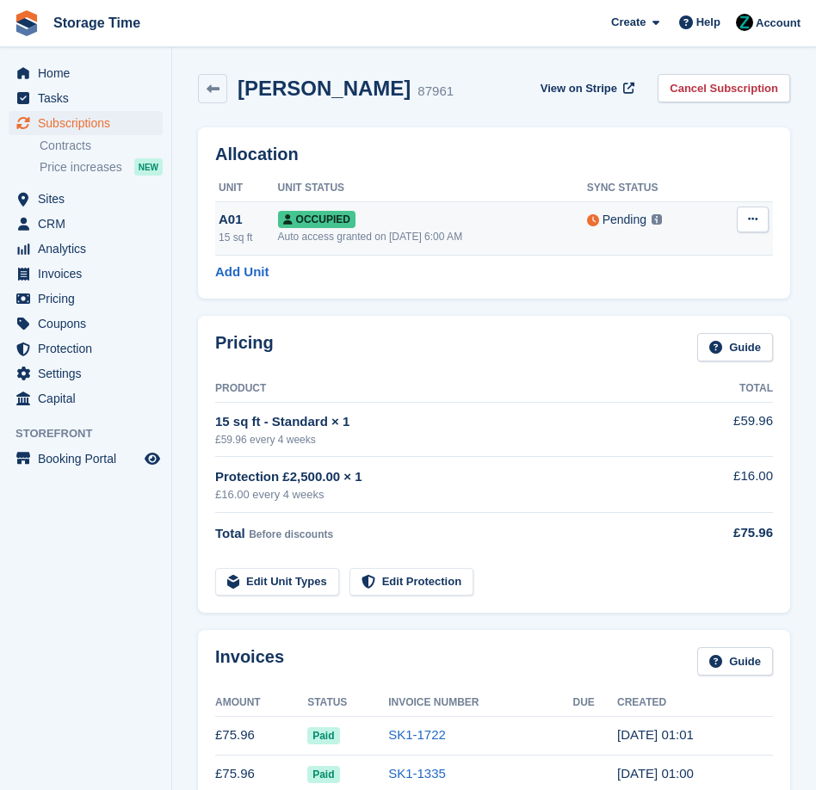
click at [467, 236] on div "Auto access granted on [DATE] 6:00 AM" at bounding box center [432, 236] width 309 height 15
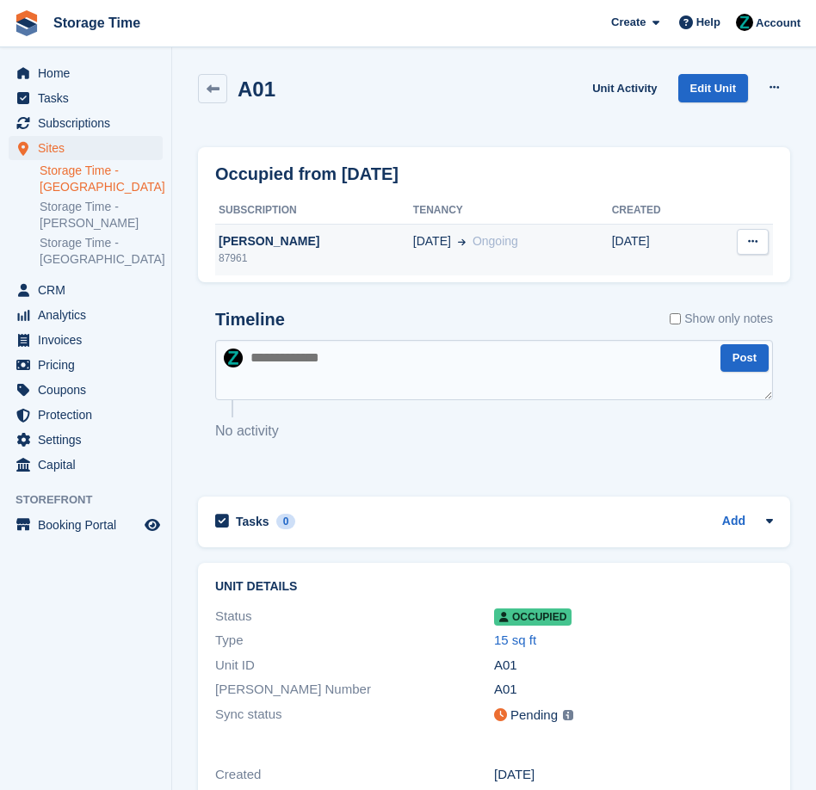
click at [751, 238] on icon at bounding box center [752, 241] width 9 height 11
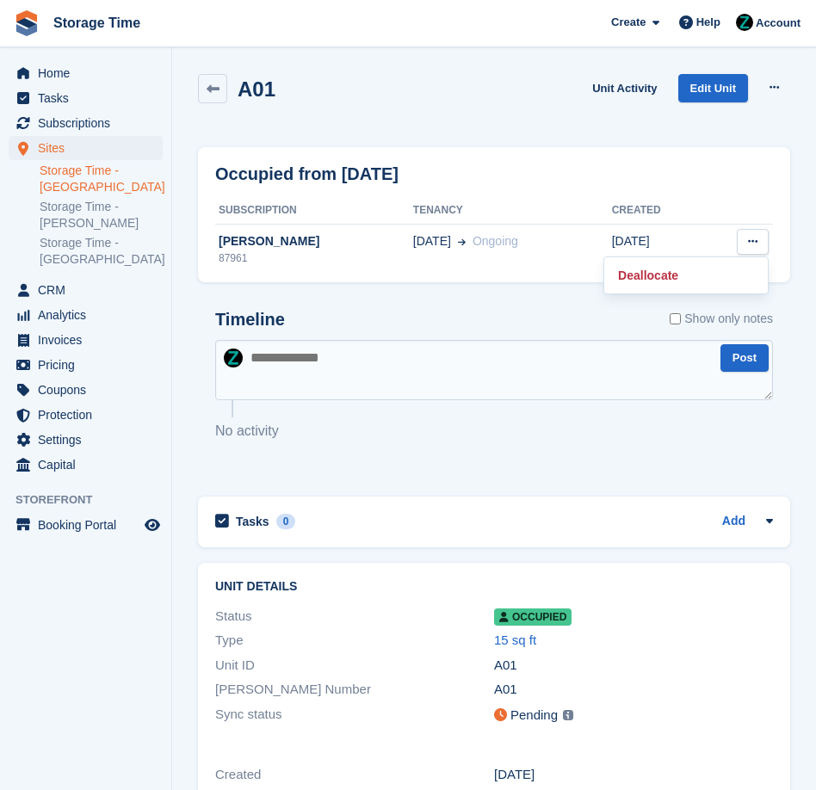
click at [273, 421] on p "No activity" at bounding box center [494, 431] width 558 height 21
click at [213, 83] on icon at bounding box center [213, 89] width 13 height 13
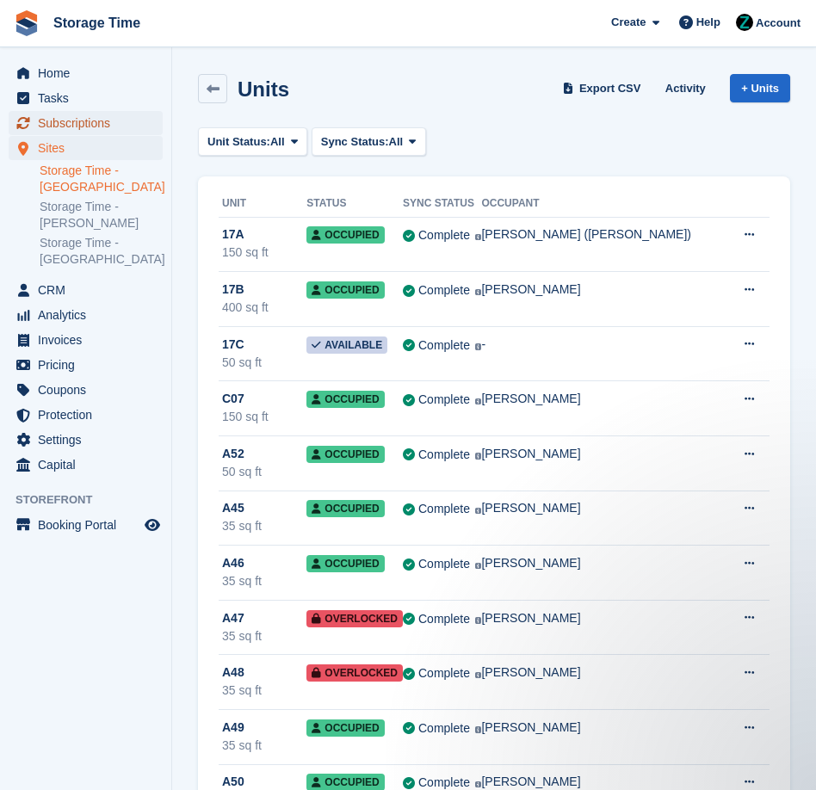
click at [94, 122] on span "Subscriptions" at bounding box center [89, 123] width 103 height 24
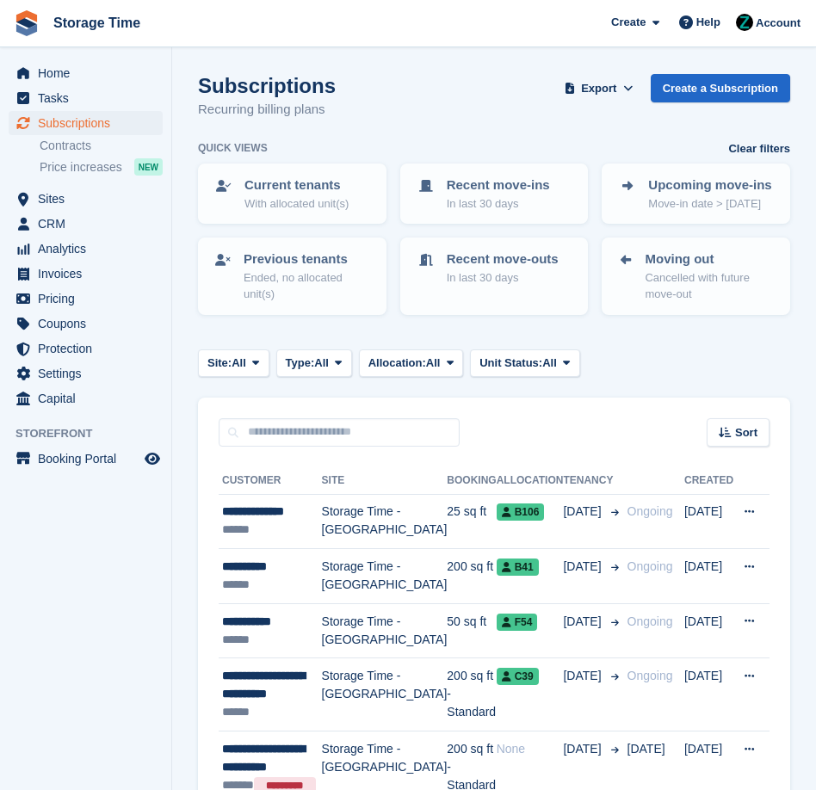
click at [320, 415] on div "Sort Sort by Customer name Date created Move in date Move out date Created (old…" at bounding box center [494, 422] width 592 height 49
click at [316, 426] on input "text" at bounding box center [339, 432] width 241 height 28
type input "*******"
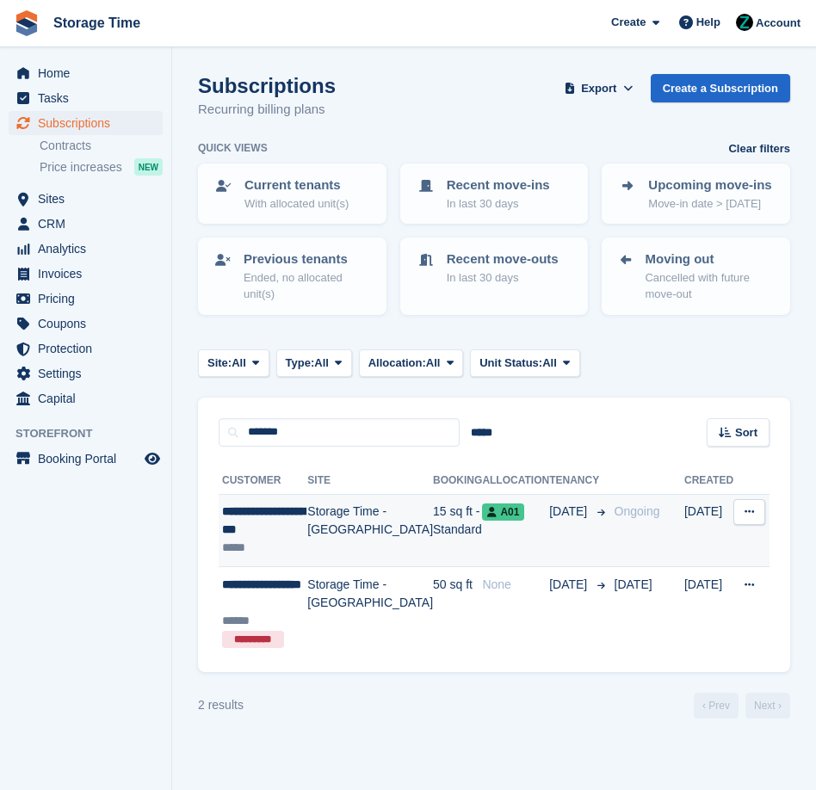
click at [380, 541] on td "Storage Time - [GEOGRAPHIC_DATA]" at bounding box center [370, 530] width 126 height 73
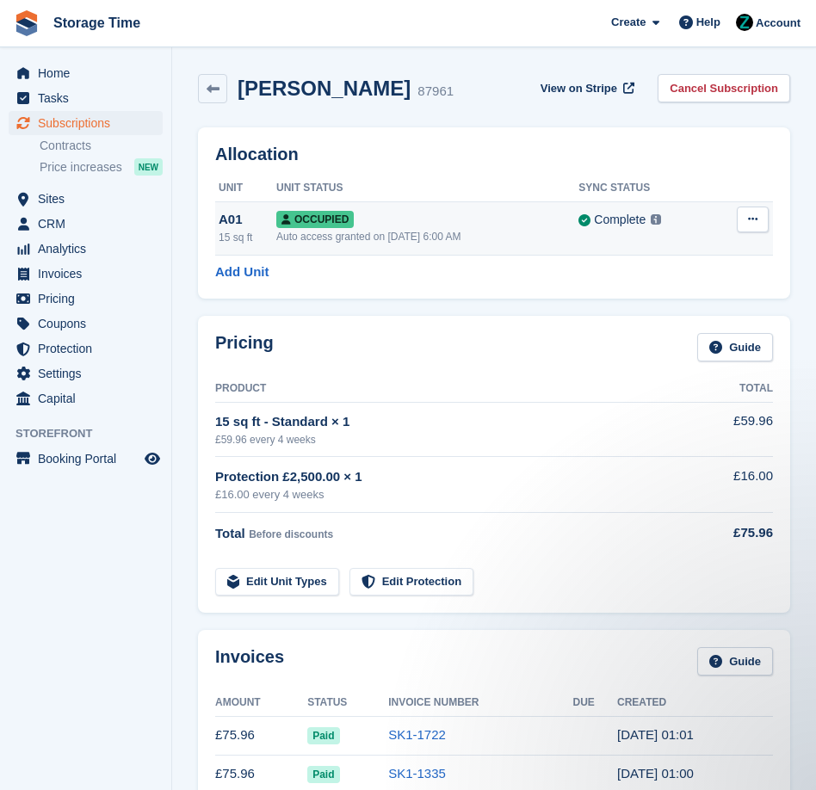
click at [750, 219] on icon at bounding box center [752, 218] width 9 height 11
click at [441, 226] on div "Occupied" at bounding box center [427, 219] width 302 height 18
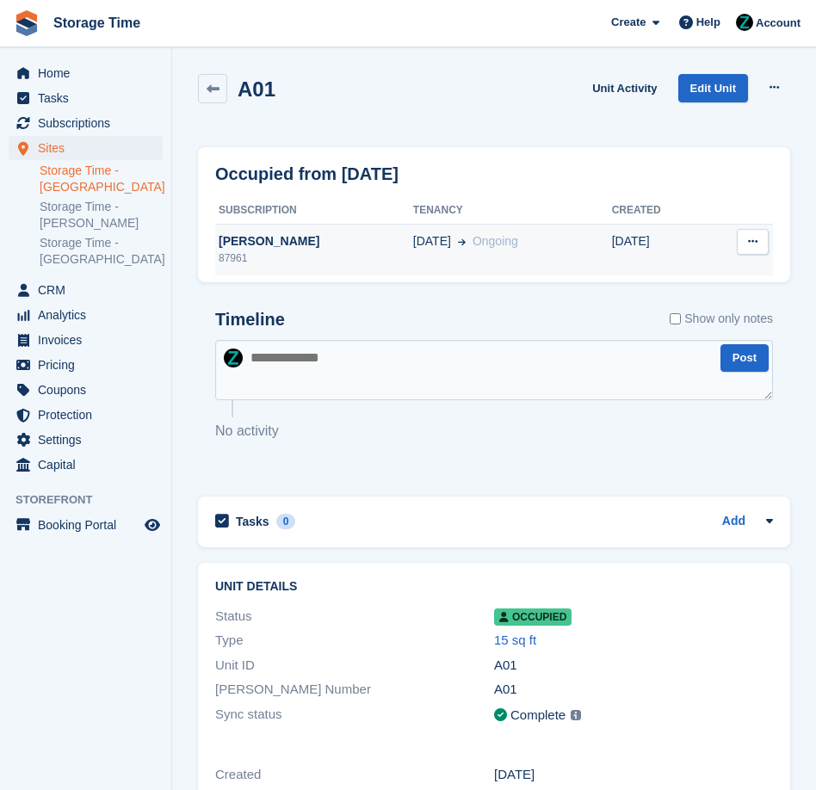
click at [756, 243] on icon at bounding box center [752, 241] width 9 height 11
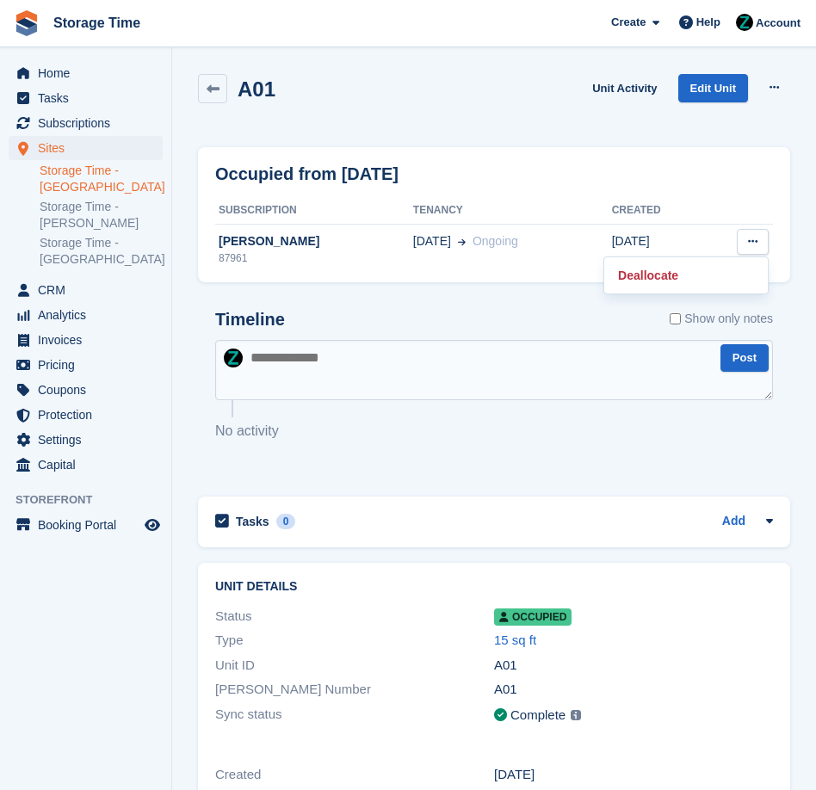
click at [441, 469] on div "Timeline Show only notes Post No activity" at bounding box center [494, 386] width 592 height 187
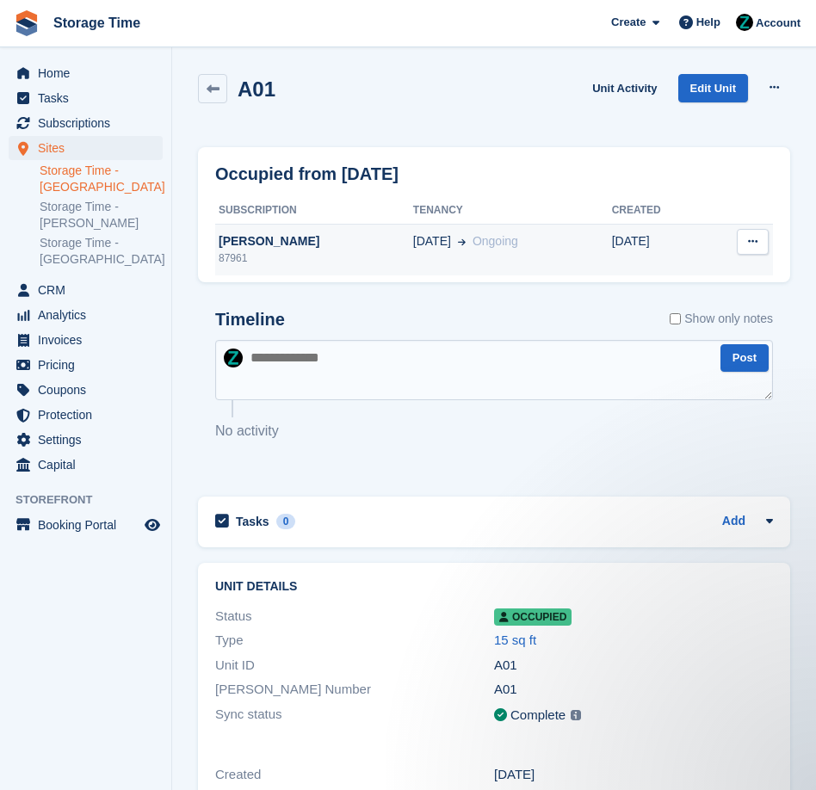
click at [466, 247] on span at bounding box center [458, 241] width 15 height 18
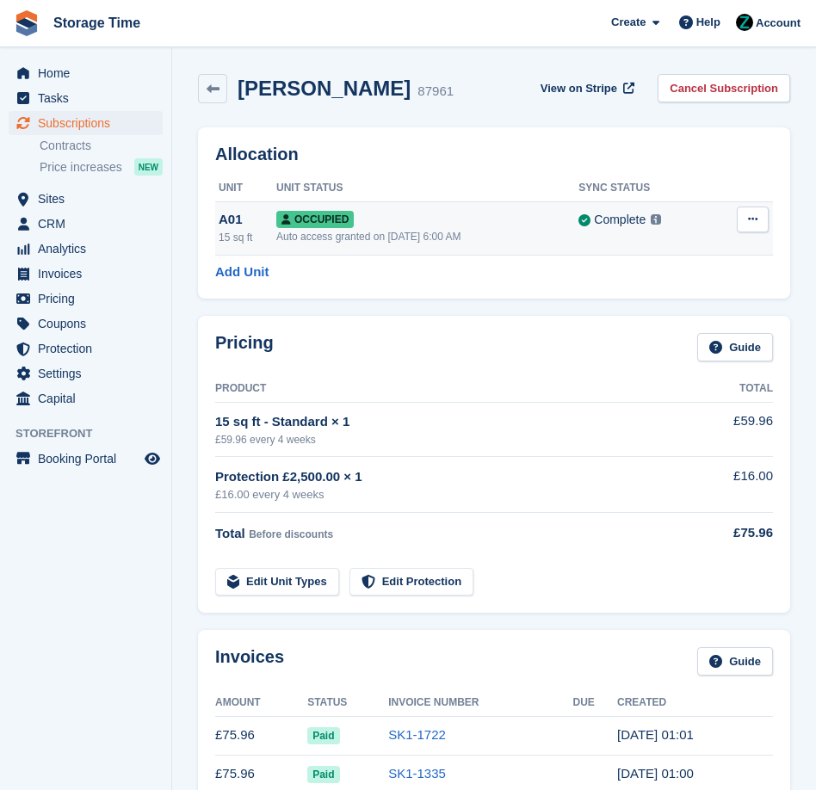
click at [756, 216] on icon at bounding box center [752, 218] width 9 height 11
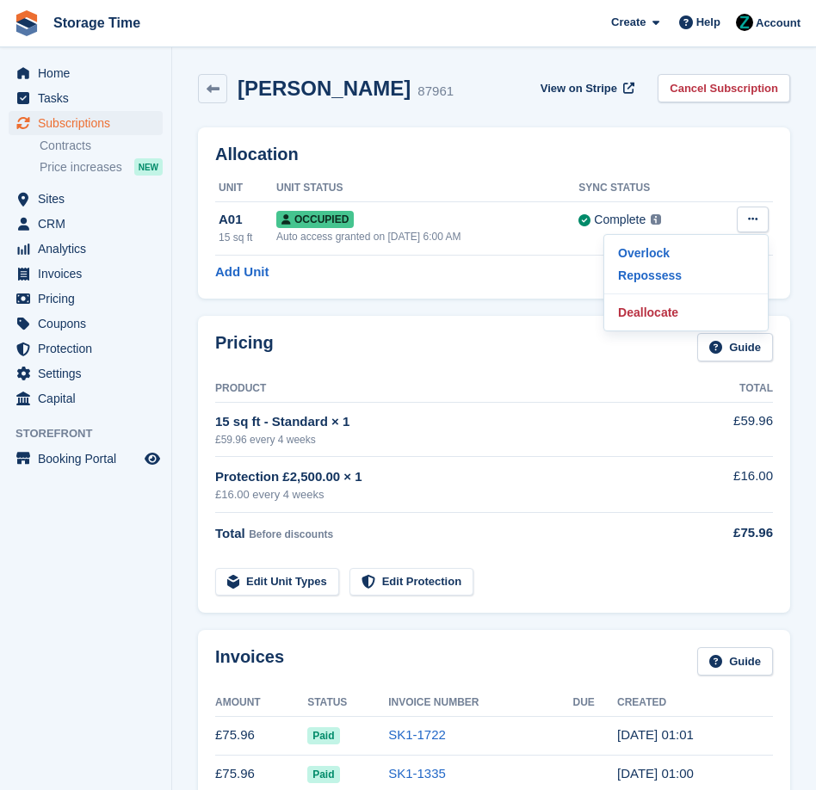
click at [437, 437] on div "£59.96 every 4 weeks" at bounding box center [457, 439] width 484 height 15
click at [212, 71] on div "Eleanor Dixon Hitchcock 87961 View on Stripe Cancel Subscription" at bounding box center [493, 91] width 609 height 53
click at [210, 95] on link at bounding box center [212, 88] width 29 height 29
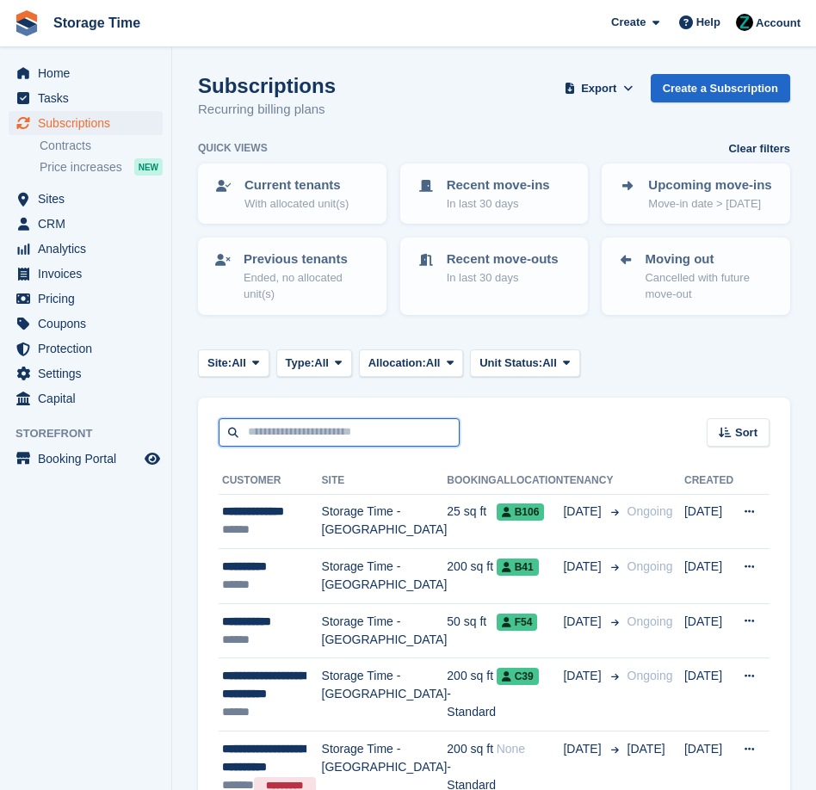
click at [389, 436] on input "text" at bounding box center [339, 432] width 241 height 28
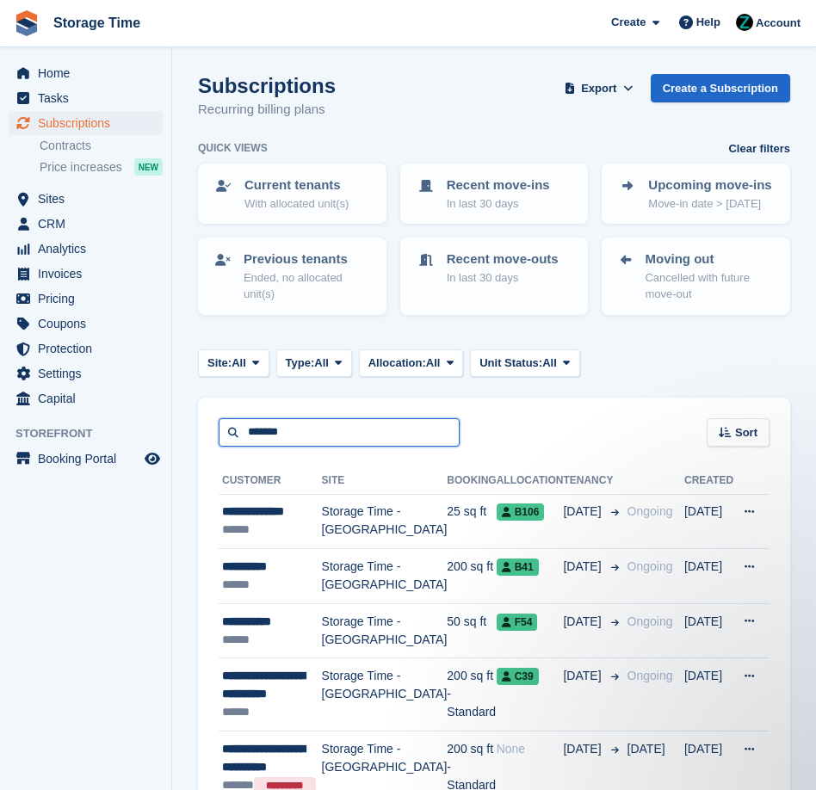
type input "*******"
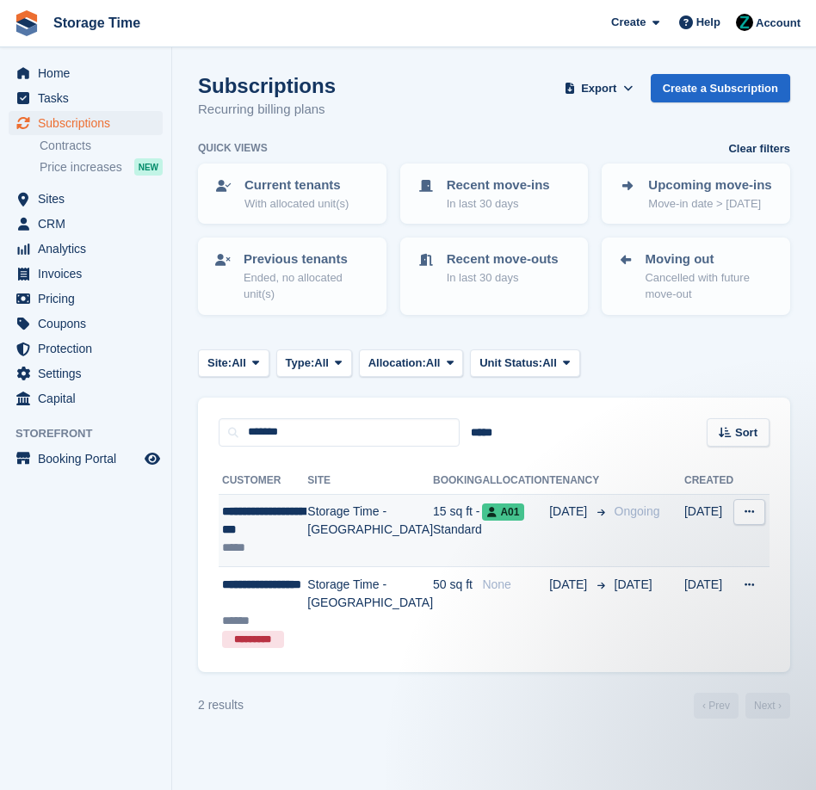
click at [746, 507] on icon at bounding box center [749, 511] width 9 height 11
click at [662, 603] on p "Cancel subscription" at bounding box center [683, 605] width 150 height 22
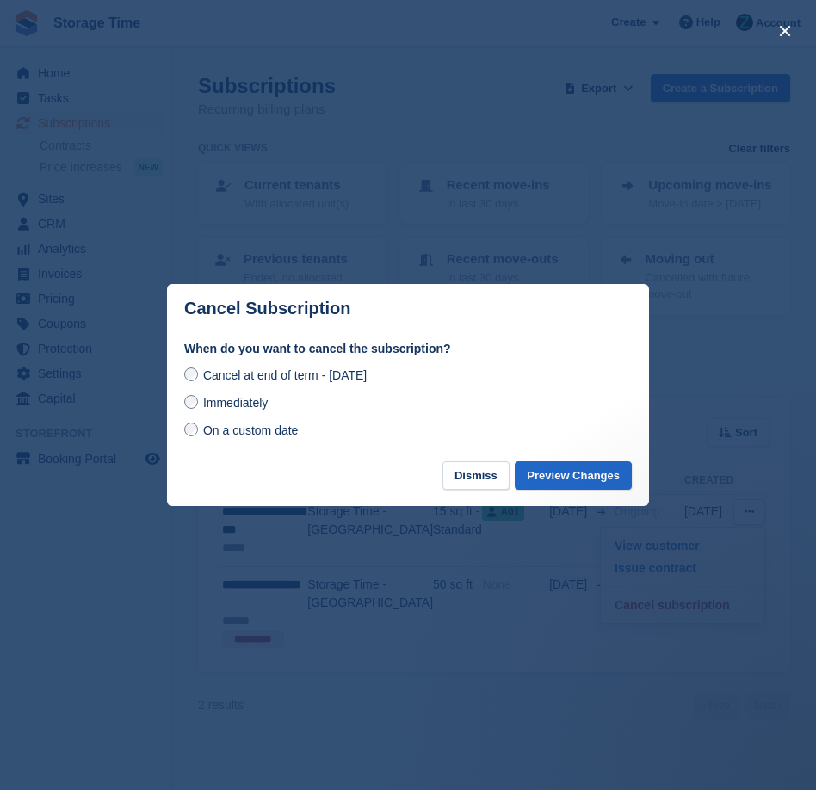
click at [240, 428] on span "On a custom date" at bounding box center [251, 431] width 96 height 14
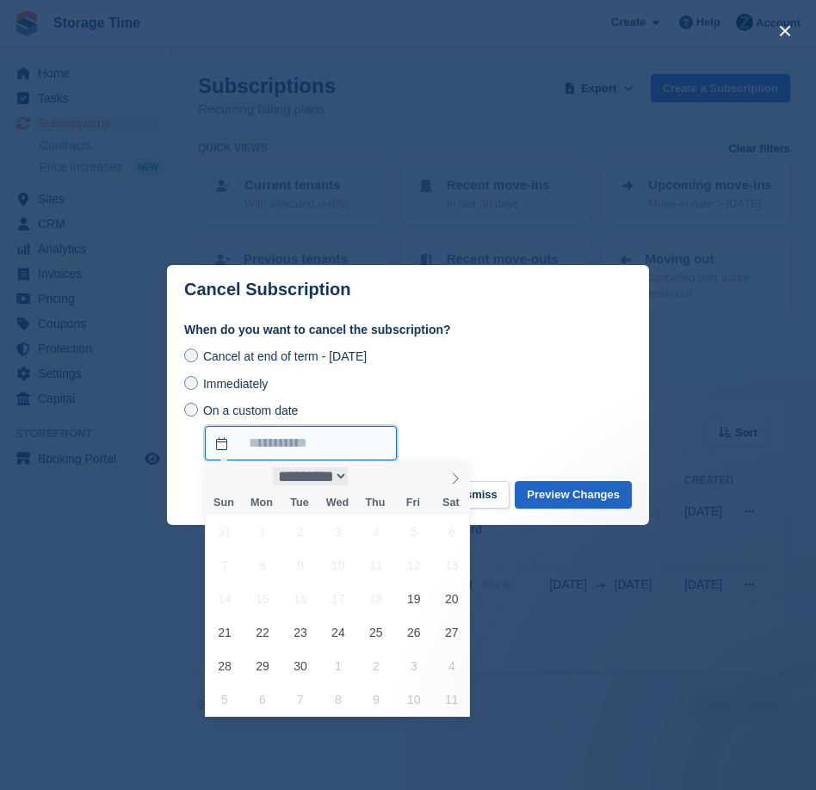
click at [280, 449] on input "On a custom date" at bounding box center [301, 443] width 192 height 34
click at [378, 661] on span "2" at bounding box center [376, 666] width 34 height 34
type input "**********"
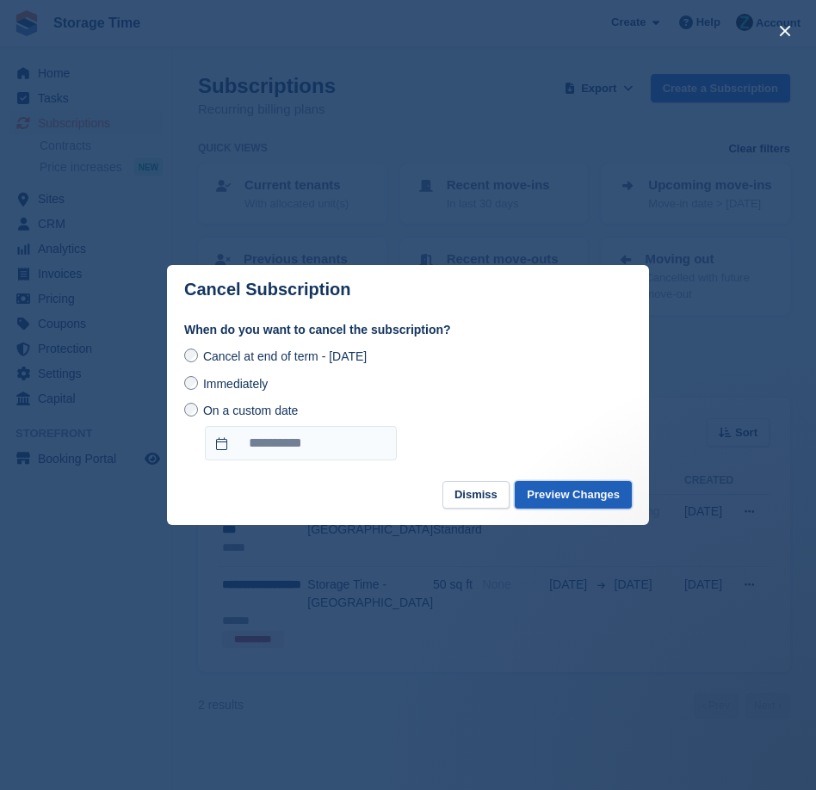
click at [563, 501] on button "Preview Changes" at bounding box center [573, 495] width 117 height 28
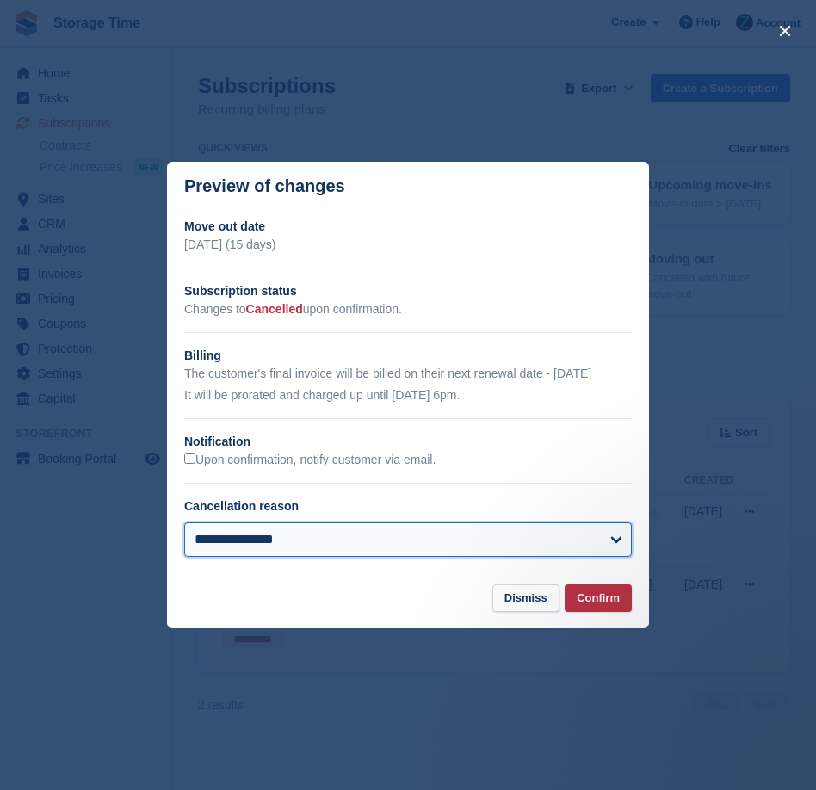
click at [557, 547] on select "**********" at bounding box center [408, 540] width 448 height 34
select select "**********"
click at [184, 523] on select "**********" at bounding box center [408, 540] width 448 height 34
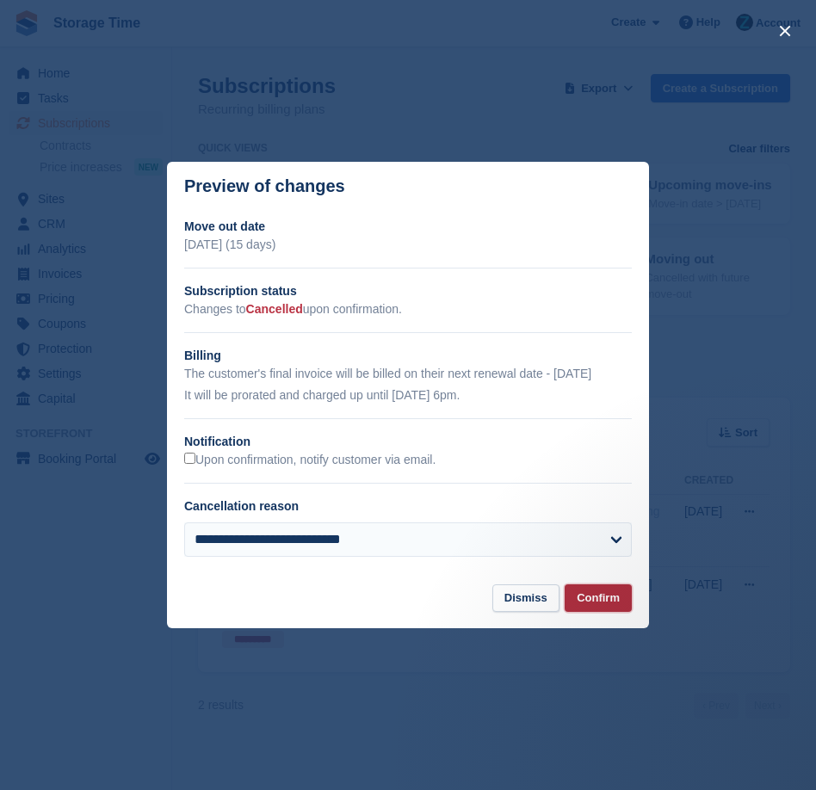
click at [597, 604] on button "Confirm" at bounding box center [598, 598] width 67 height 28
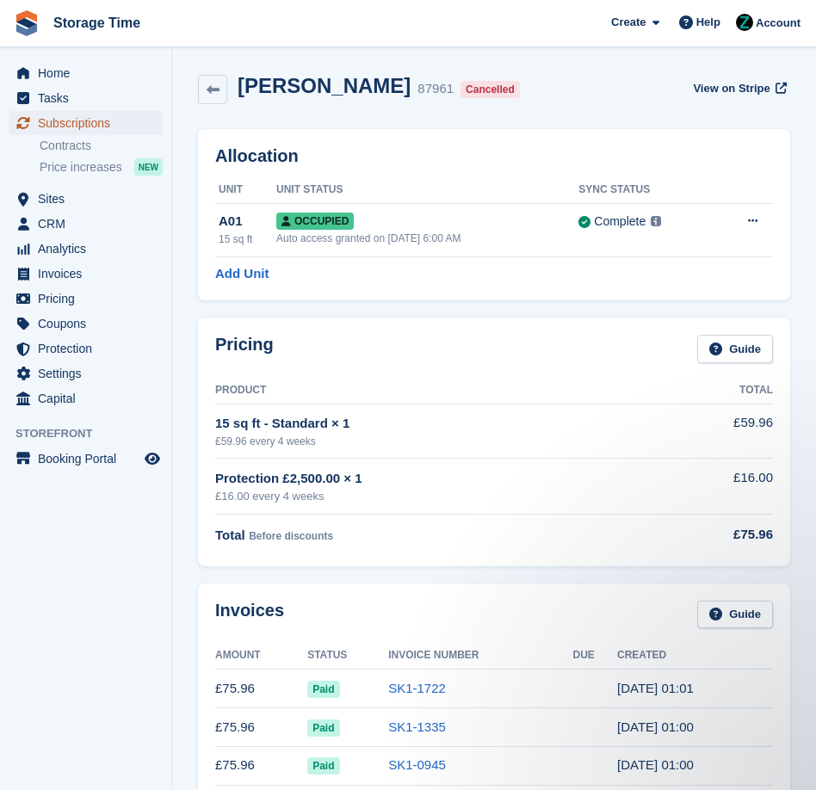
click at [49, 128] on span "Subscriptions" at bounding box center [89, 123] width 103 height 24
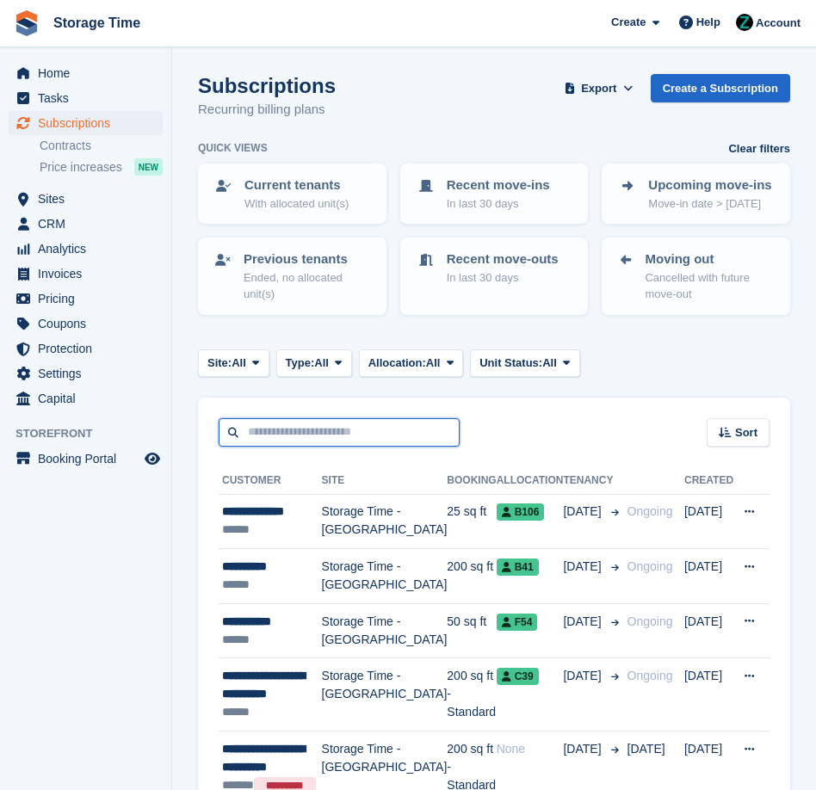
click at [300, 440] on input "text" at bounding box center [339, 432] width 241 height 28
type input "*****"
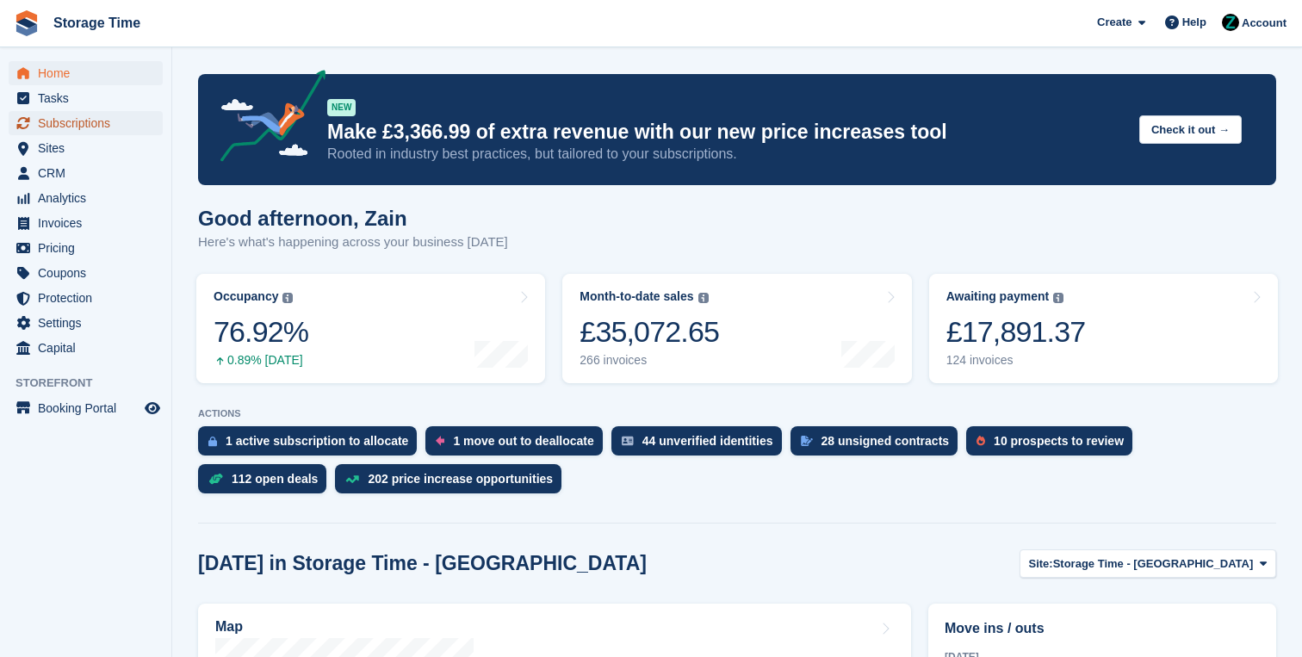
click at [117, 121] on span "Subscriptions" at bounding box center [89, 123] width 103 height 24
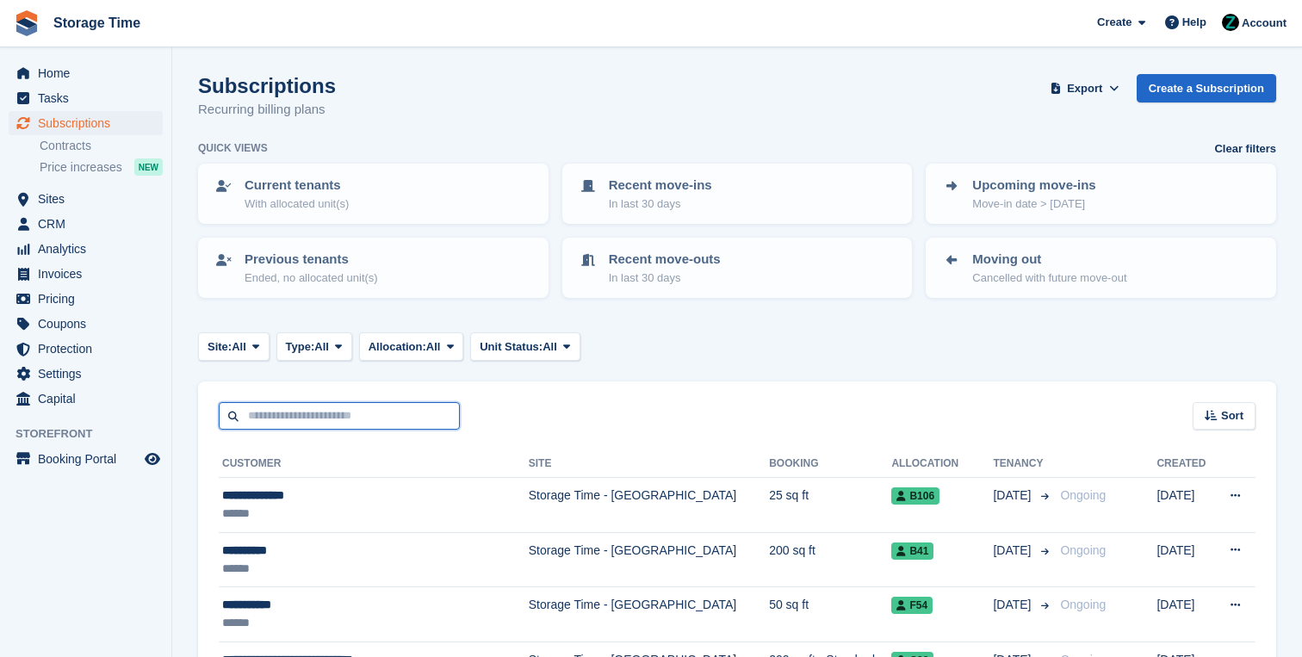
click at [370, 410] on input "text" at bounding box center [339, 416] width 241 height 28
type input "*****"
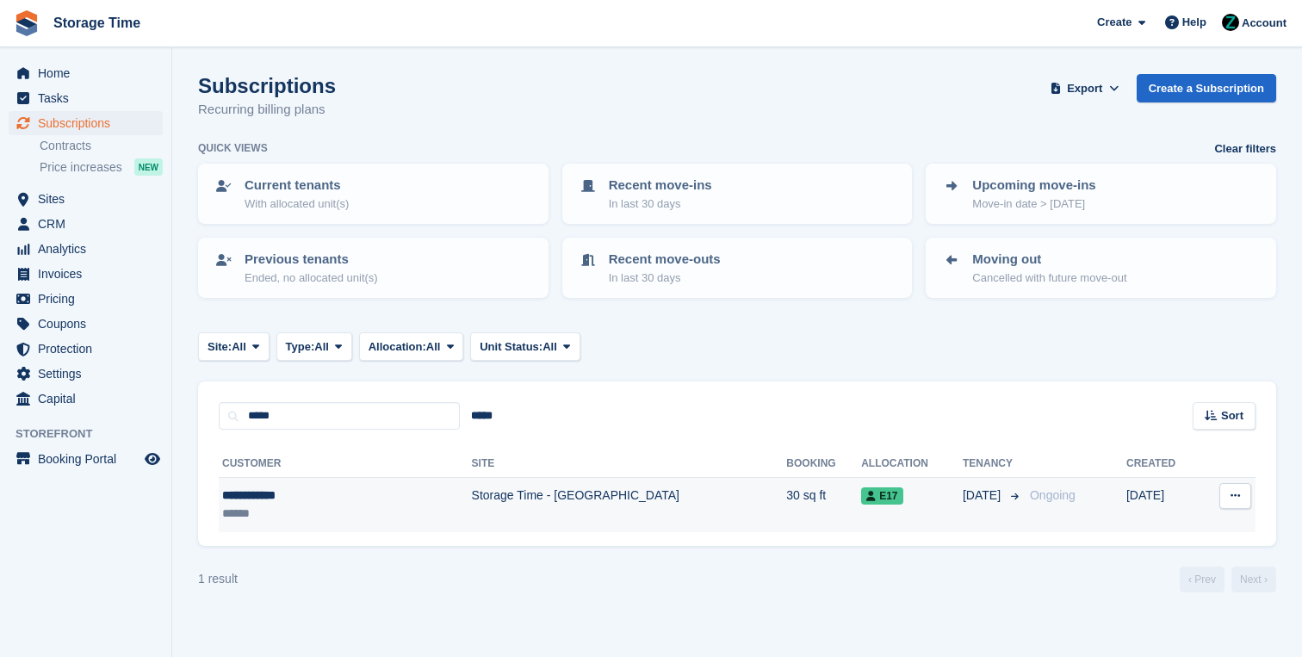
click at [472, 516] on td "Storage Time - [GEOGRAPHIC_DATA]" at bounding box center [629, 505] width 315 height 54
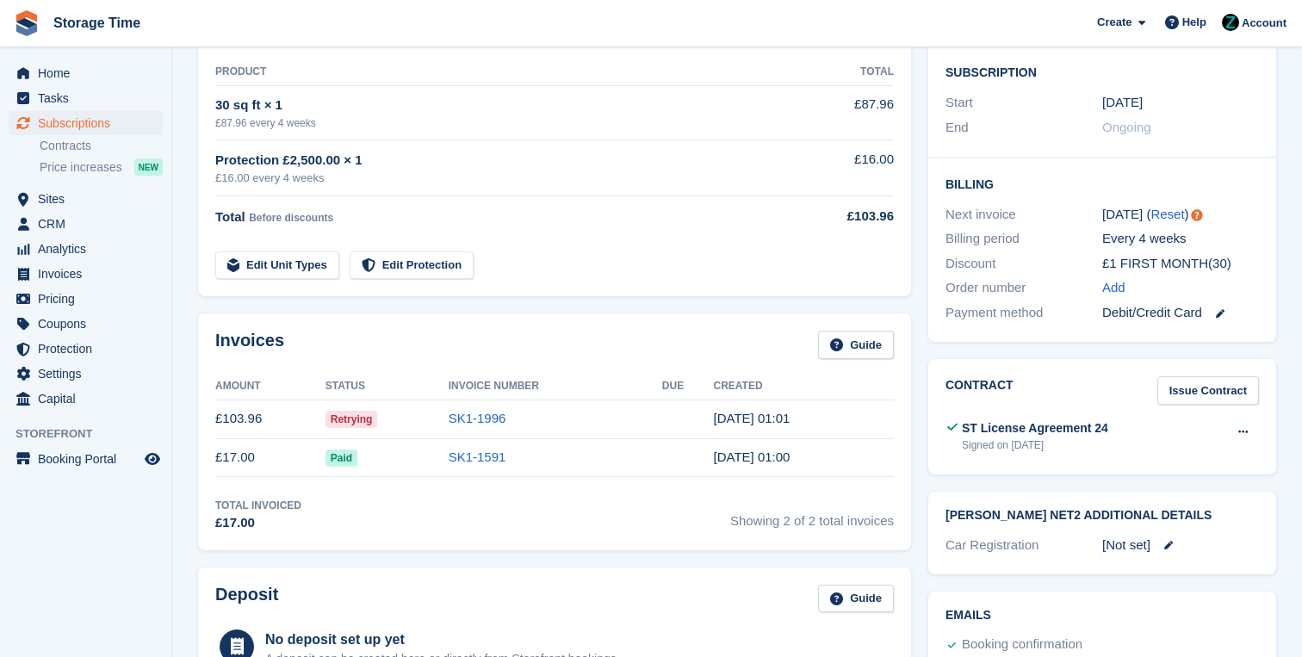
scroll to position [328, 0]
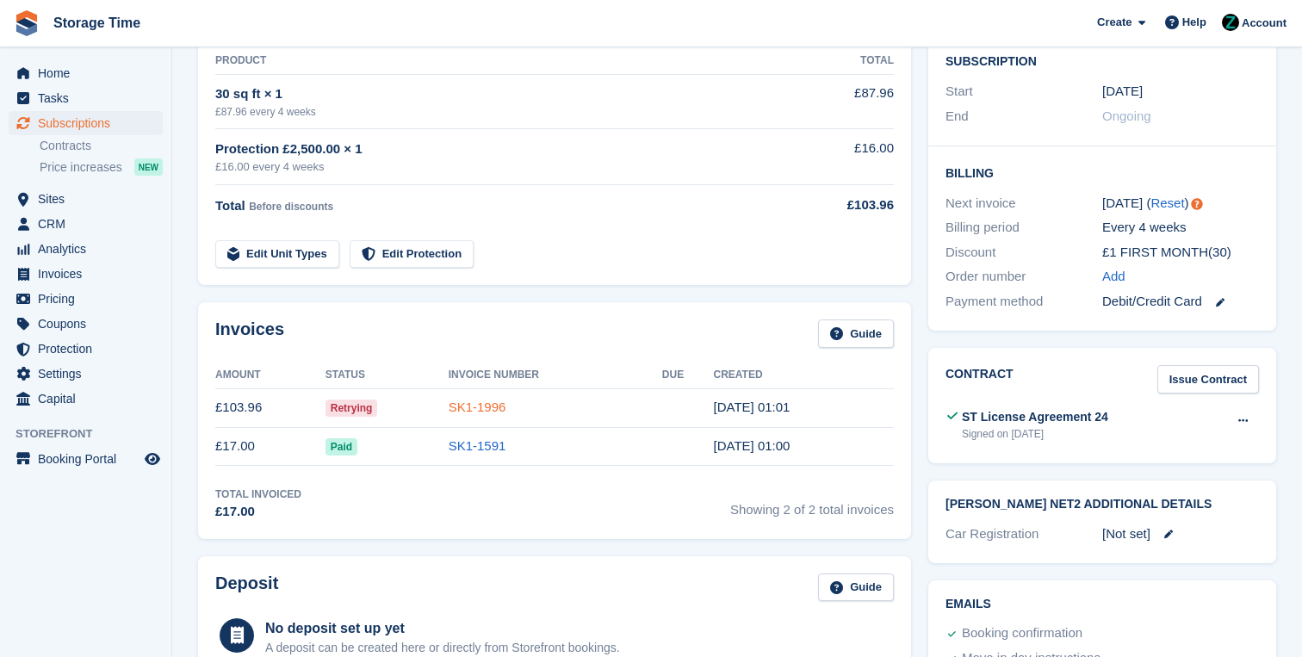
click at [470, 411] on link "SK1-1996" at bounding box center [477, 406] width 58 height 15
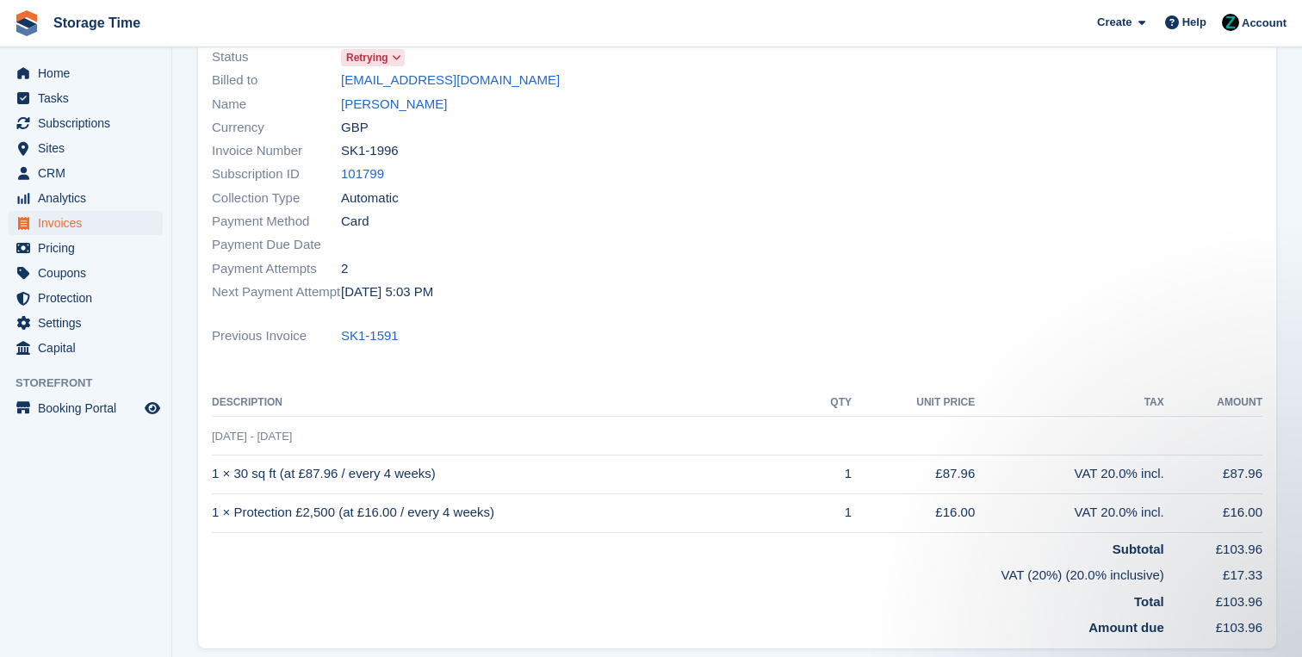
scroll to position [153, 0]
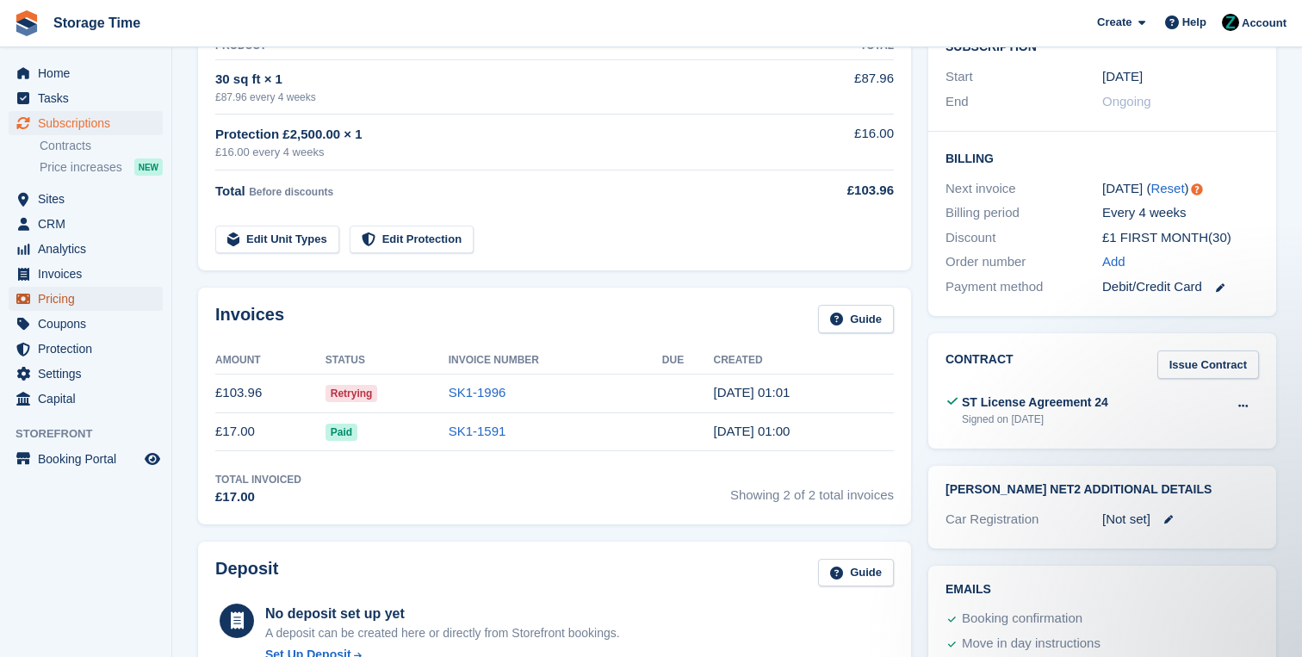
click at [57, 297] on span "Pricing" at bounding box center [89, 299] width 103 height 24
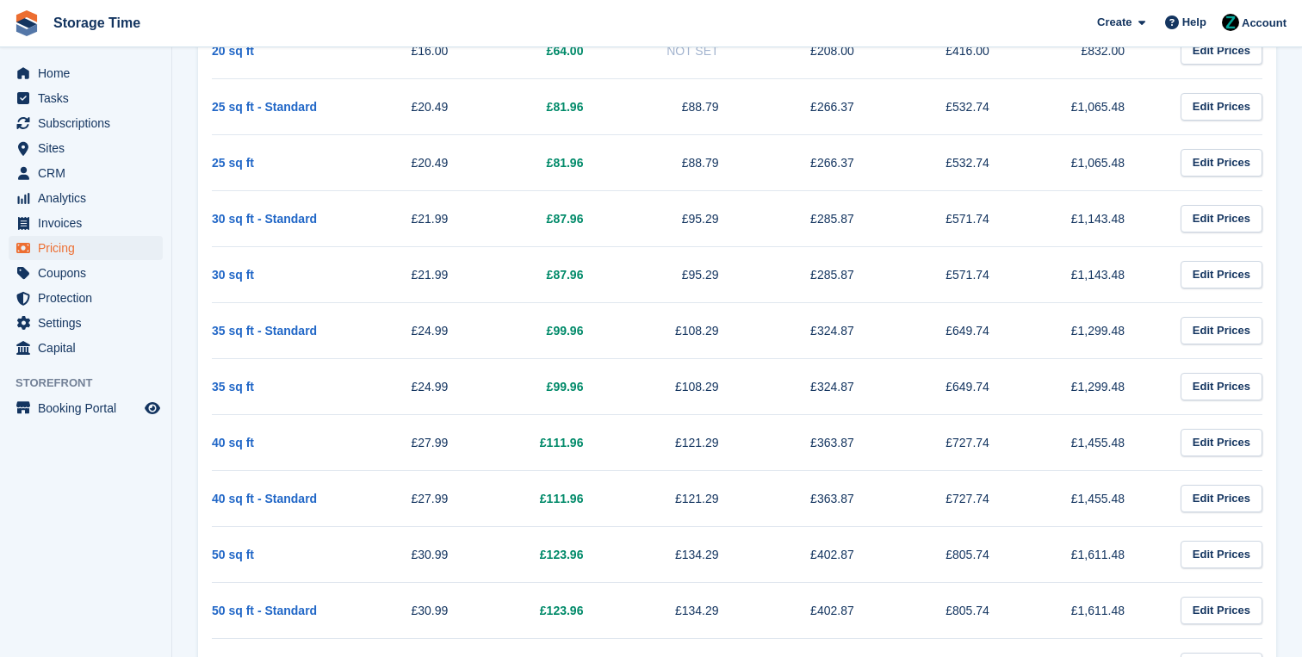
scroll to position [512, 0]
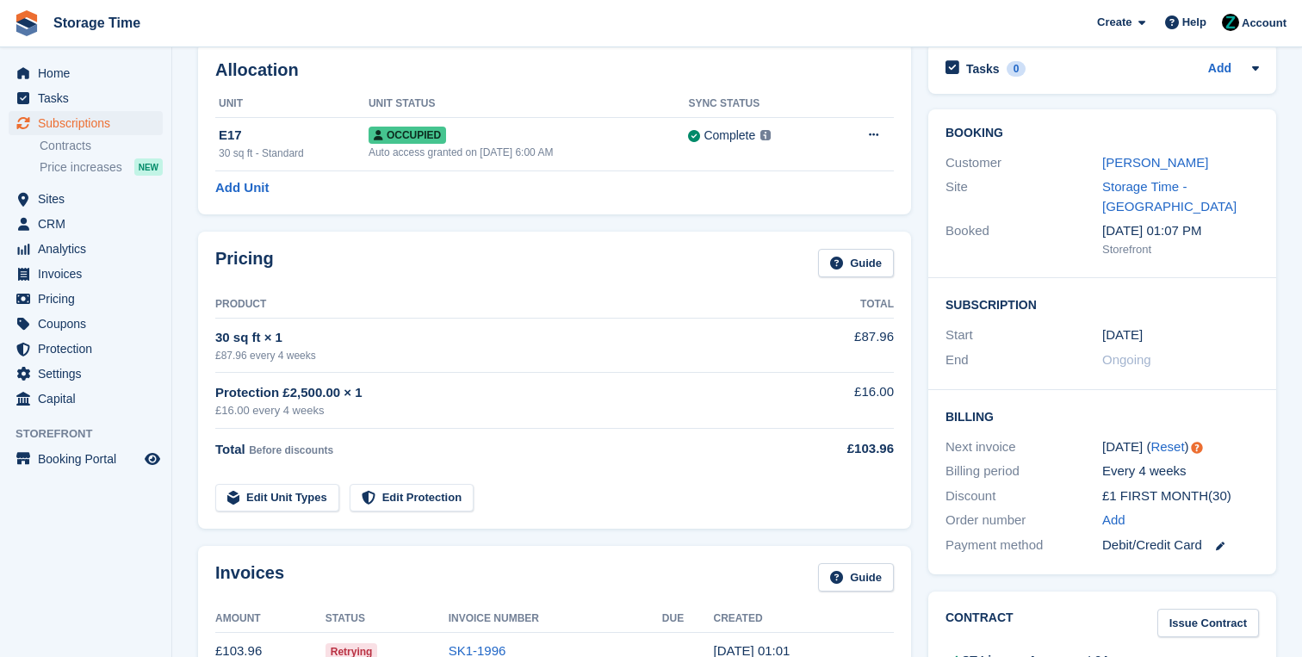
scroll to position [83, 0]
click at [108, 353] on span "Protection" at bounding box center [89, 349] width 103 height 24
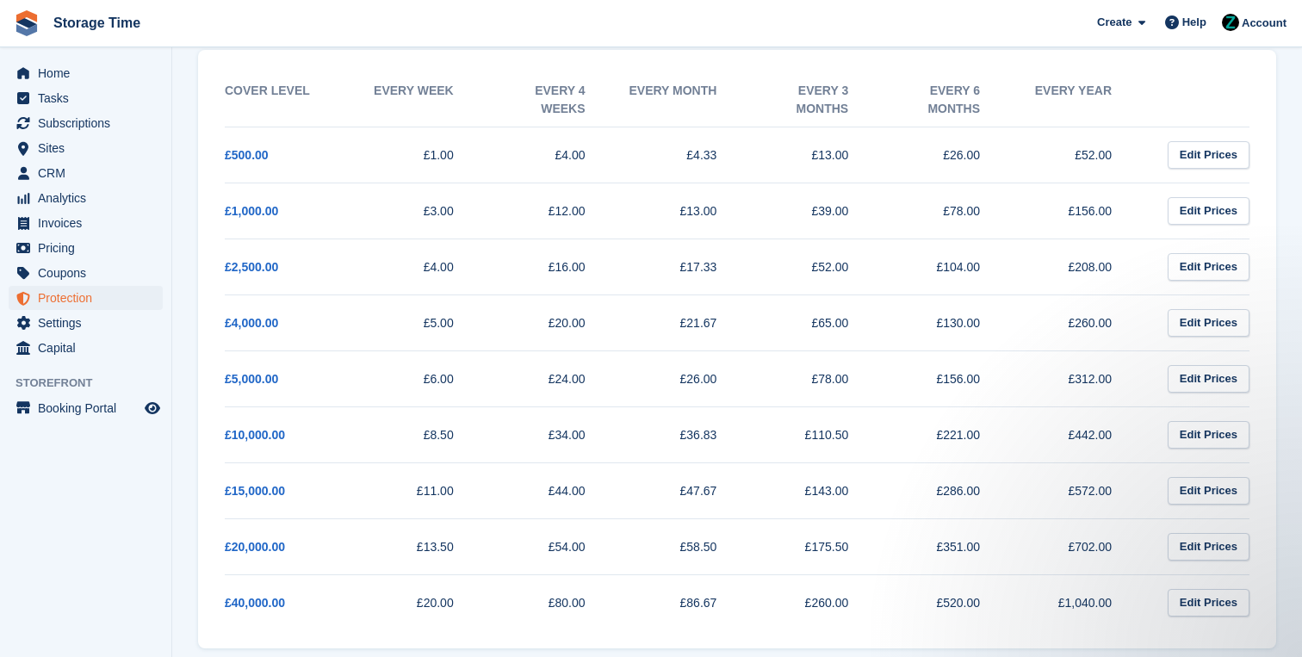
scroll to position [294, 0]
